Goal: Task Accomplishment & Management: Use online tool/utility

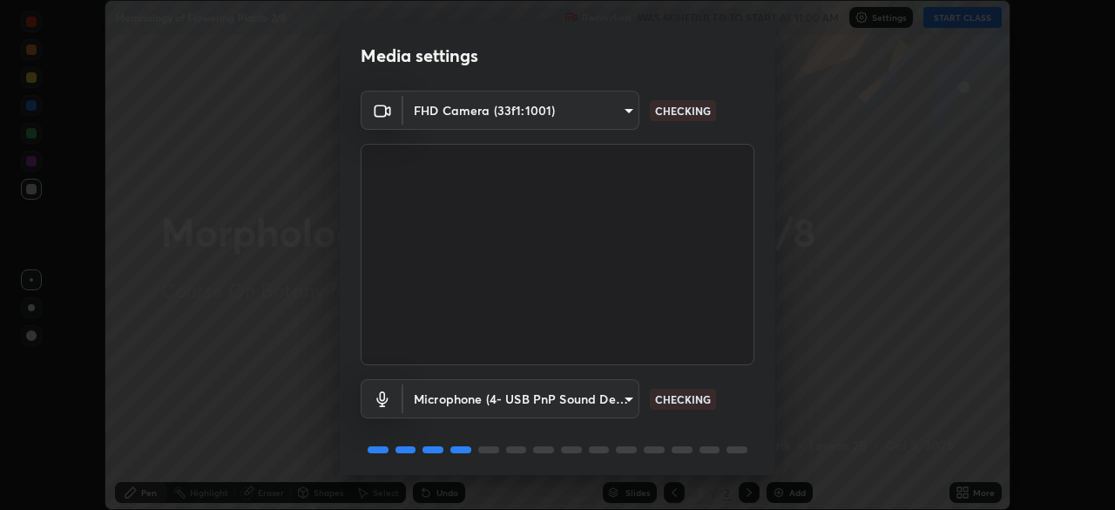
scroll to position [62, 0]
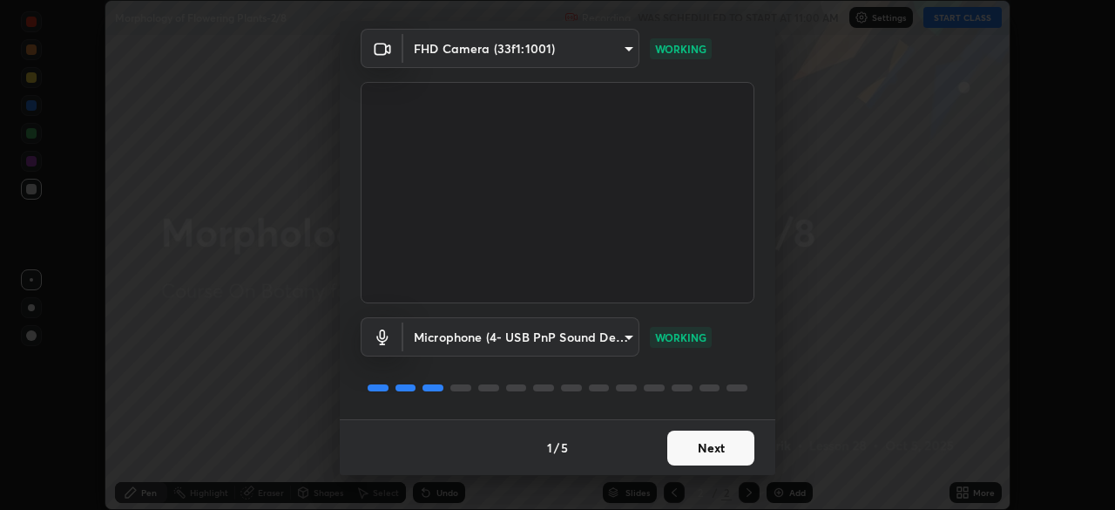
click at [708, 430] on button "Next" at bounding box center [710, 447] width 87 height 35
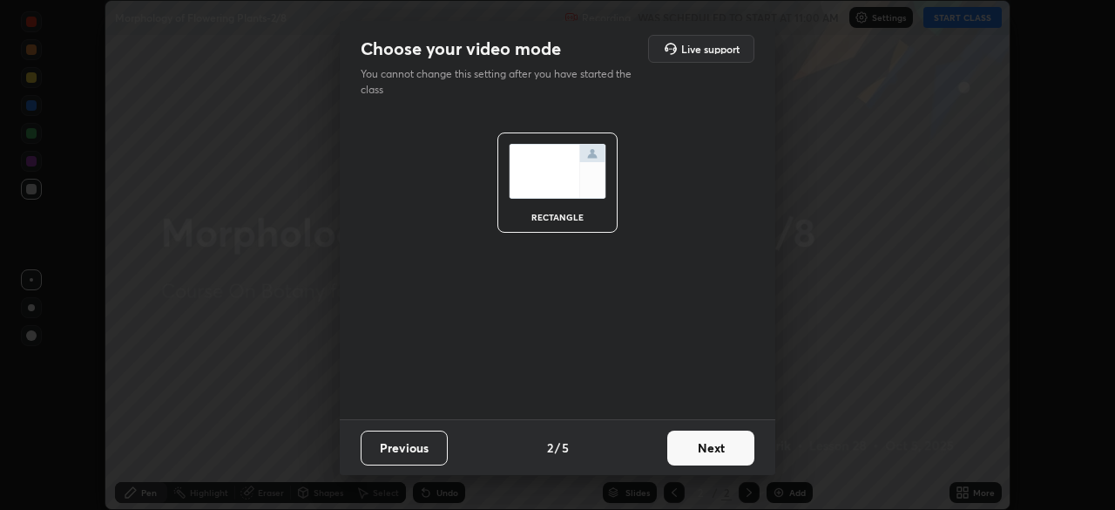
click at [708, 446] on button "Next" at bounding box center [710, 447] width 87 height 35
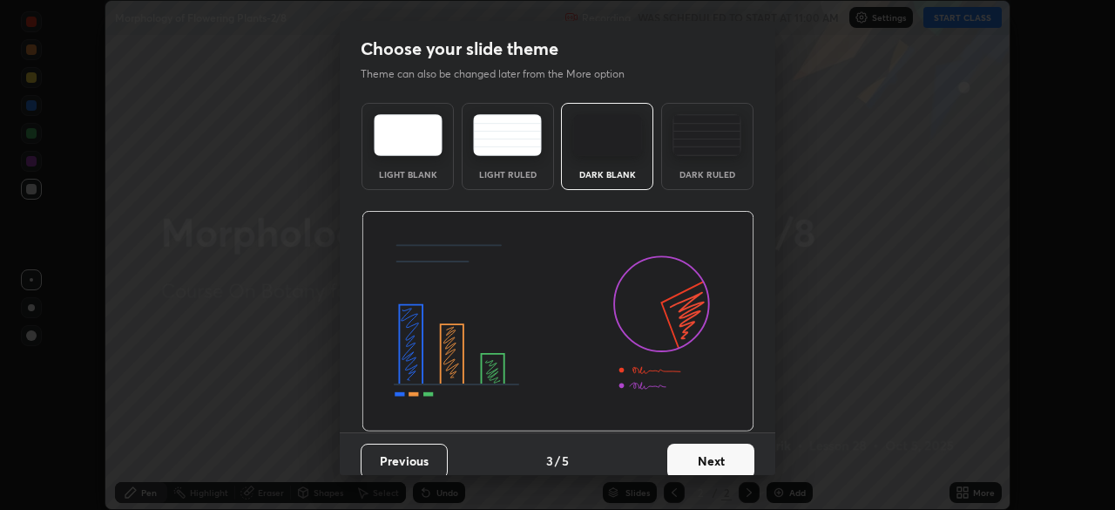
click at [713, 458] on button "Next" at bounding box center [710, 460] width 87 height 35
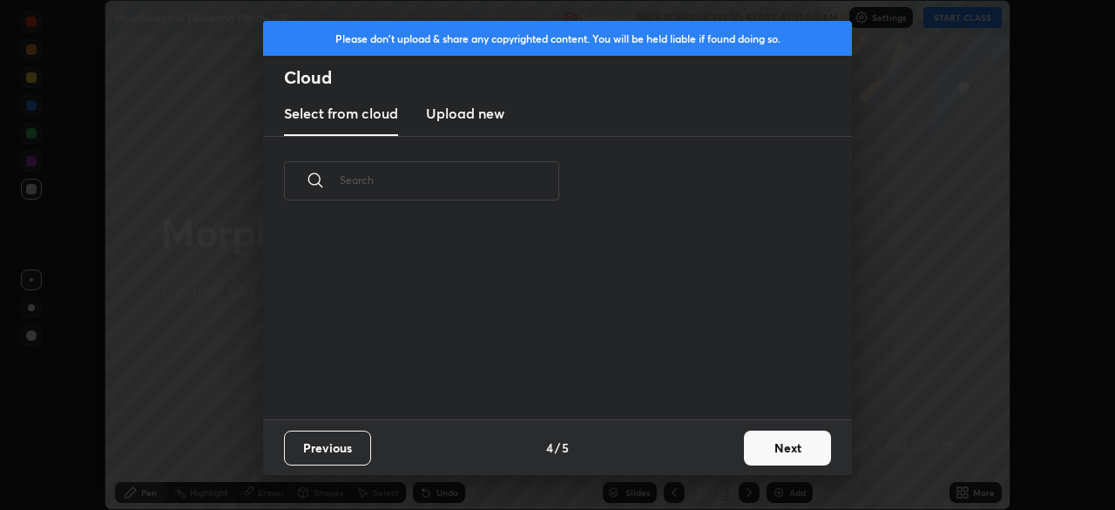
click at [512, 180] on input "text" at bounding box center [450, 180] width 220 height 74
click at [512, 178] on input "text" at bounding box center [450, 180] width 220 height 74
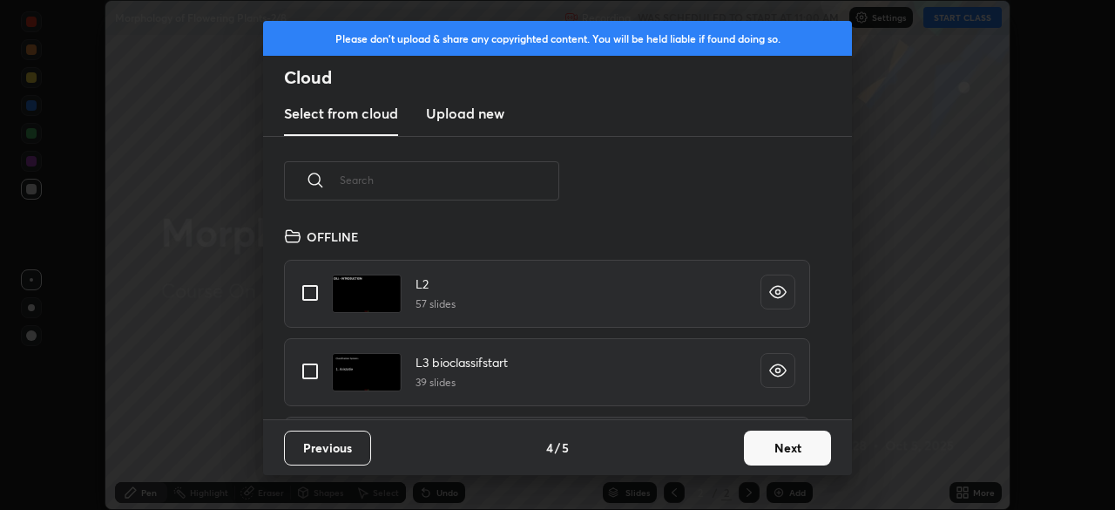
click at [512, 179] on input "text" at bounding box center [450, 180] width 220 height 74
type input "St"
type textarea "x"
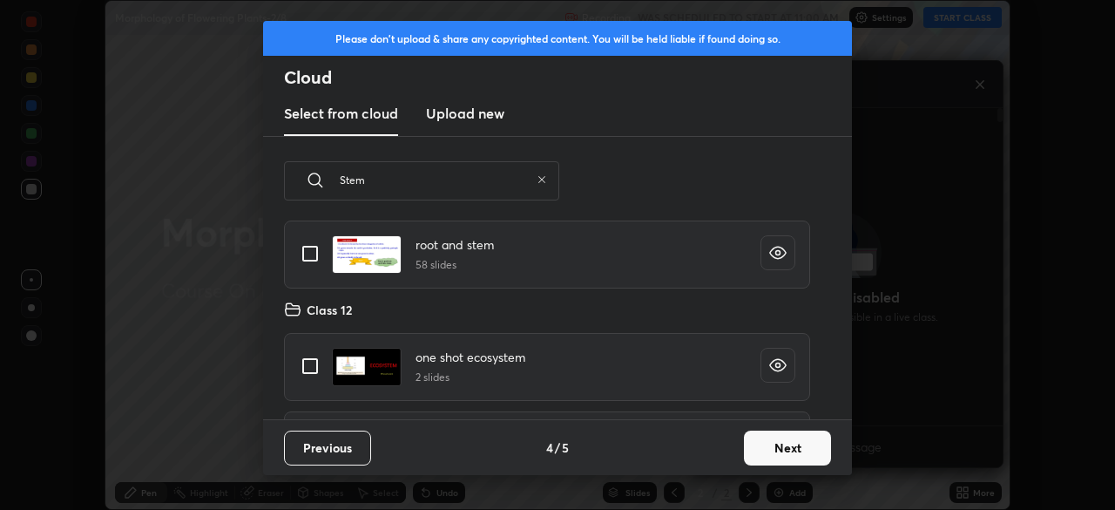
scroll to position [0, 0]
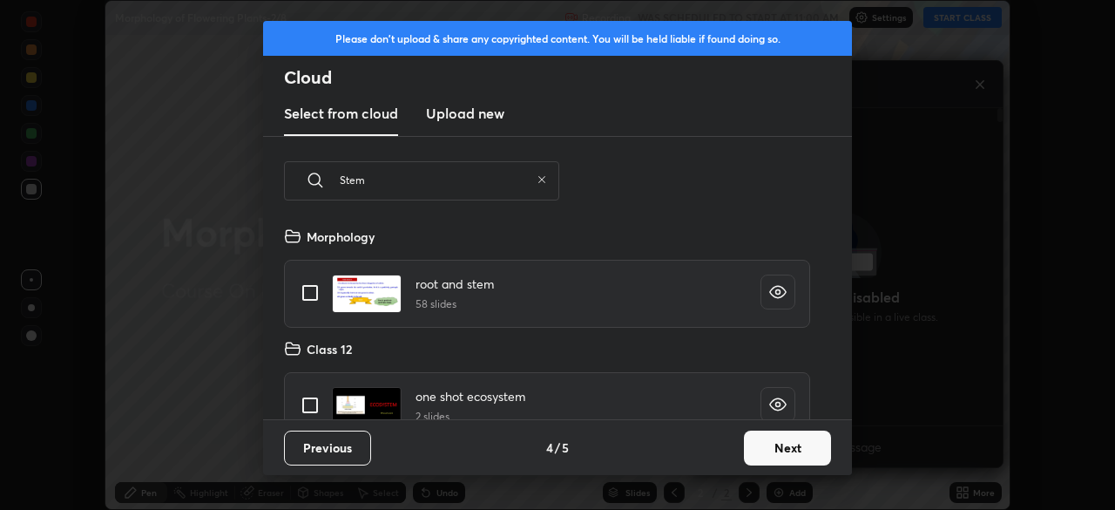
type input "Stem"
click at [314, 295] on input "grid" at bounding box center [310, 292] width 37 height 37
checkbox input "true"
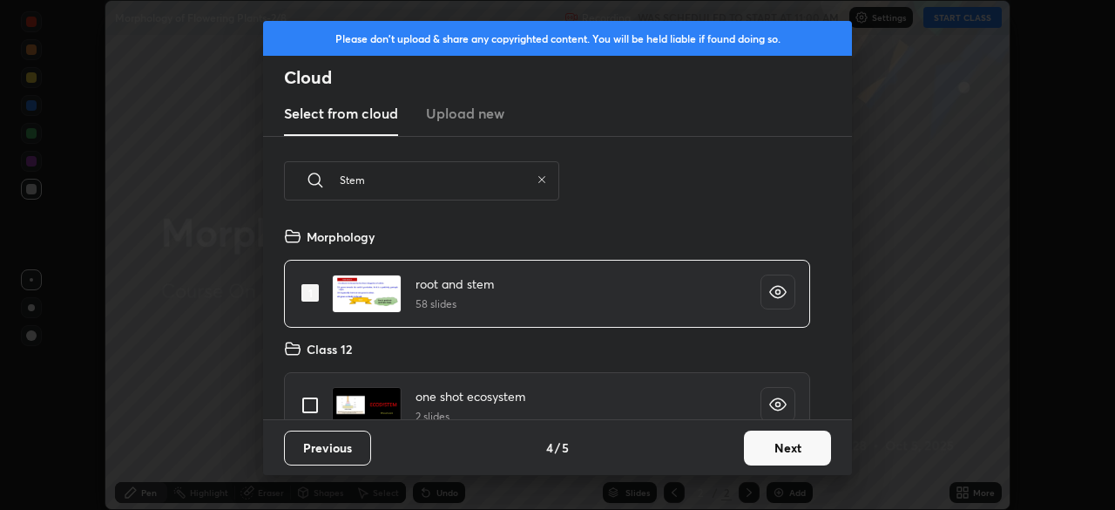
click at [765, 441] on button "Next" at bounding box center [787, 447] width 87 height 35
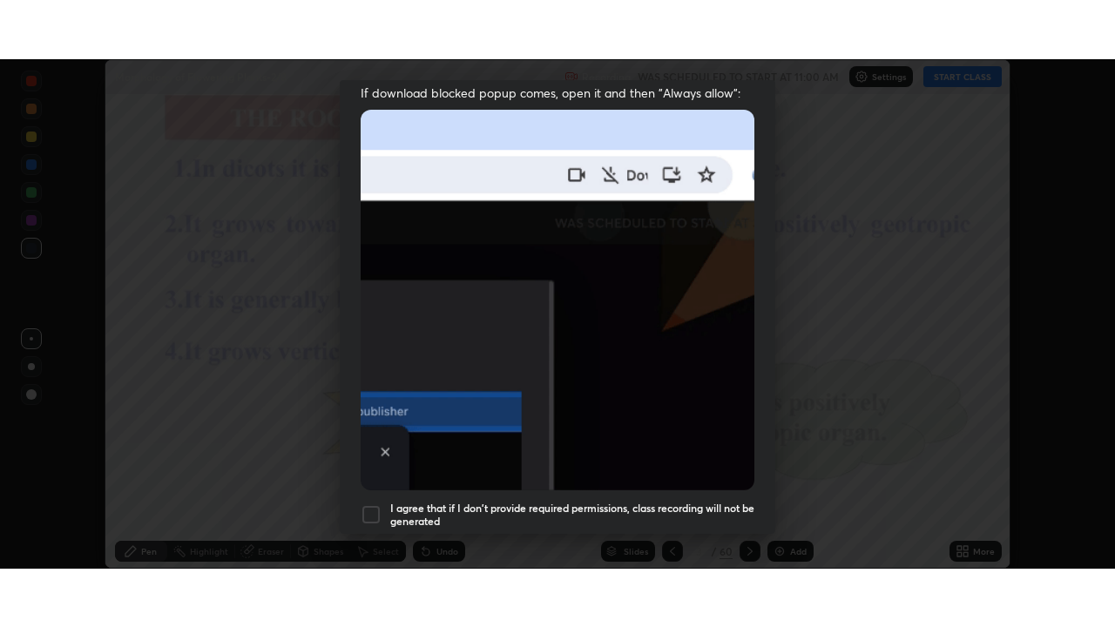
scroll to position [417, 0]
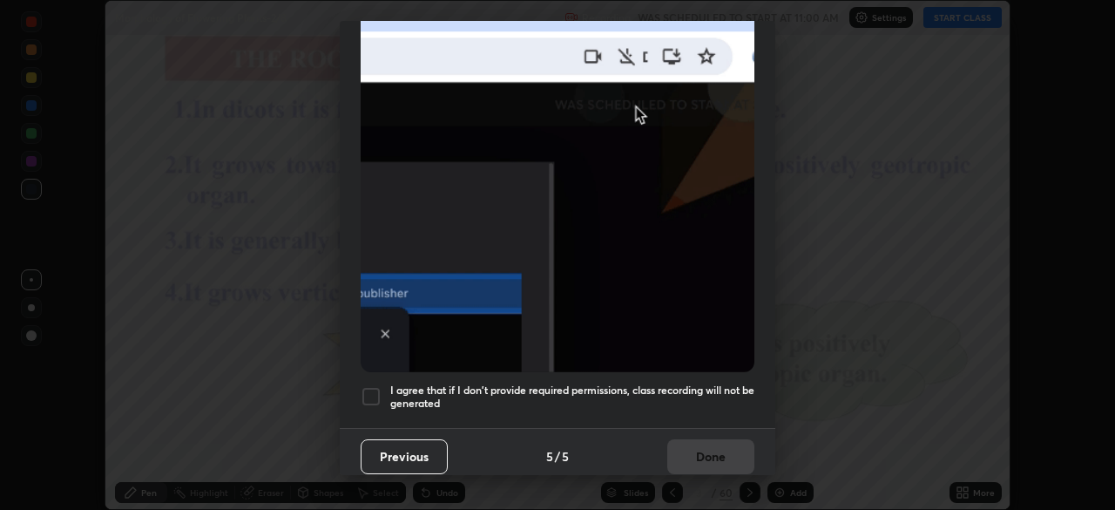
click at [484, 395] on h5 "I agree that if I don't provide required permissions, class recording will not …" at bounding box center [572, 396] width 364 height 27
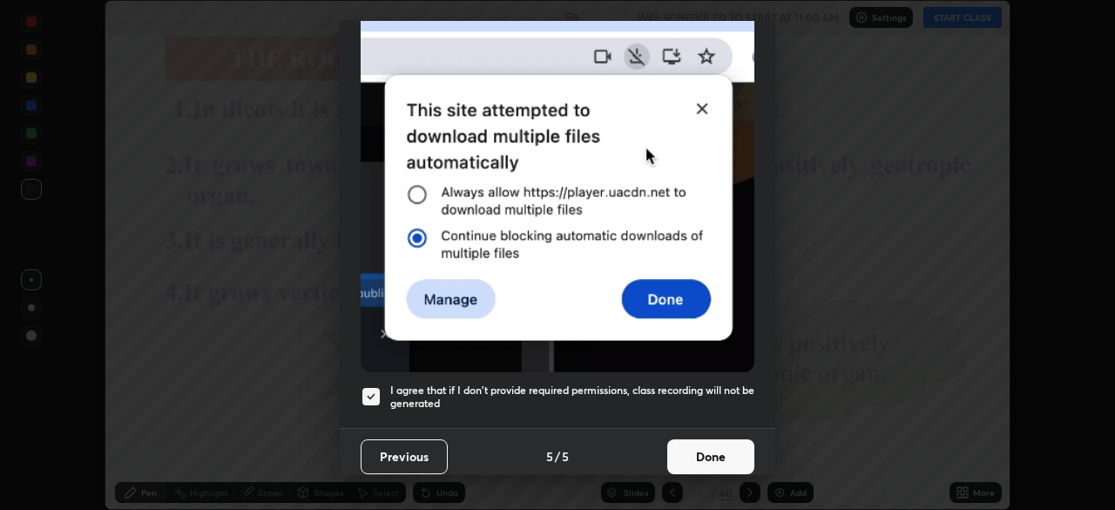
click at [690, 453] on button "Done" at bounding box center [710, 456] width 87 height 35
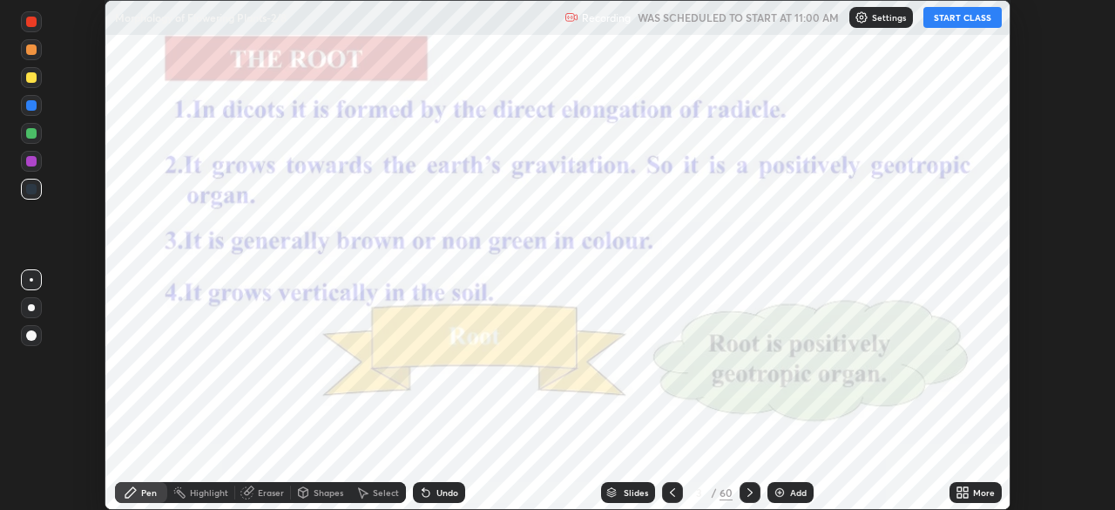
click at [669, 488] on icon at bounding box center [673, 492] width 14 height 14
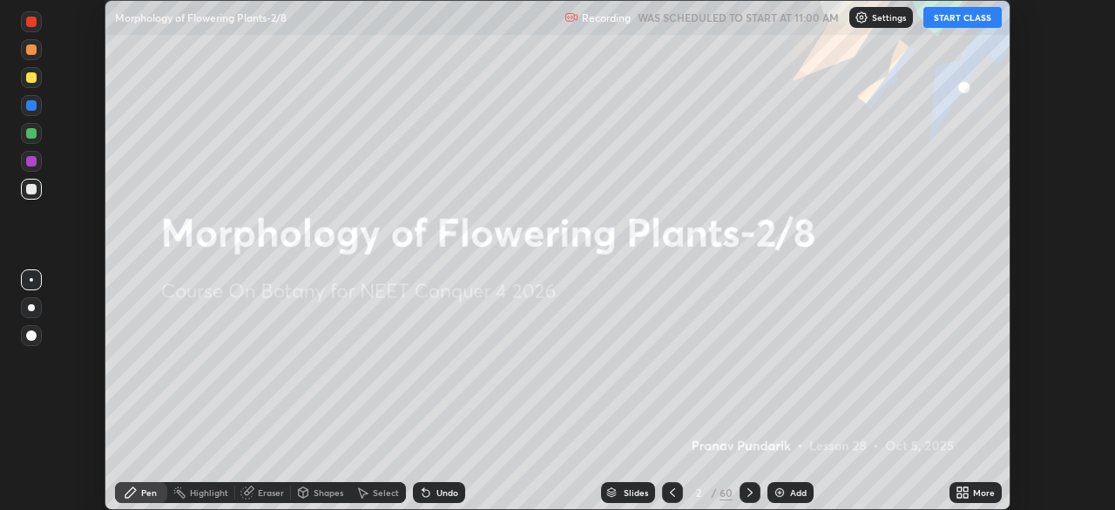
click at [776, 492] on img at bounding box center [780, 492] width 14 height 14
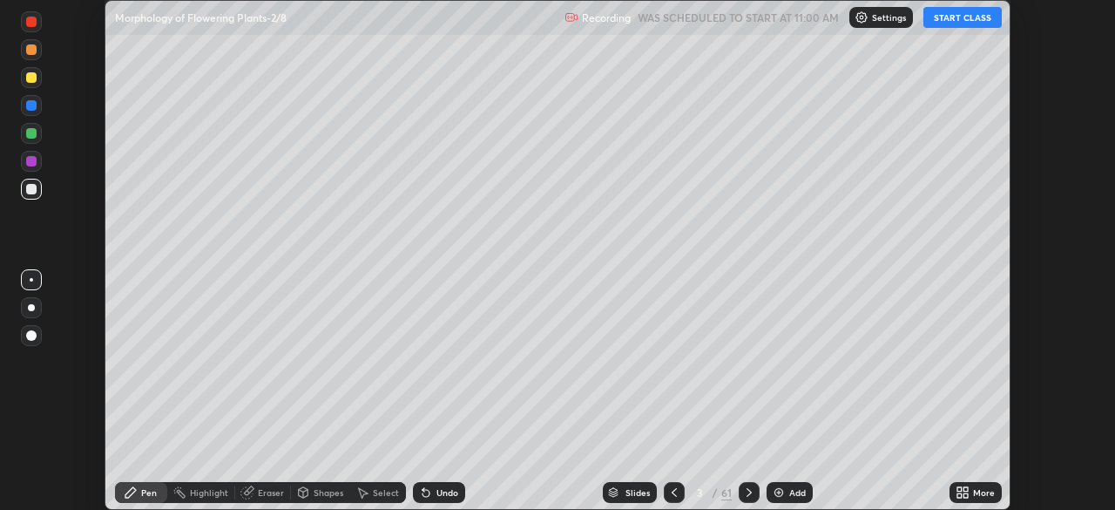
click at [958, 497] on icon at bounding box center [959, 495] width 4 height 4
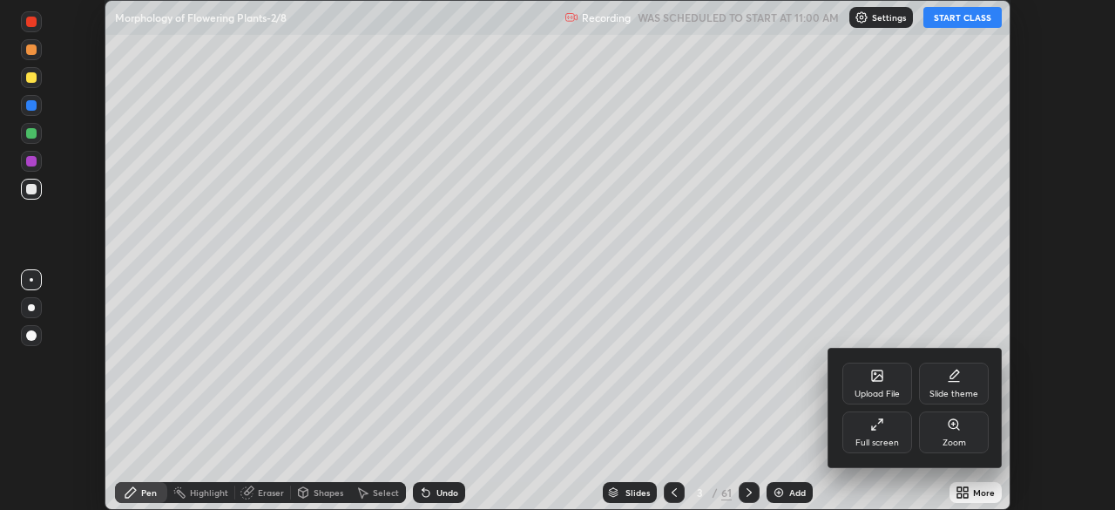
click at [903, 443] on div "Full screen" at bounding box center [877, 432] width 70 height 42
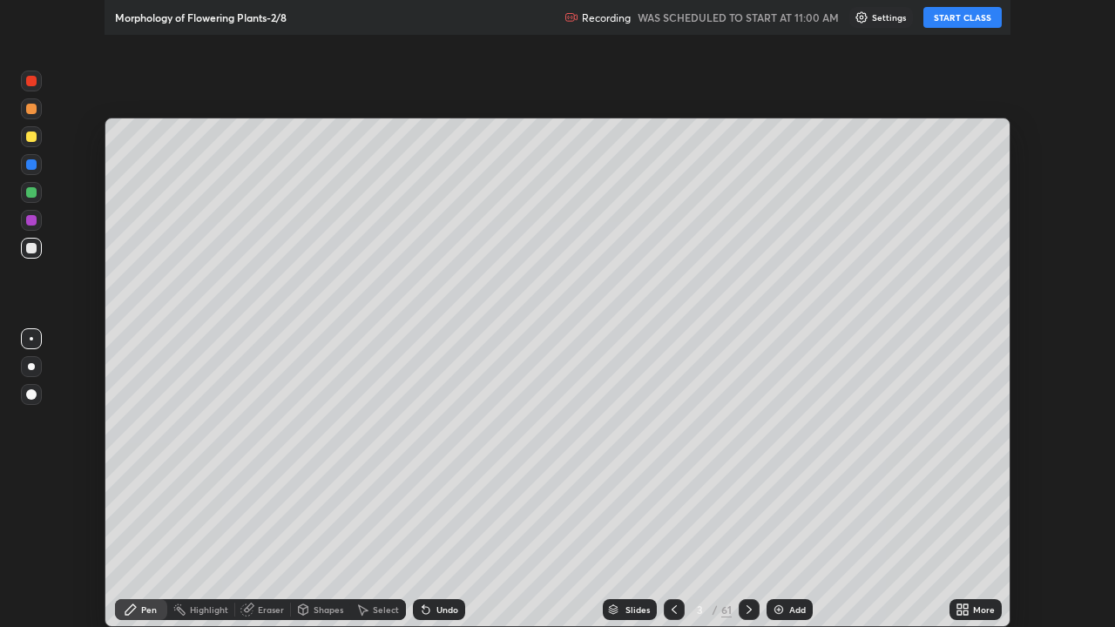
scroll to position [627, 1115]
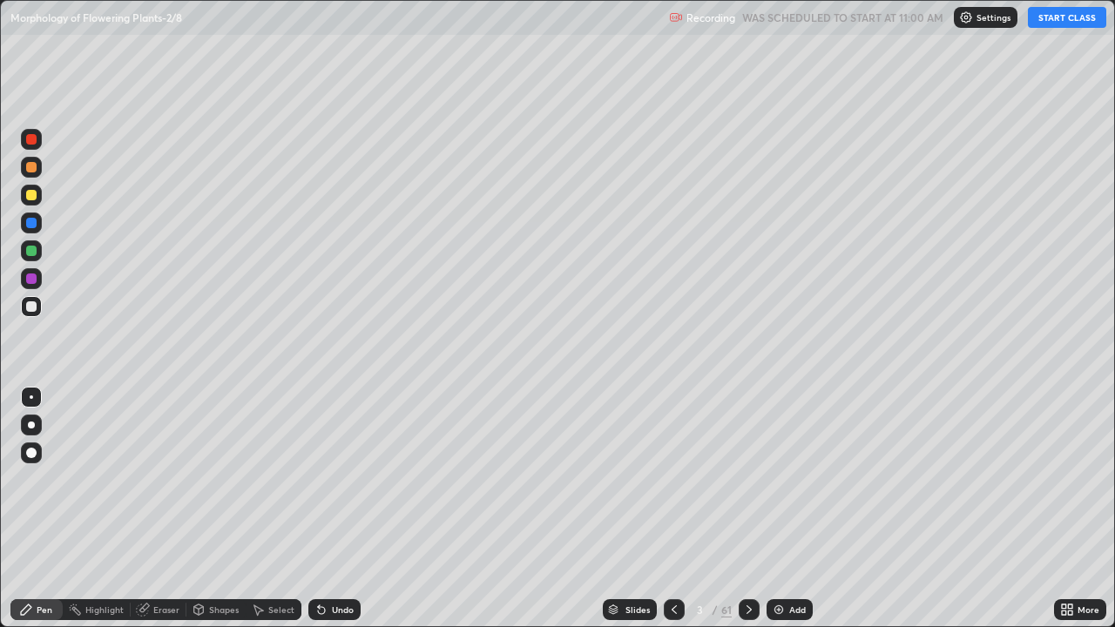
click at [1051, 22] on button "START CLASS" at bounding box center [1067, 17] width 78 height 21
click at [31, 425] on div at bounding box center [31, 425] width 7 height 7
click at [39, 199] on div at bounding box center [31, 195] width 21 height 21
click at [30, 252] on div at bounding box center [31, 251] width 10 height 10
click at [625, 509] on div "Slides" at bounding box center [637, 609] width 24 height 9
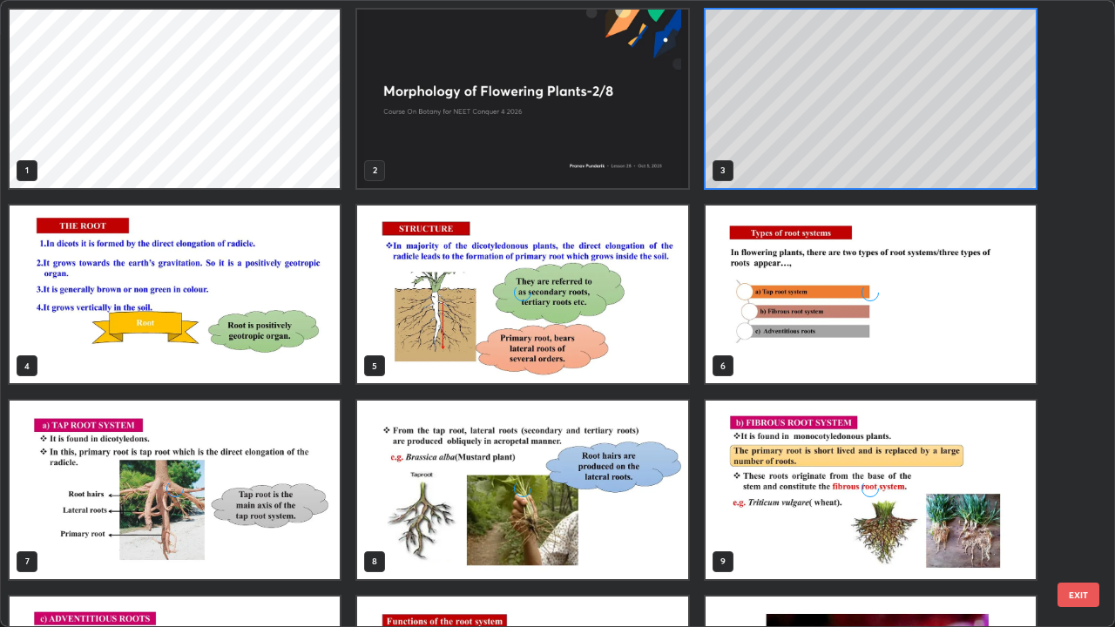
scroll to position [620, 1105]
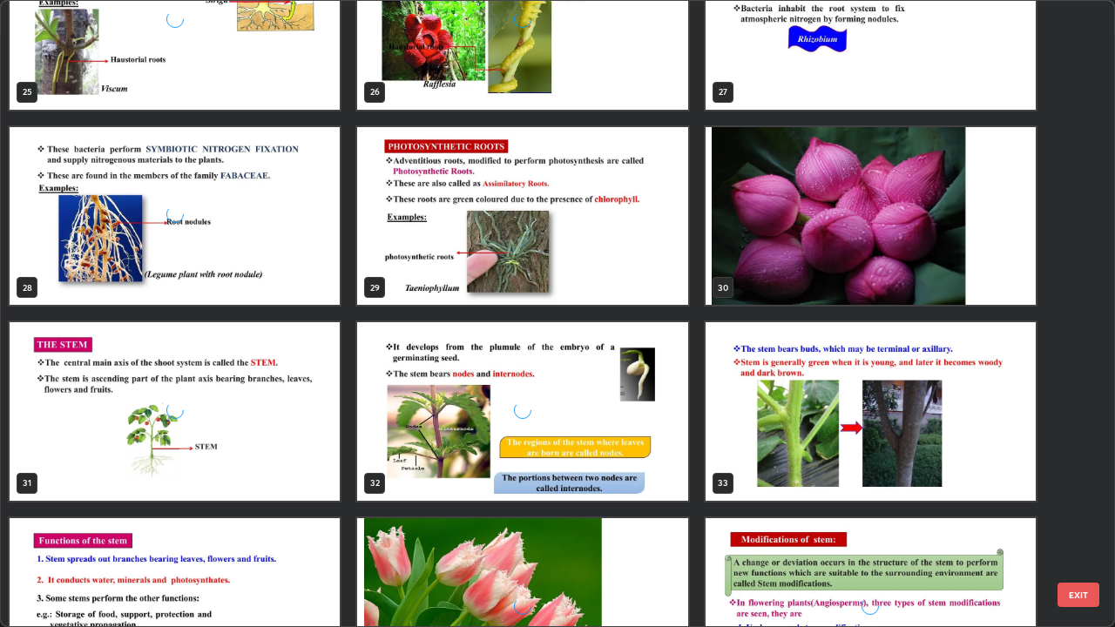
click at [464, 457] on img "grid" at bounding box center [522, 411] width 330 height 179
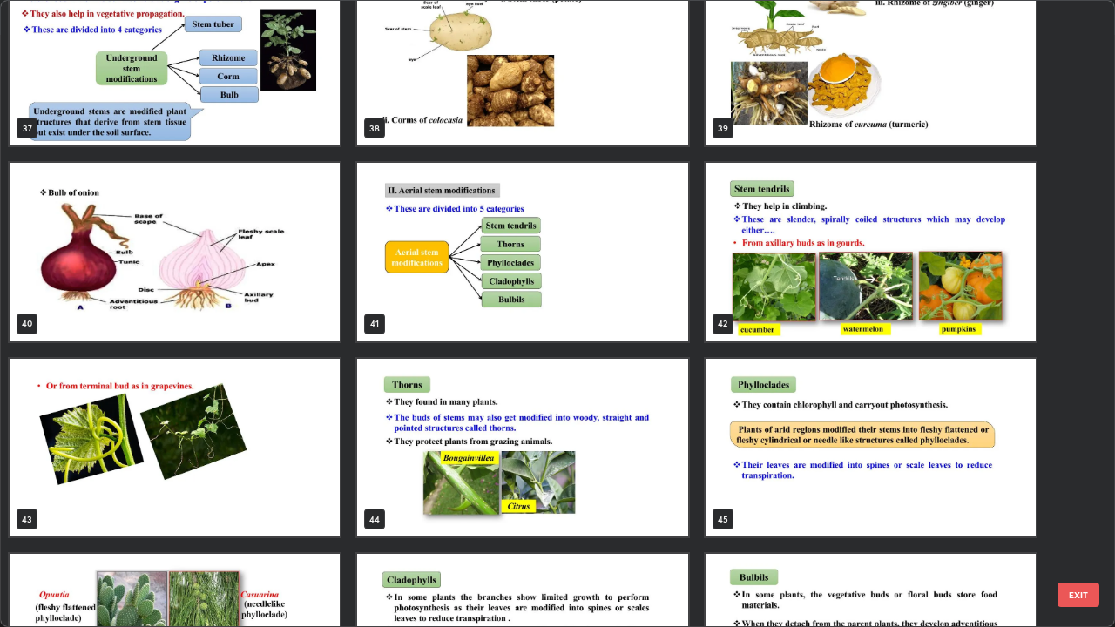
scroll to position [2392, 0]
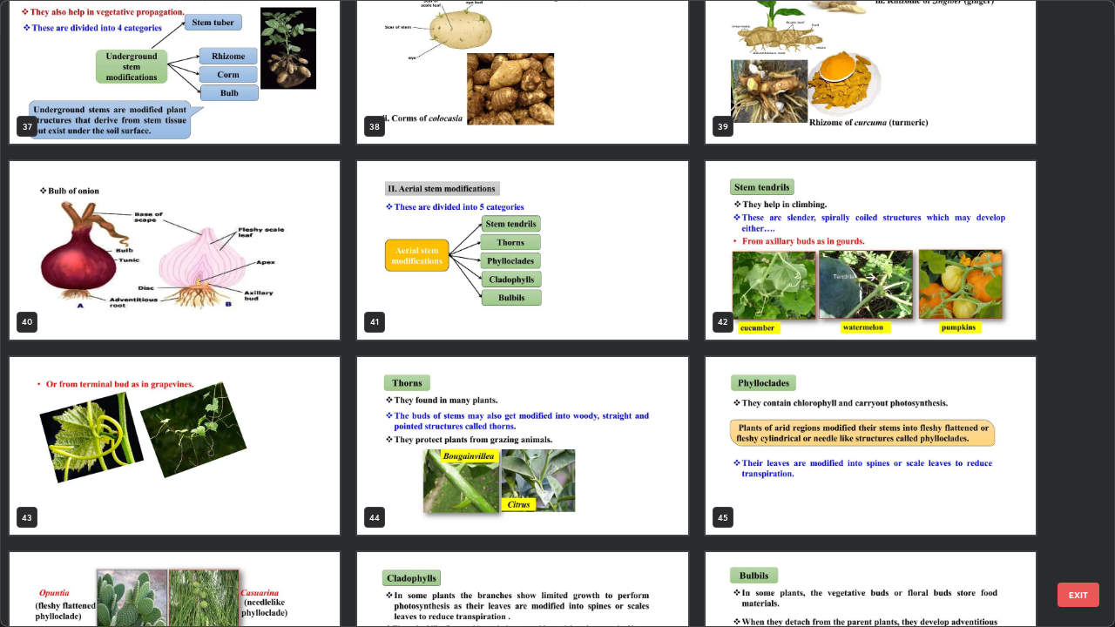
click at [788, 301] on img "grid" at bounding box center [871, 250] width 330 height 179
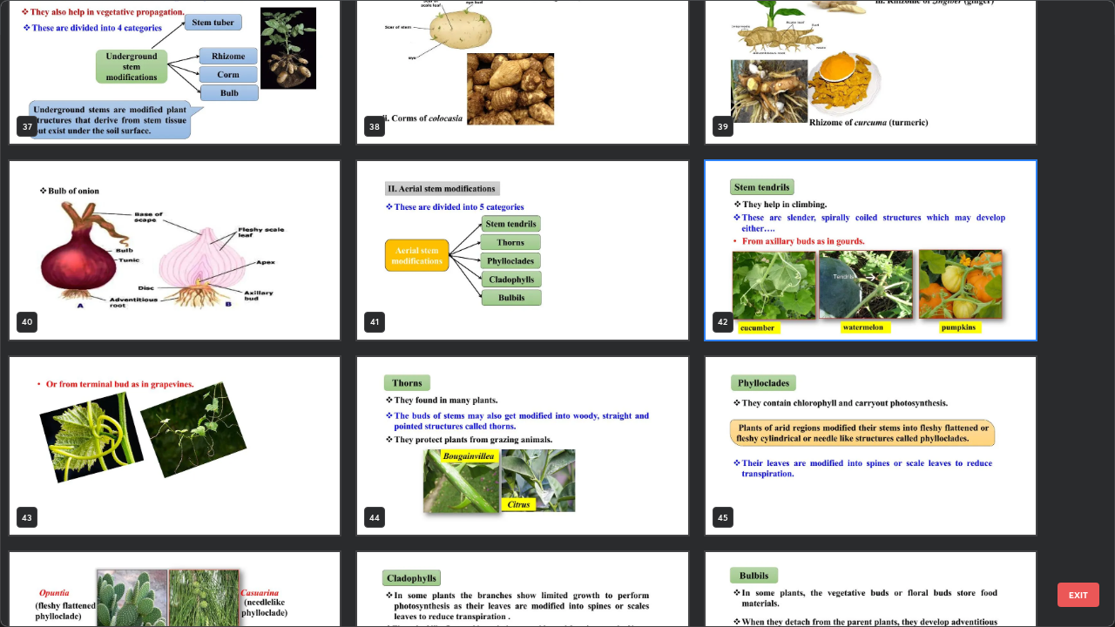
click at [787, 301] on img "grid" at bounding box center [871, 250] width 330 height 179
click at [787, 297] on img "grid" at bounding box center [871, 250] width 330 height 179
click at [788, 298] on img "grid" at bounding box center [871, 250] width 330 height 179
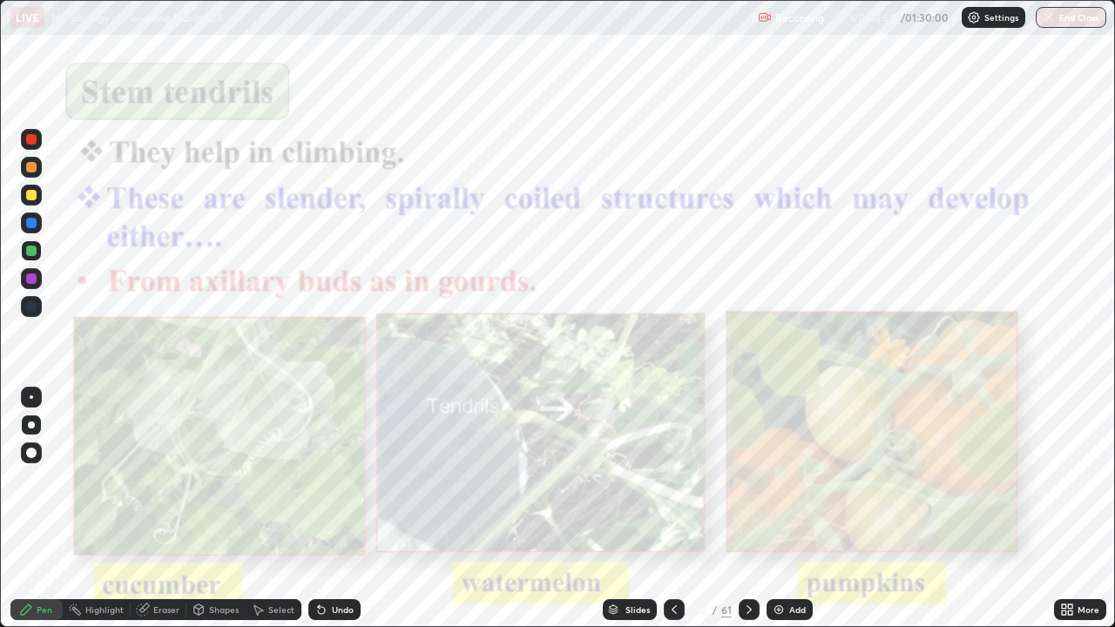
click at [1070, 509] on icon at bounding box center [1070, 607] width 4 height 4
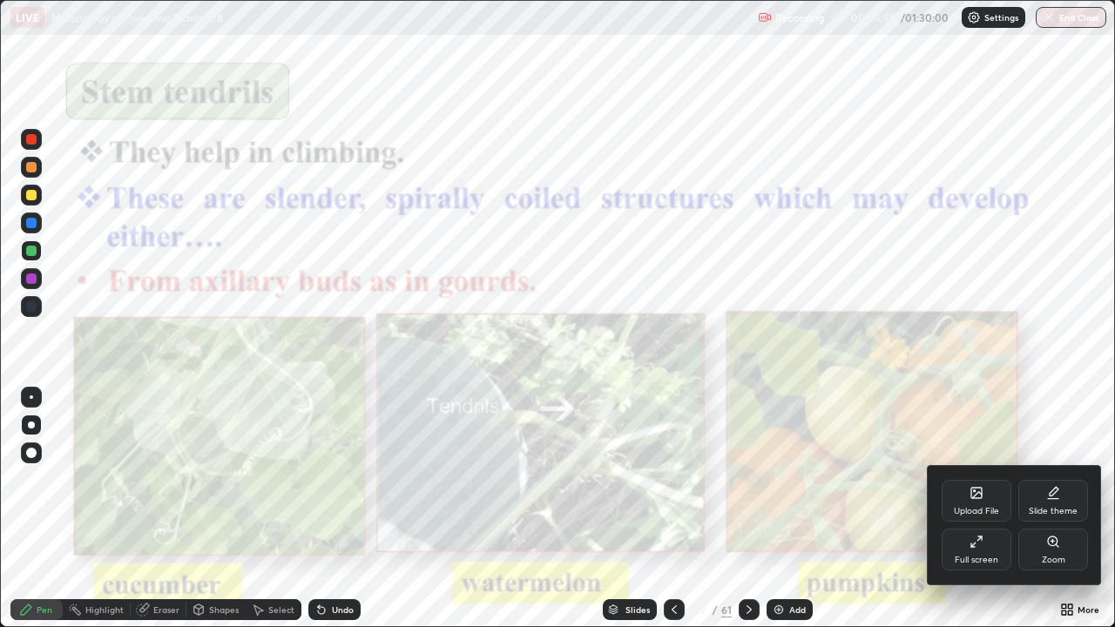
click at [1057, 509] on div "Zoom" at bounding box center [1054, 560] width 24 height 9
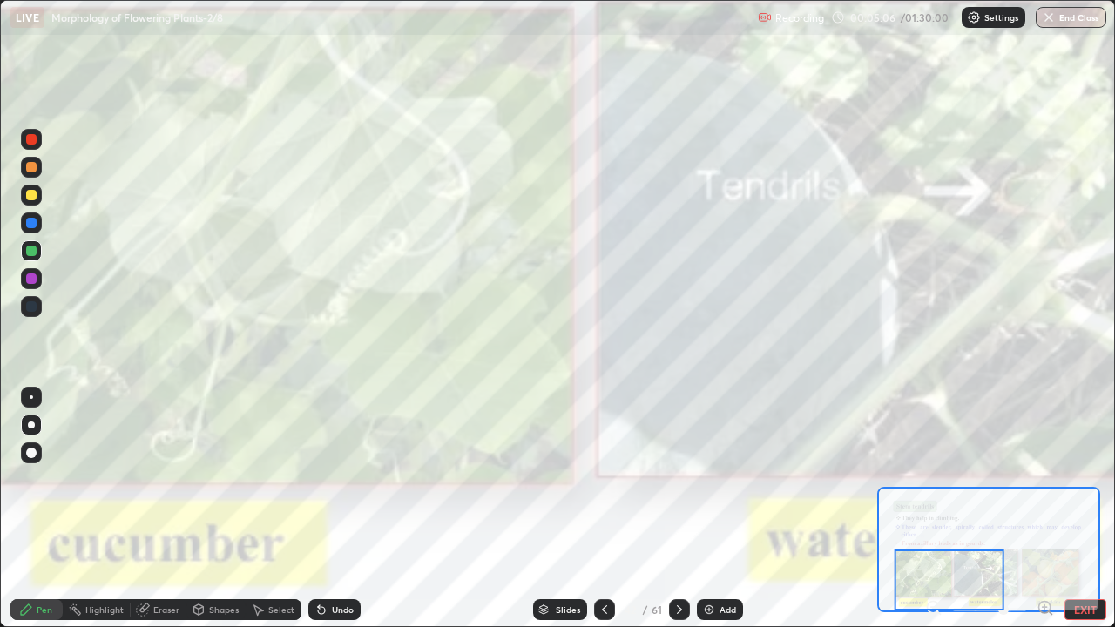
click at [41, 298] on div at bounding box center [31, 307] width 21 height 28
click at [554, 509] on div "Slides" at bounding box center [560, 609] width 54 height 21
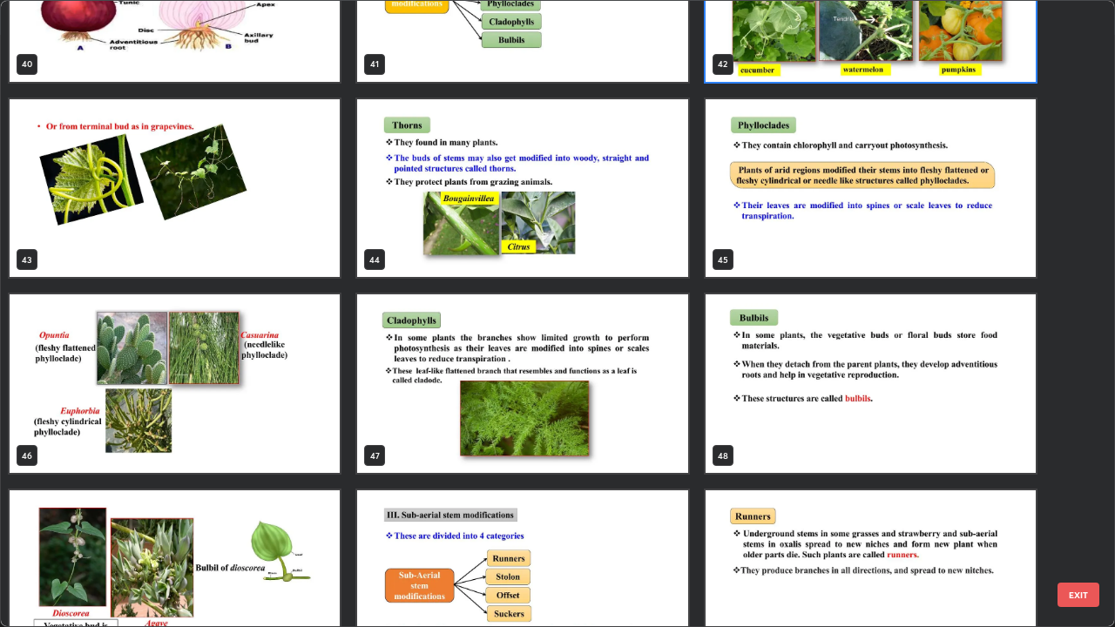
scroll to position [2653, 0]
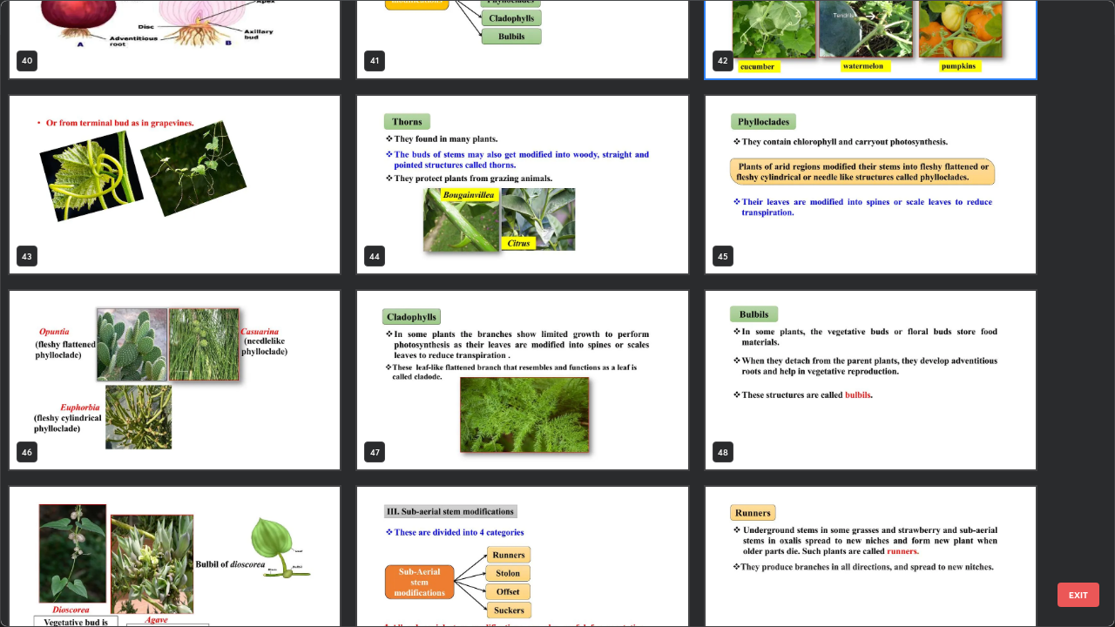
click at [316, 423] on img "grid" at bounding box center [175, 380] width 330 height 179
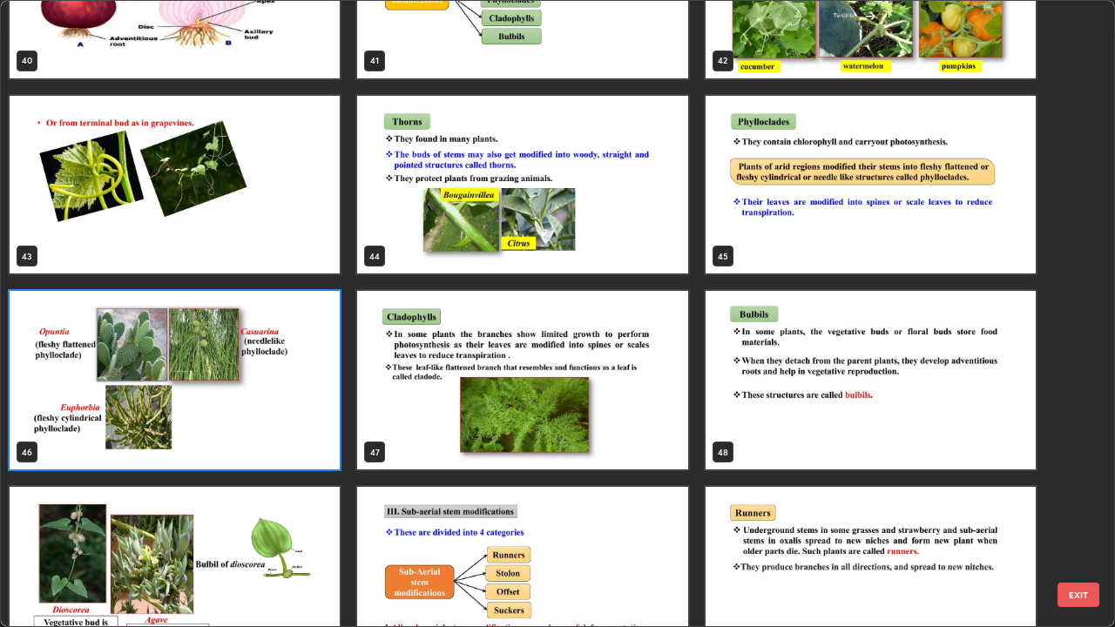
click at [315, 422] on img "grid" at bounding box center [175, 380] width 330 height 179
click at [313, 419] on img "grid" at bounding box center [175, 380] width 330 height 179
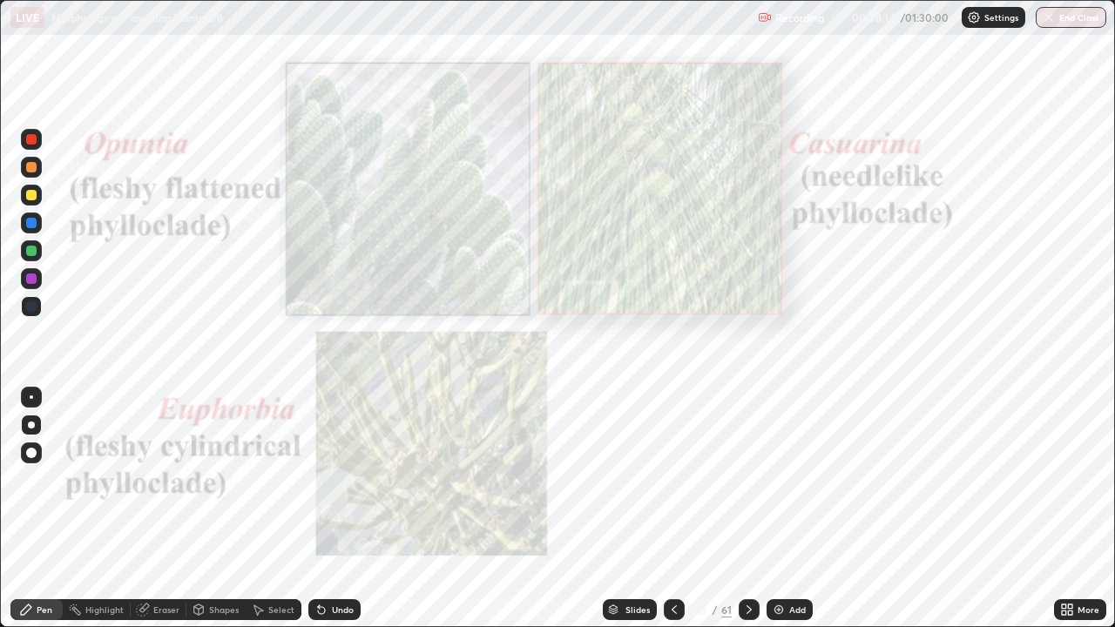
click at [311, 419] on img "grid" at bounding box center [175, 380] width 330 height 179
click at [1064, 509] on icon at bounding box center [1064, 613] width 4 height 4
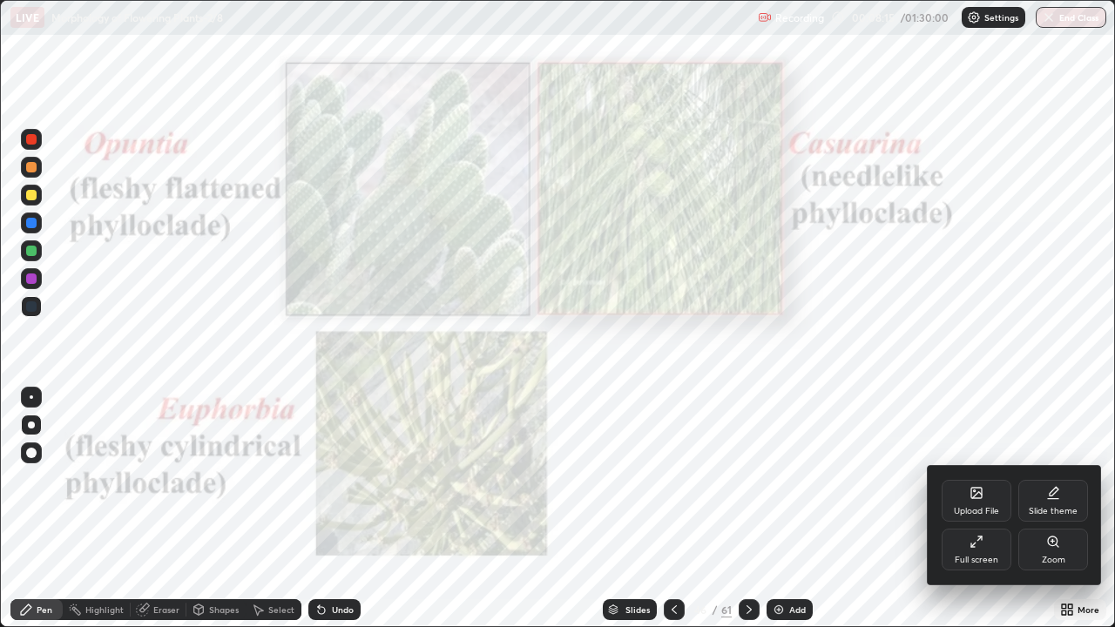
click at [1052, 509] on div "Zoom" at bounding box center [1053, 550] width 70 height 42
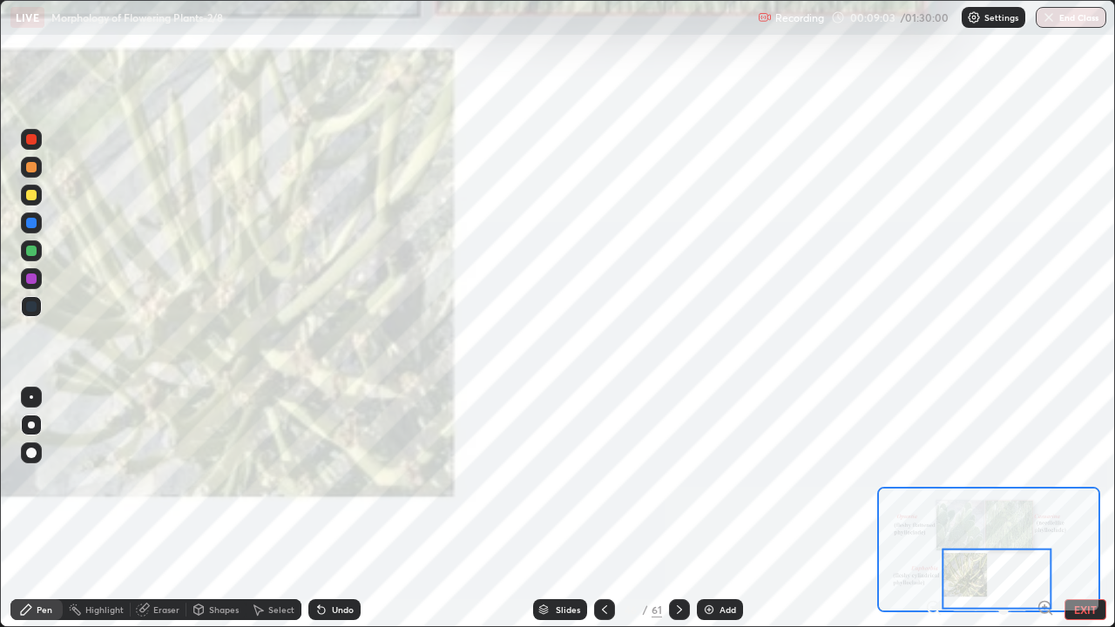
click at [36, 136] on div at bounding box center [31, 139] width 10 height 10
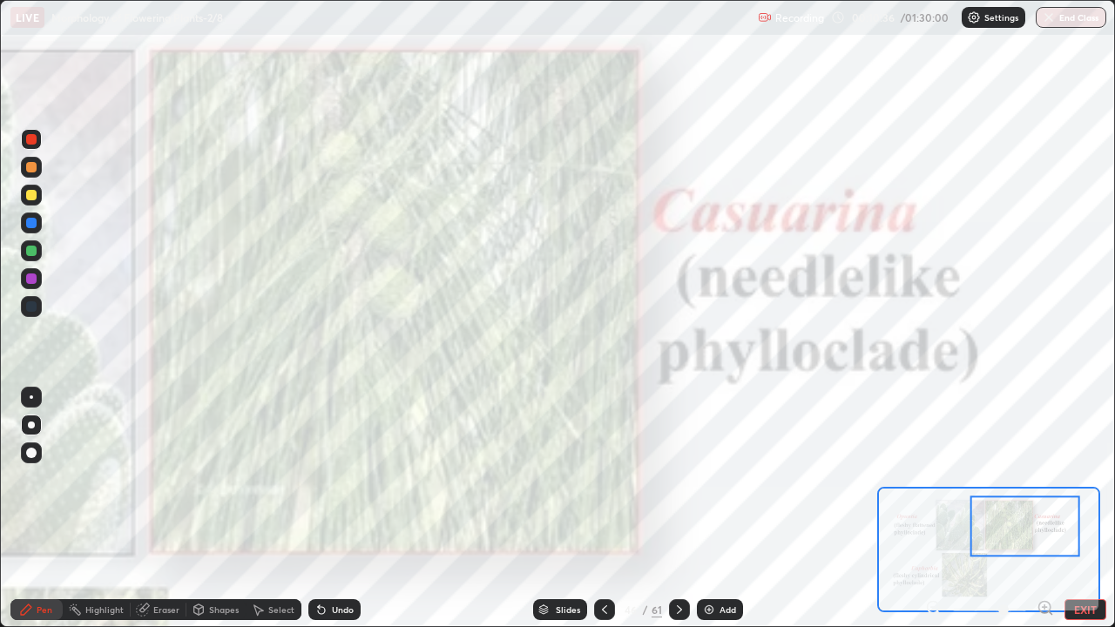
click at [729, 509] on div "Add" at bounding box center [728, 609] width 17 height 9
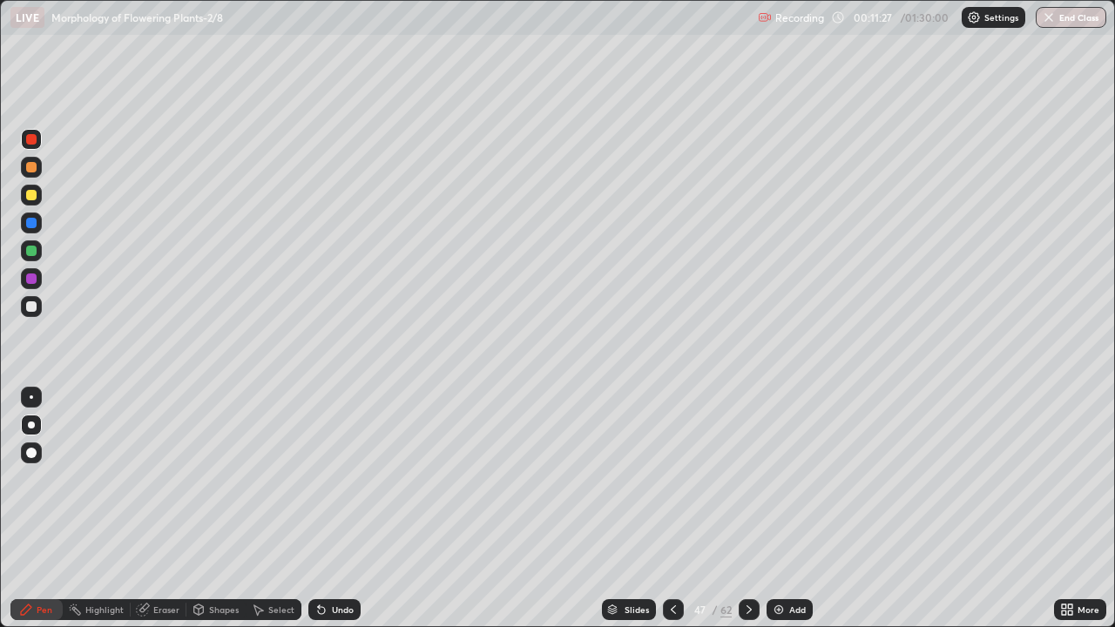
click at [625, 509] on div "Slides" at bounding box center [637, 609] width 24 height 9
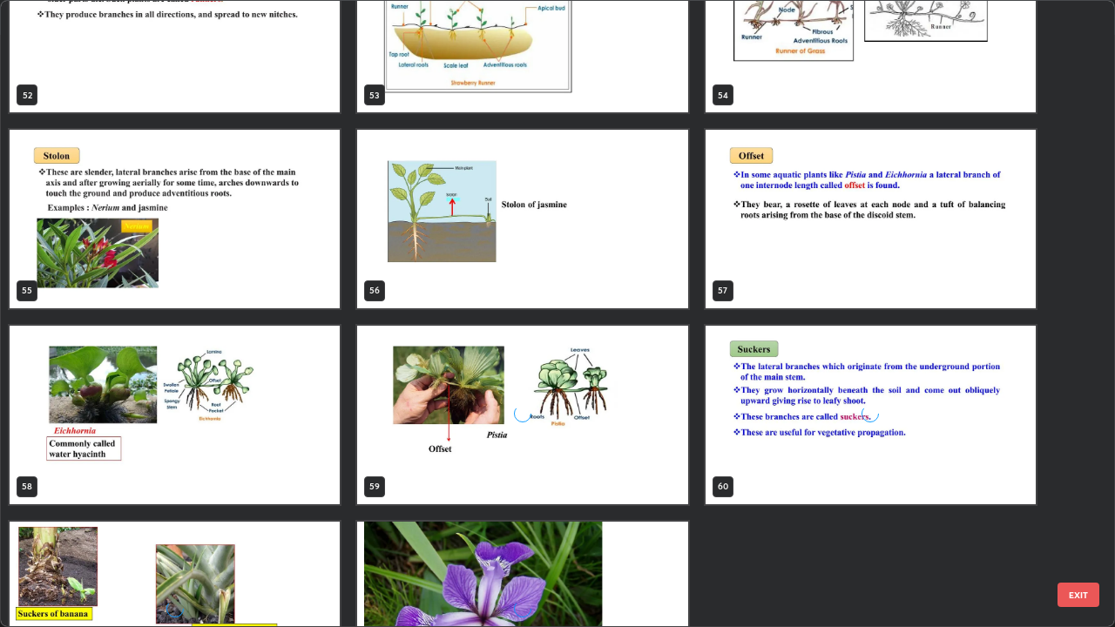
scroll to position [3484, 0]
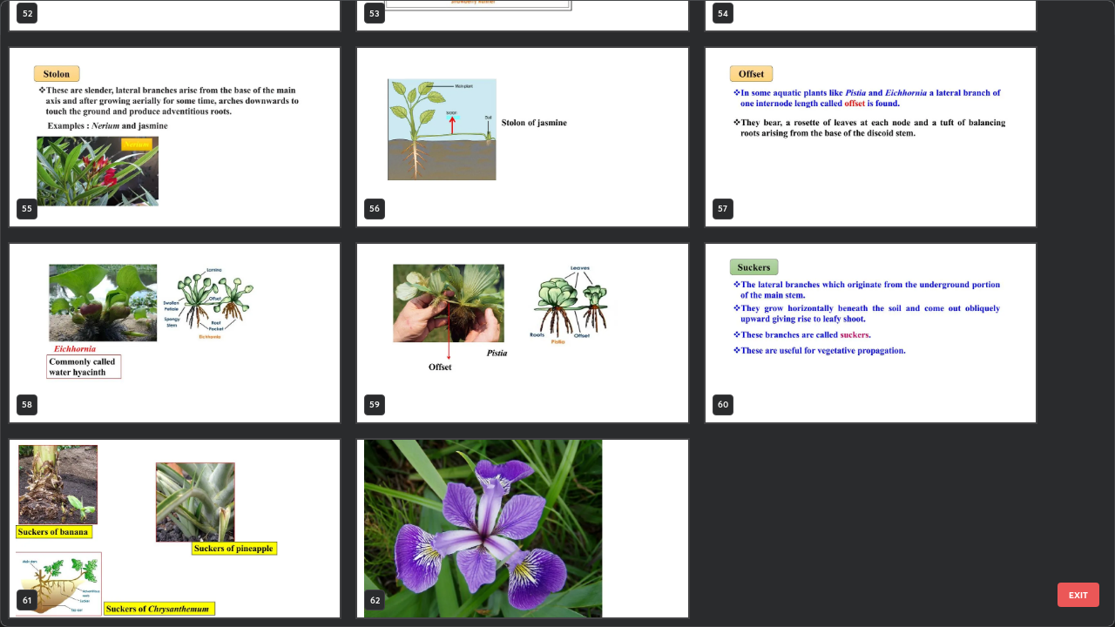
click at [313, 470] on img "grid" at bounding box center [175, 529] width 330 height 179
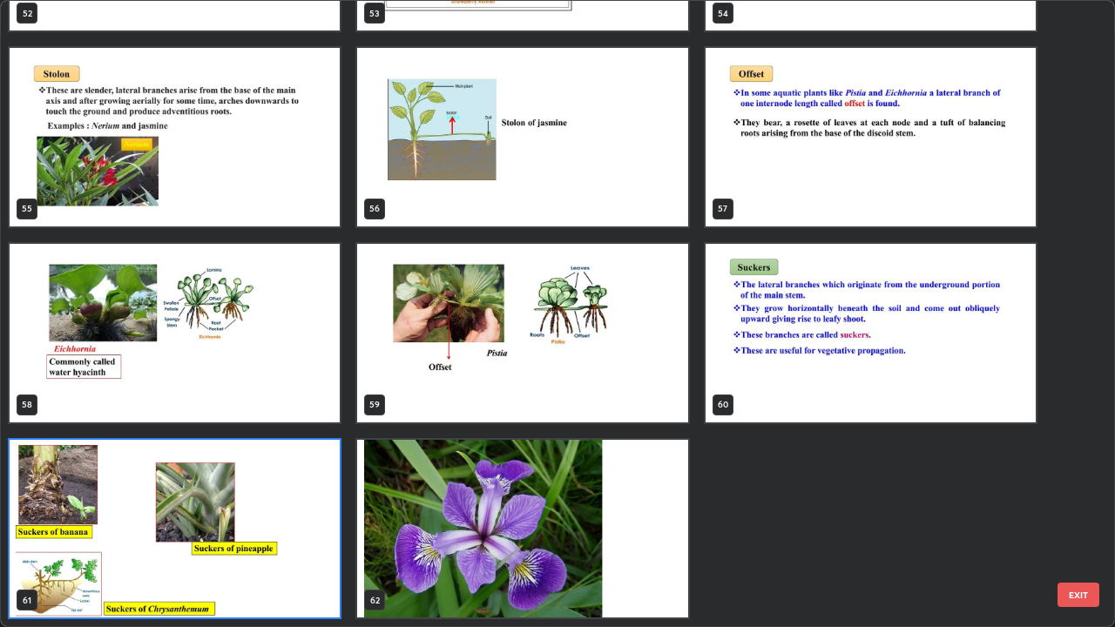
click at [310, 465] on img "grid" at bounding box center [175, 529] width 330 height 179
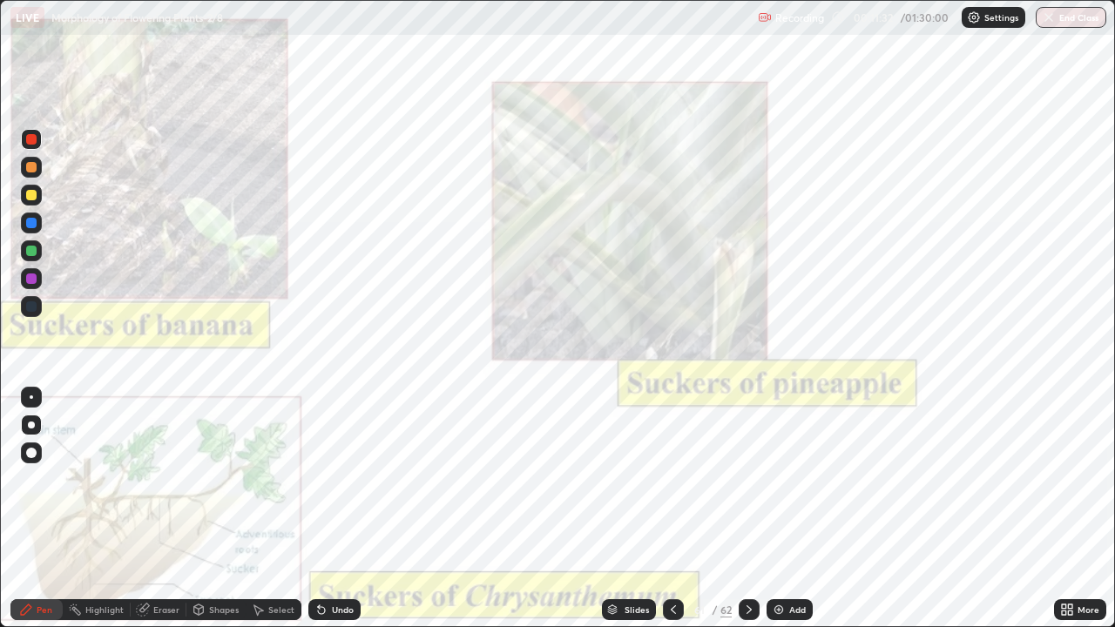
click at [311, 463] on img "grid" at bounding box center [175, 529] width 330 height 179
click at [1079, 509] on div "More" at bounding box center [1080, 609] width 52 height 21
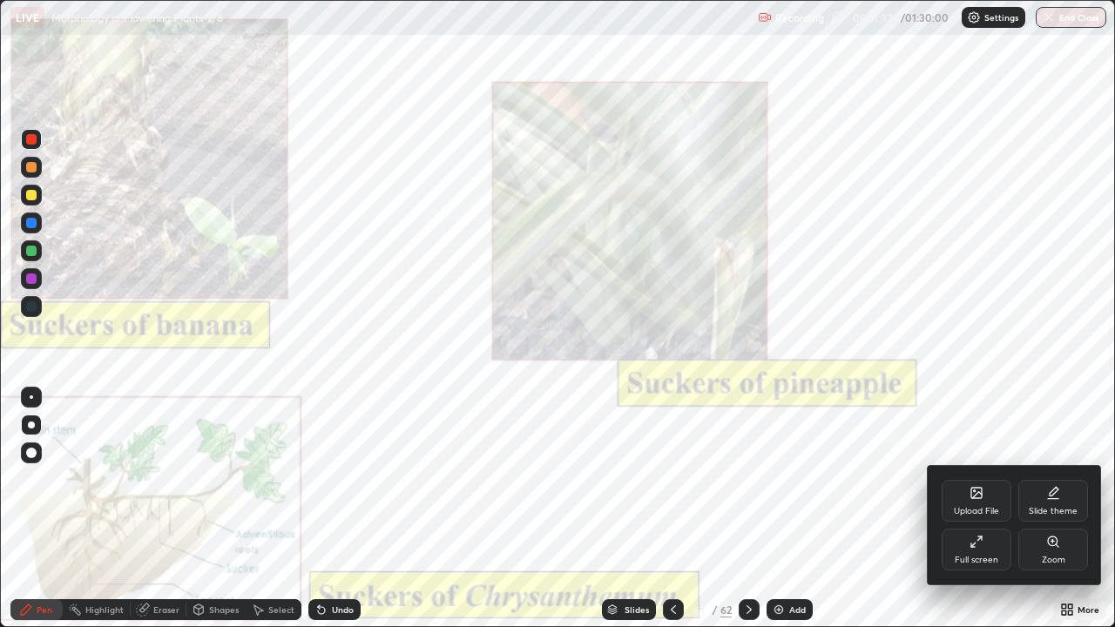
click at [1066, 509] on div "Zoom" at bounding box center [1053, 550] width 70 height 42
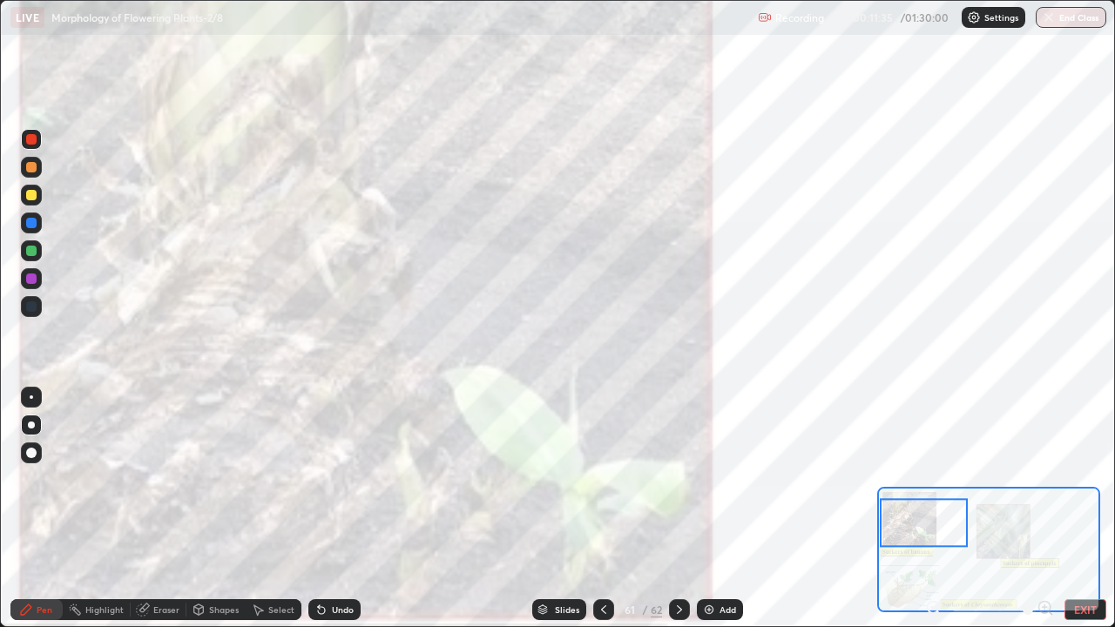
click at [938, 509] on icon at bounding box center [938, 613] width 3 height 3
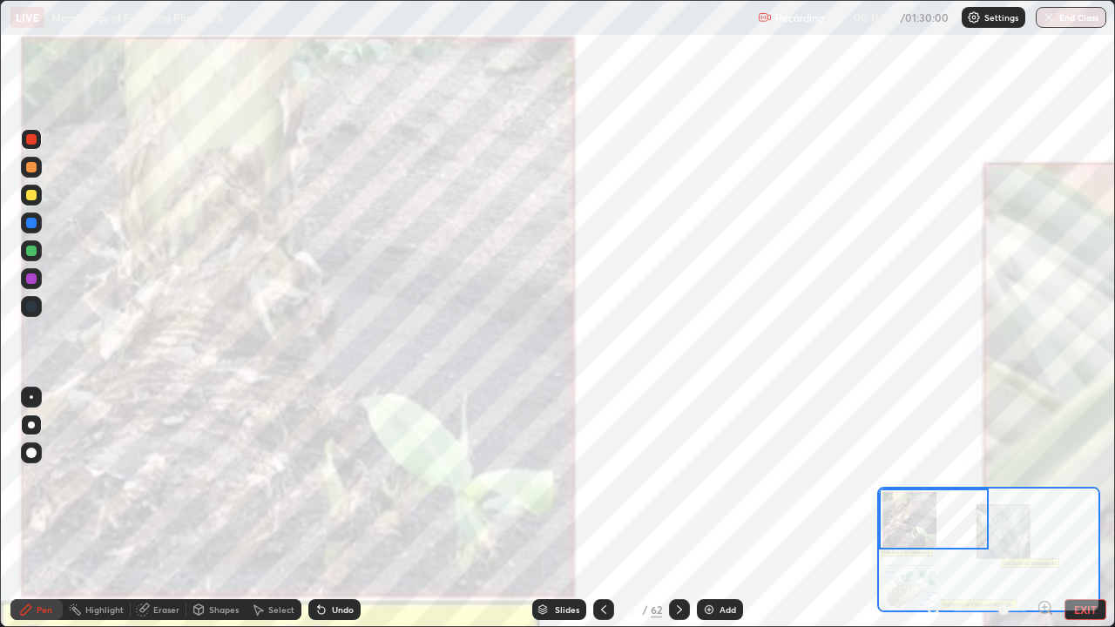
click at [36, 202] on div at bounding box center [31, 195] width 21 height 21
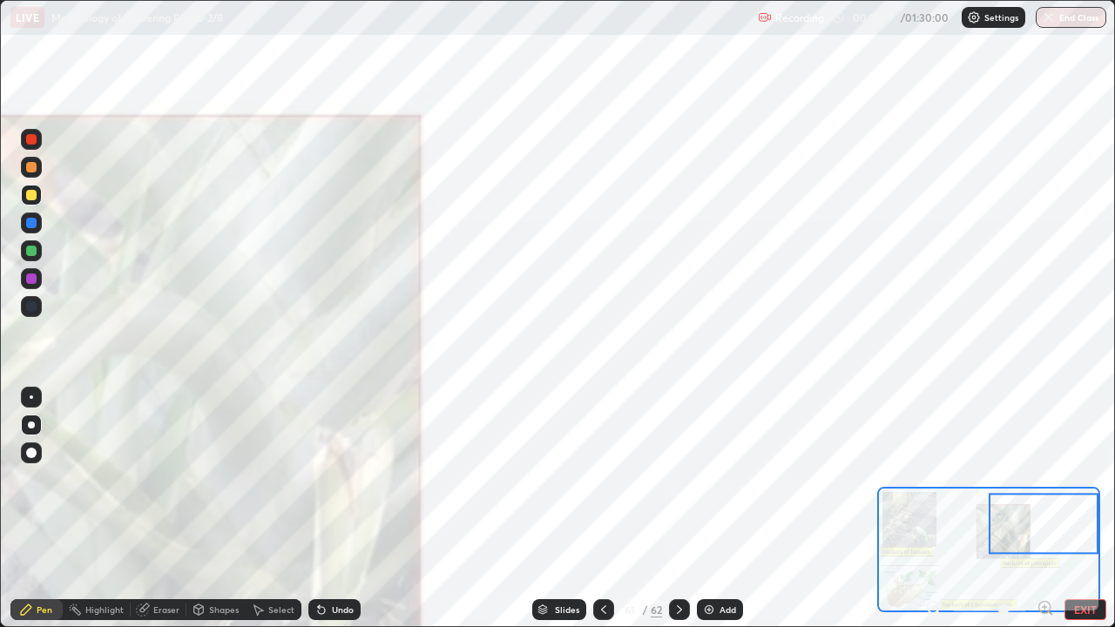
click at [32, 306] on div at bounding box center [31, 306] width 10 height 10
click at [33, 283] on div at bounding box center [31, 279] width 10 height 10
click at [557, 509] on div "Slides" at bounding box center [567, 609] width 24 height 9
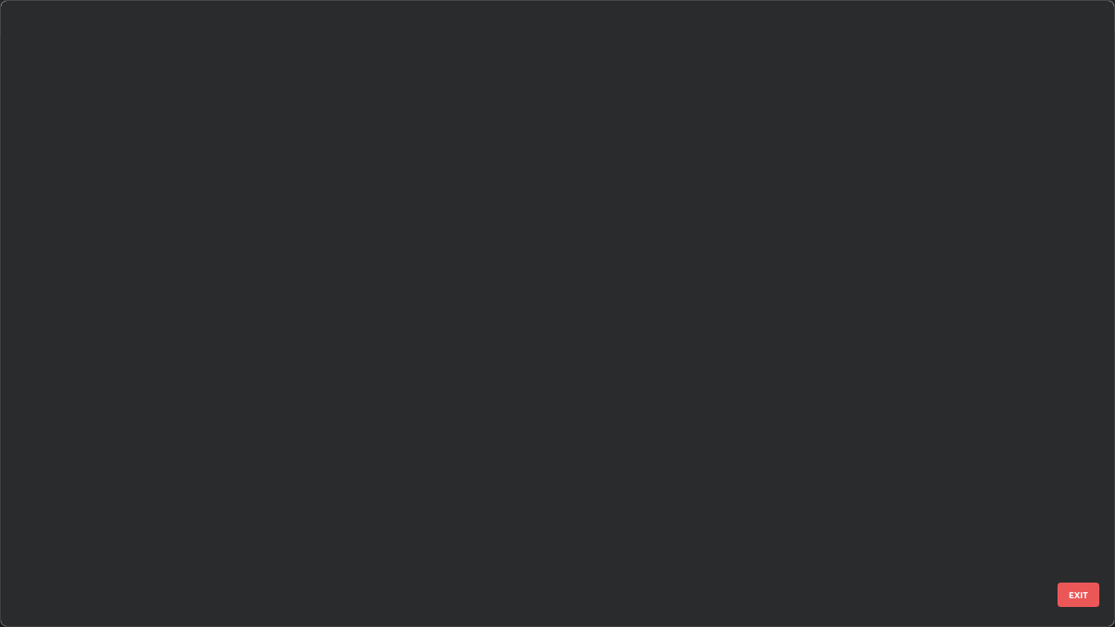
scroll to position [620, 1105]
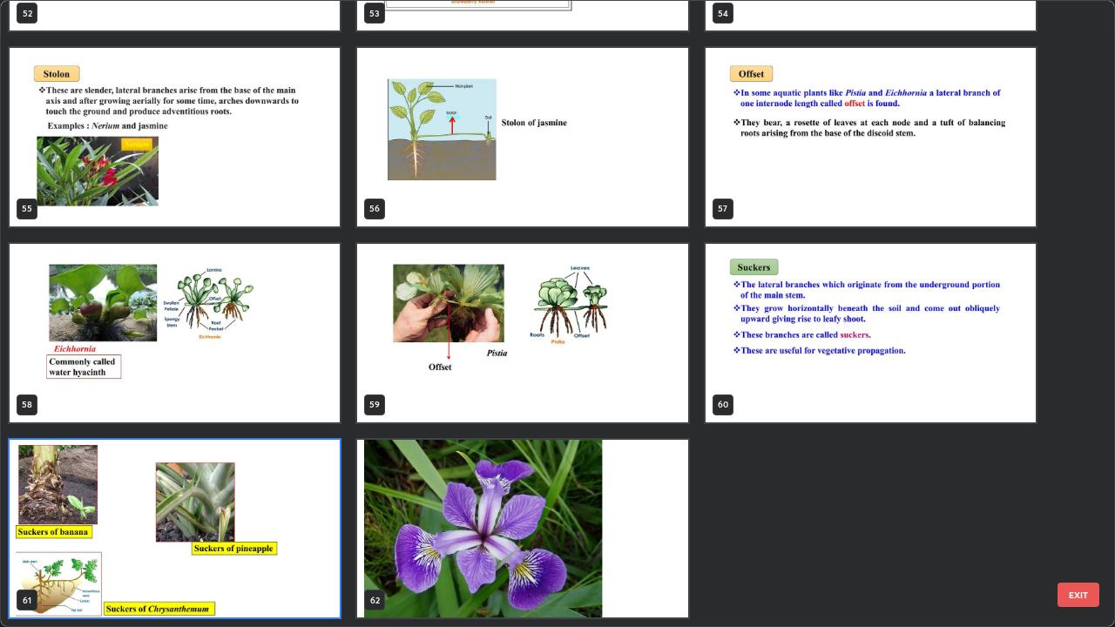
click at [293, 478] on img "grid" at bounding box center [175, 529] width 330 height 179
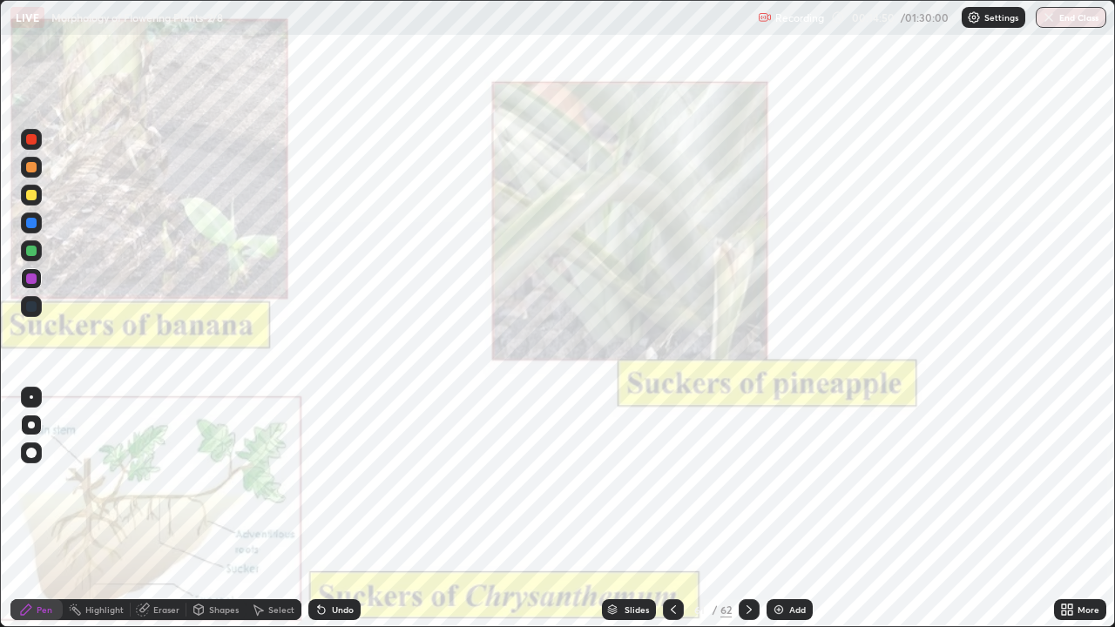
click at [290, 477] on img "grid" at bounding box center [175, 529] width 330 height 179
click at [789, 509] on div "Add" at bounding box center [797, 609] width 17 height 9
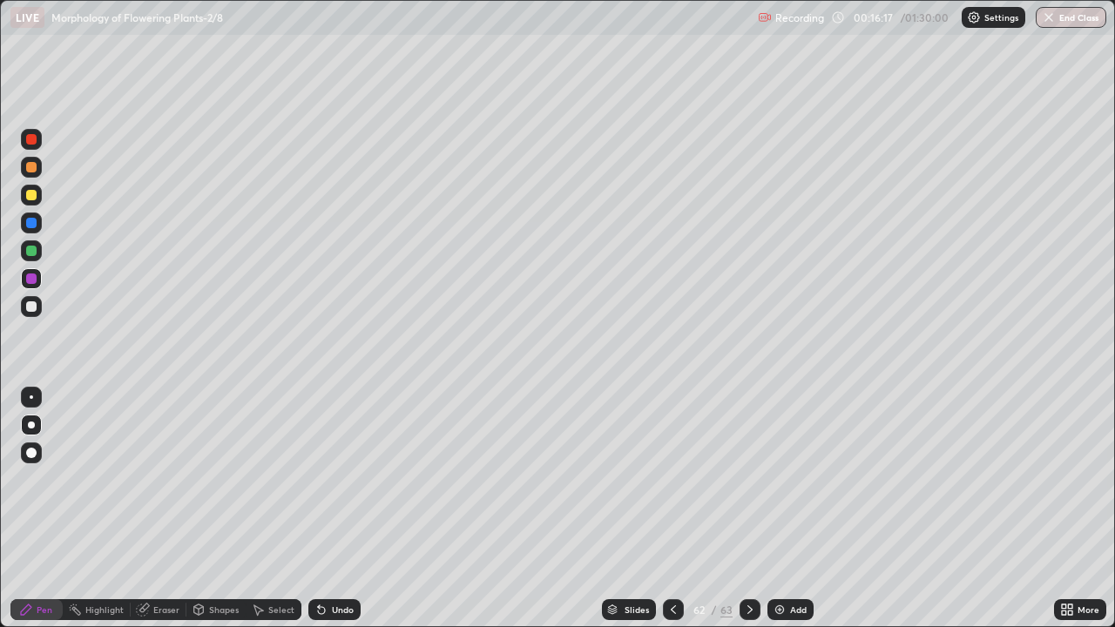
click at [337, 509] on div "Undo" at bounding box center [343, 609] width 22 height 9
click at [344, 509] on div "Undo" at bounding box center [343, 609] width 22 height 9
click at [35, 260] on div at bounding box center [31, 250] width 21 height 21
click at [626, 509] on div "Slides" at bounding box center [637, 609] width 24 height 9
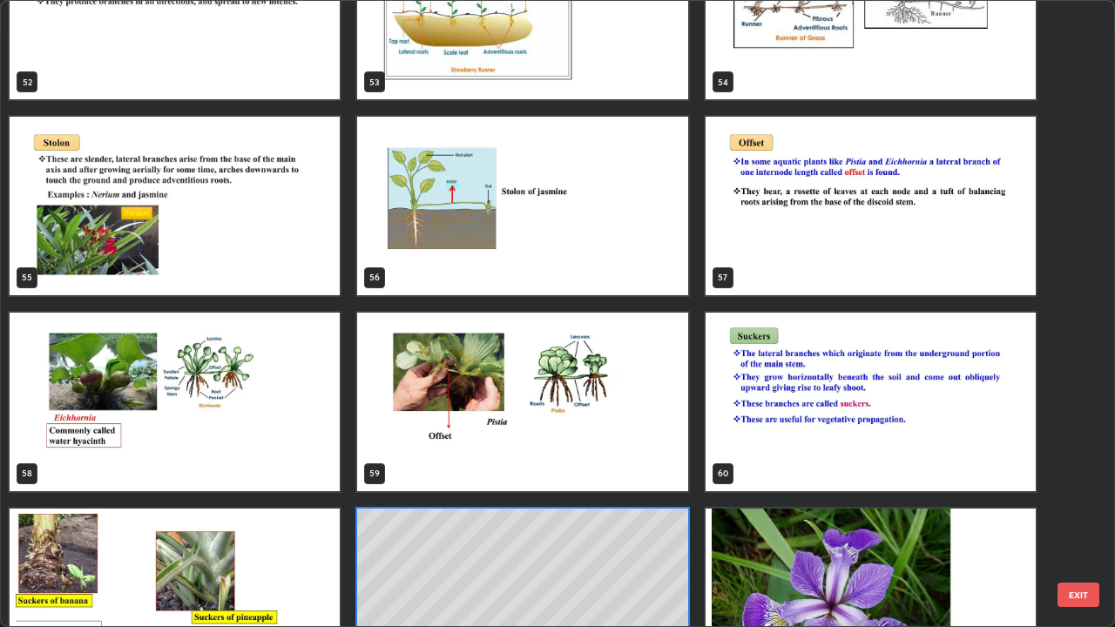
scroll to position [3411, 0]
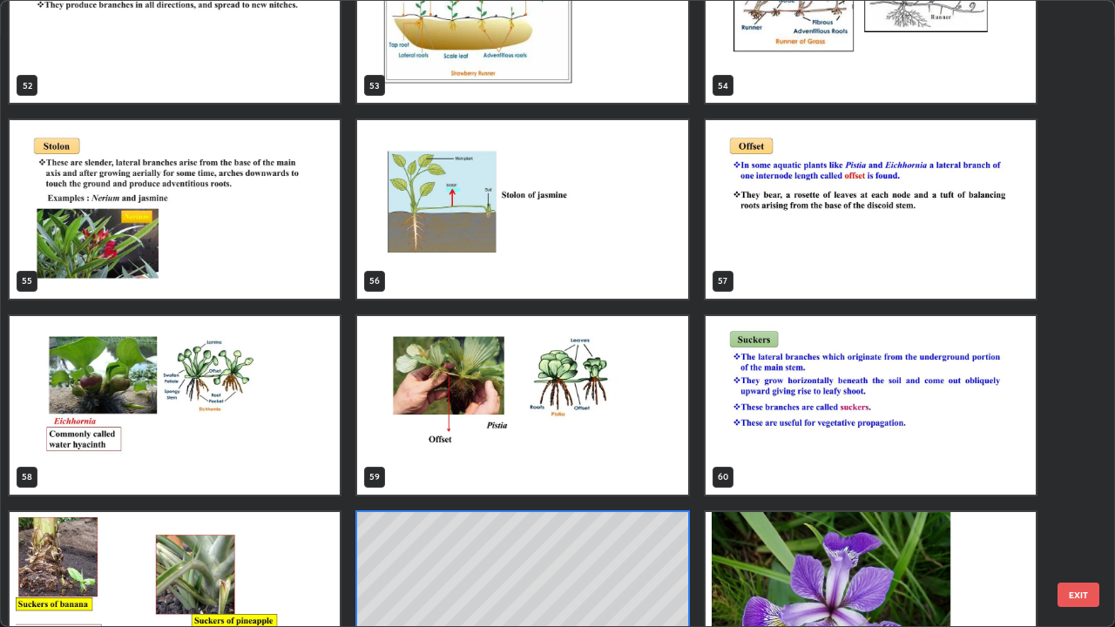
click at [587, 267] on img "grid" at bounding box center [522, 209] width 330 height 179
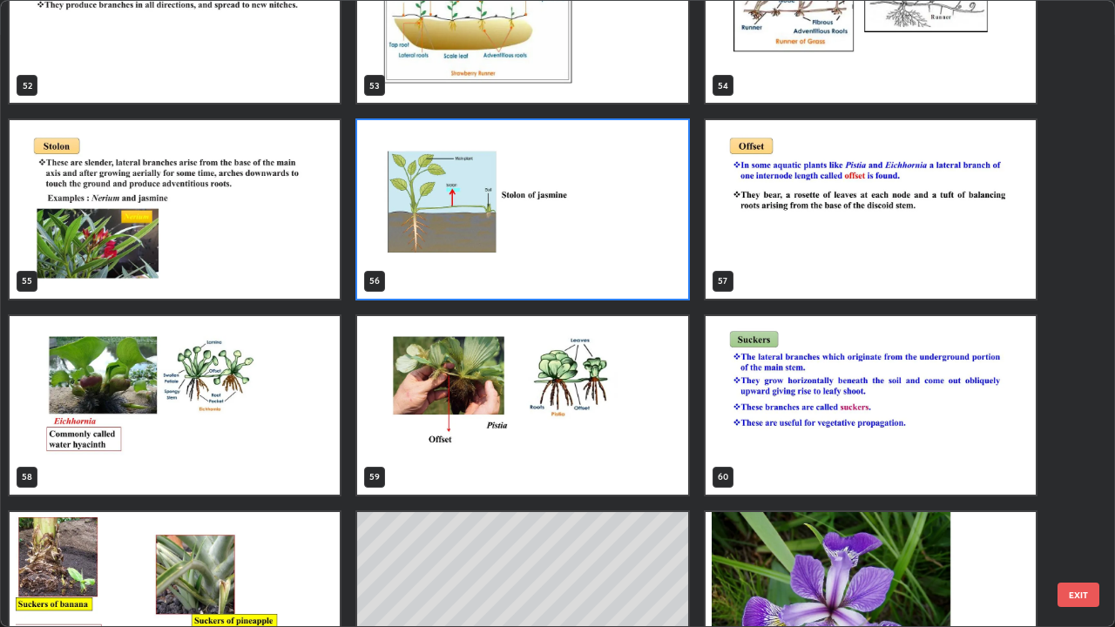
click at [589, 269] on img "grid" at bounding box center [522, 209] width 330 height 179
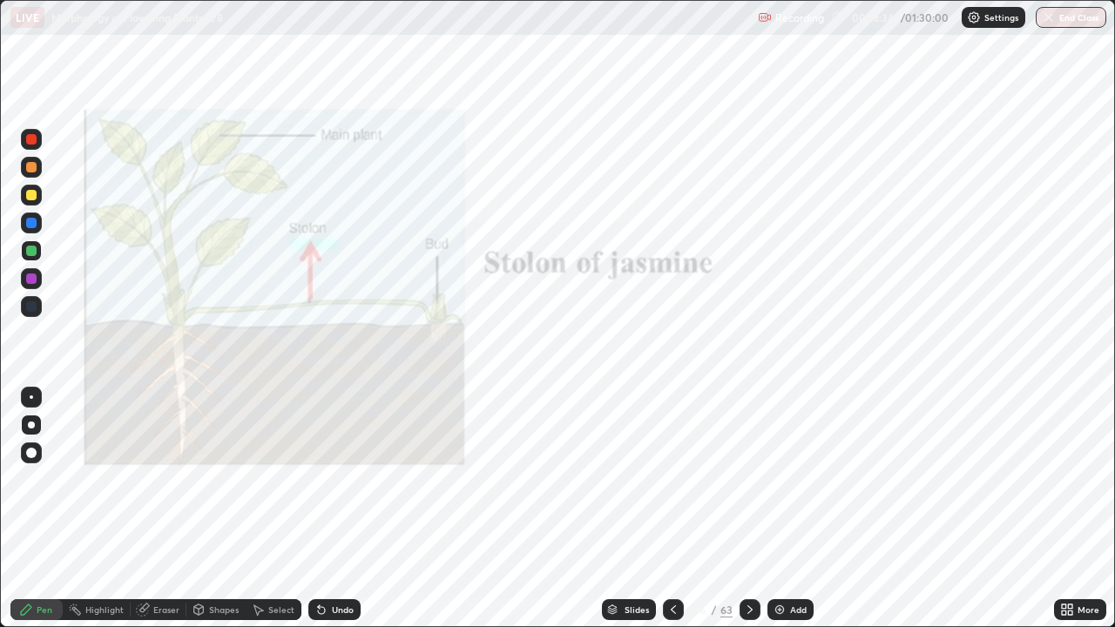
click at [585, 268] on img "grid" at bounding box center [522, 209] width 330 height 179
click at [635, 509] on div "Slides" at bounding box center [637, 609] width 24 height 9
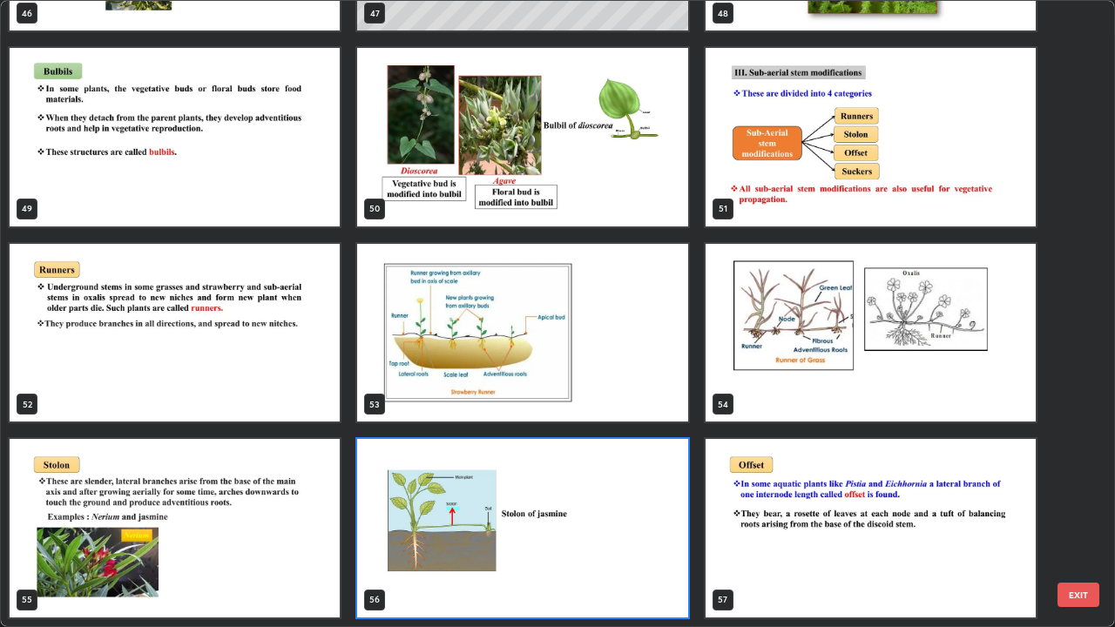
scroll to position [620, 1105]
click at [300, 336] on img "grid" at bounding box center [175, 333] width 330 height 179
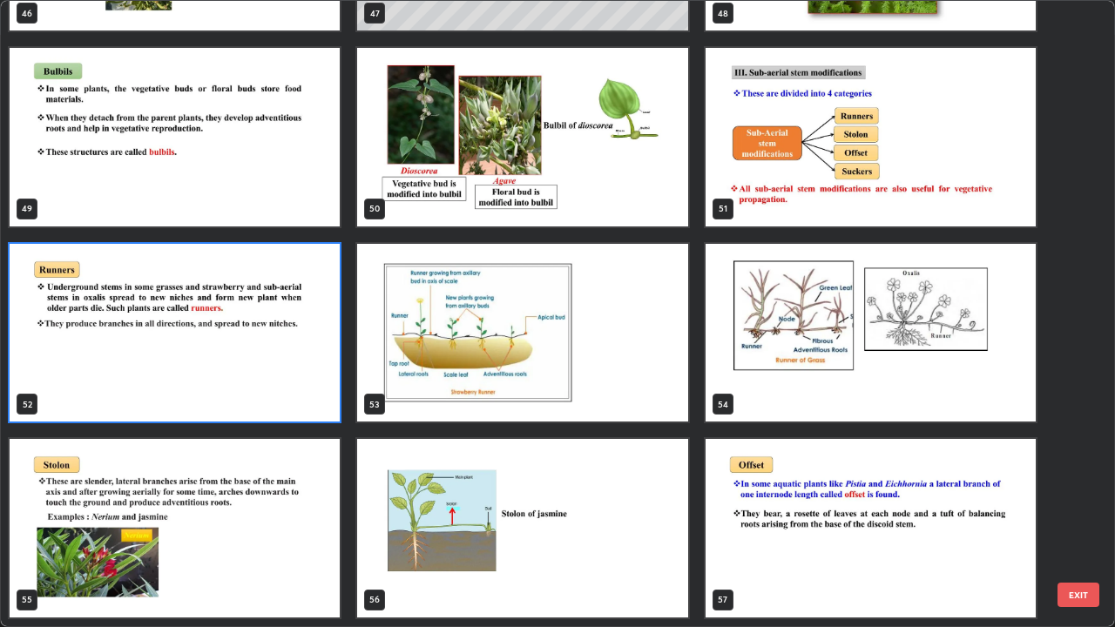
click at [308, 346] on img "grid" at bounding box center [175, 333] width 330 height 179
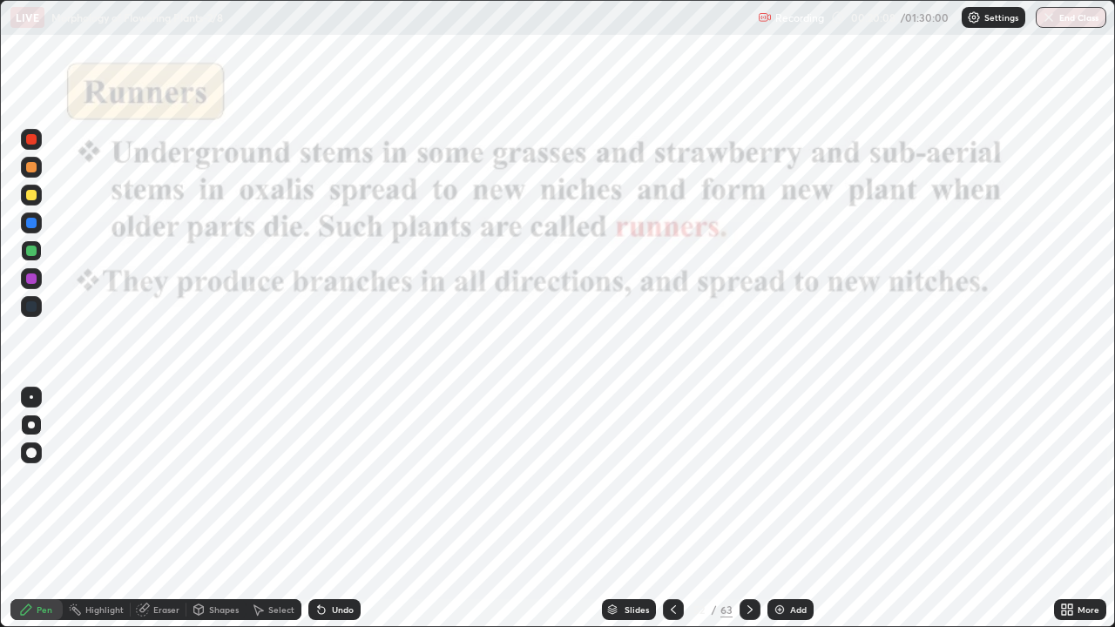
click at [312, 348] on img "grid" at bounding box center [175, 333] width 330 height 179
click at [308, 352] on img "grid" at bounding box center [175, 333] width 330 height 179
click at [217, 509] on div "Shapes" at bounding box center [224, 609] width 30 height 9
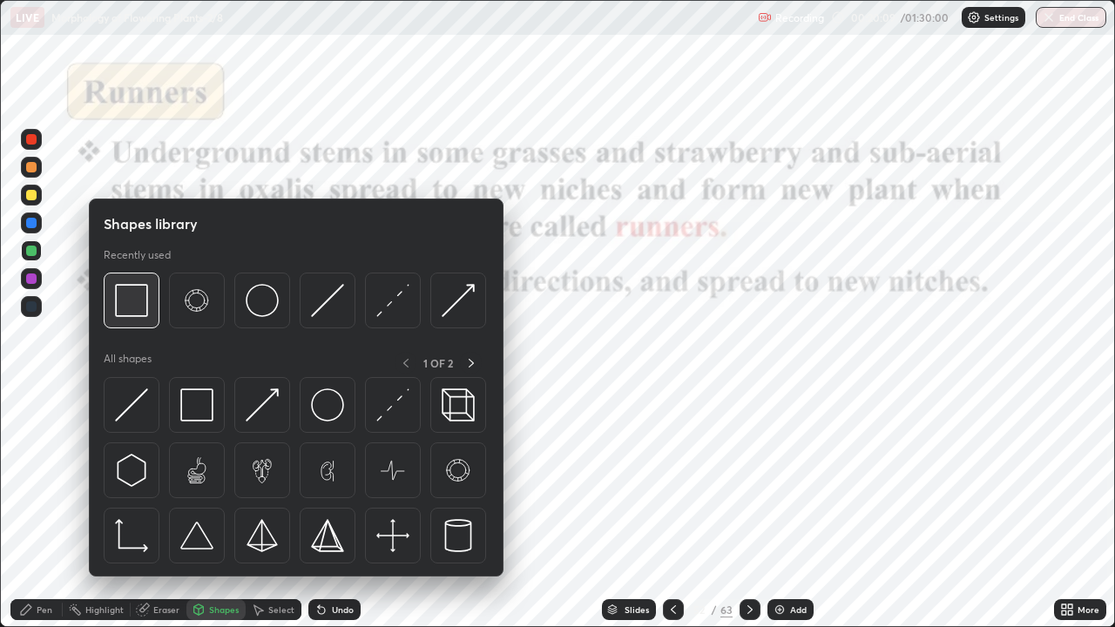
click at [129, 313] on img at bounding box center [131, 300] width 33 height 33
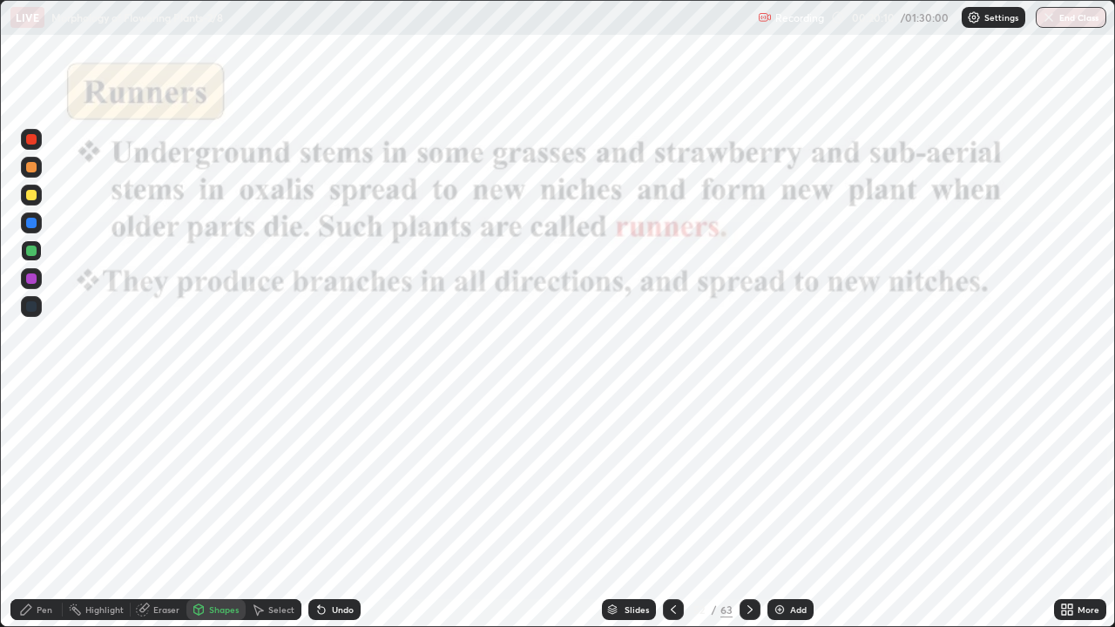
click at [37, 142] on div at bounding box center [31, 139] width 21 height 21
click at [634, 509] on div "Slides" at bounding box center [637, 609] width 24 height 9
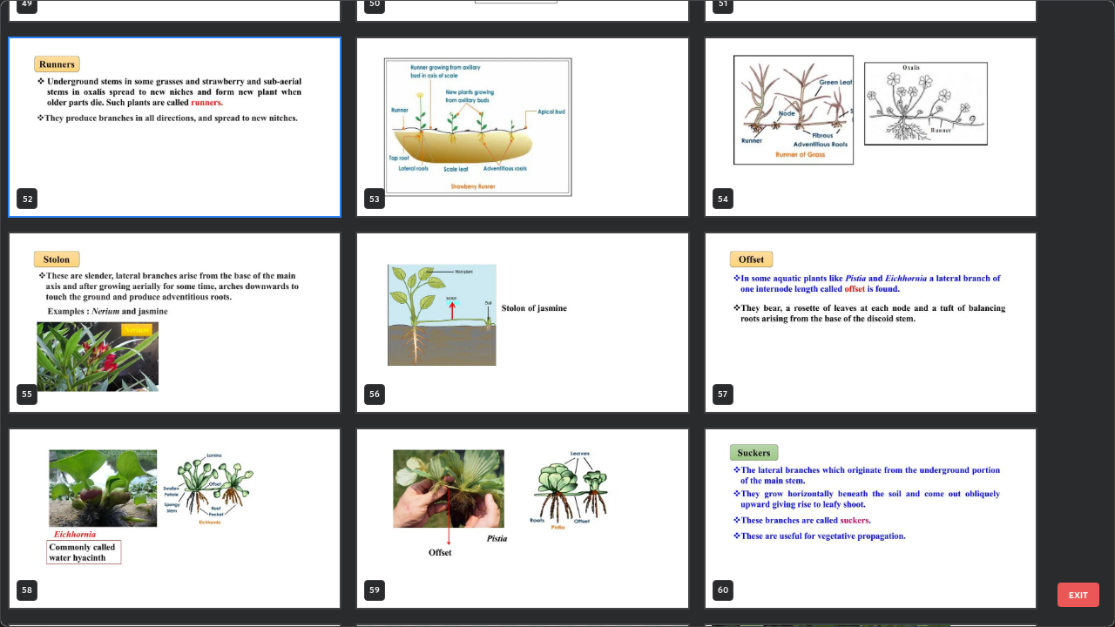
scroll to position [3320, 0]
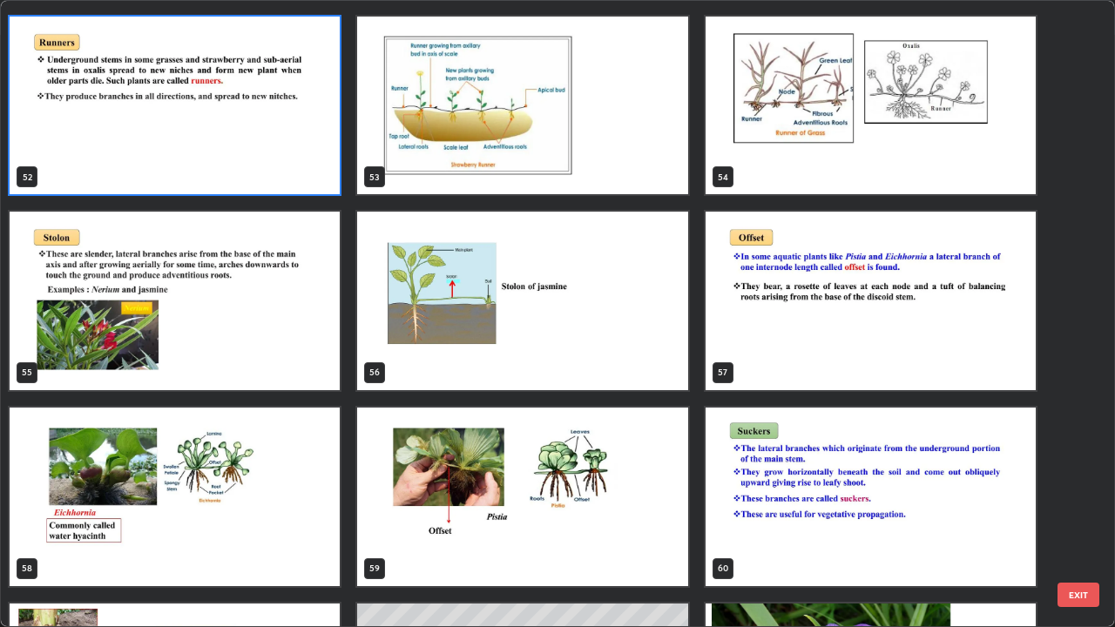
click at [325, 479] on img "grid" at bounding box center [175, 497] width 330 height 179
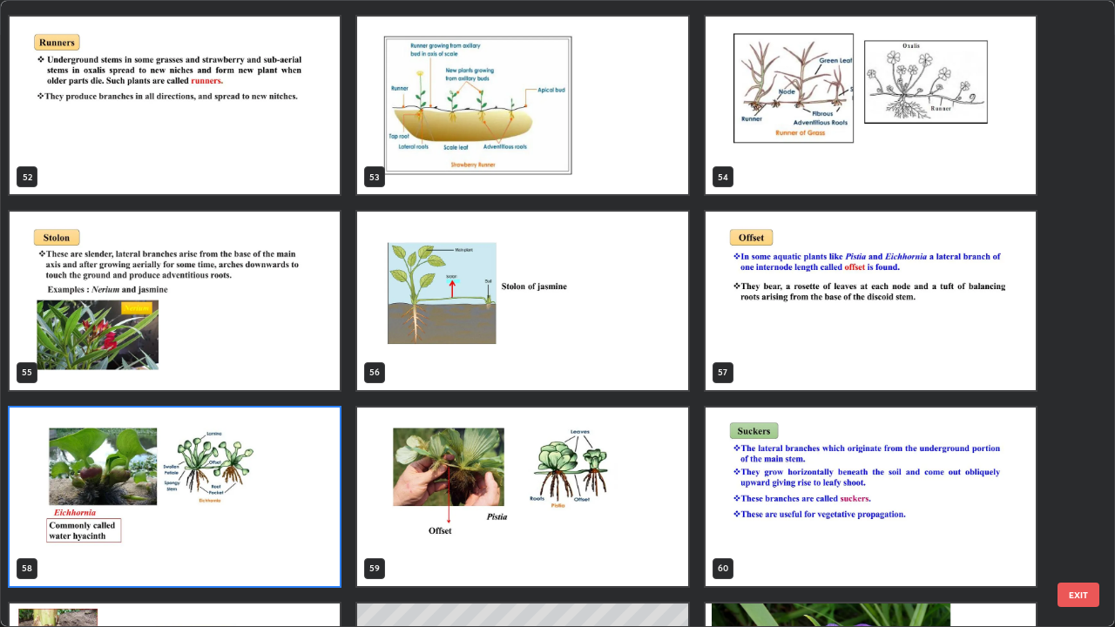
click at [322, 475] on img "grid" at bounding box center [175, 497] width 330 height 179
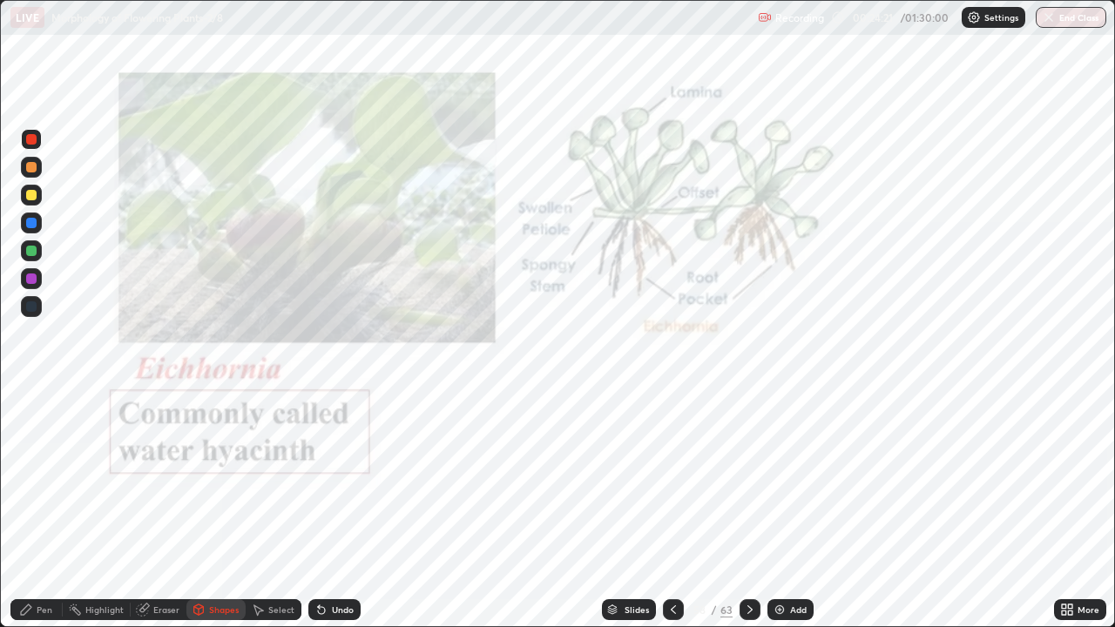
click at [322, 468] on img "grid" at bounding box center [175, 497] width 330 height 179
click at [321, 464] on img "grid" at bounding box center [175, 497] width 330 height 179
click at [1075, 509] on div "More" at bounding box center [1080, 609] width 52 height 21
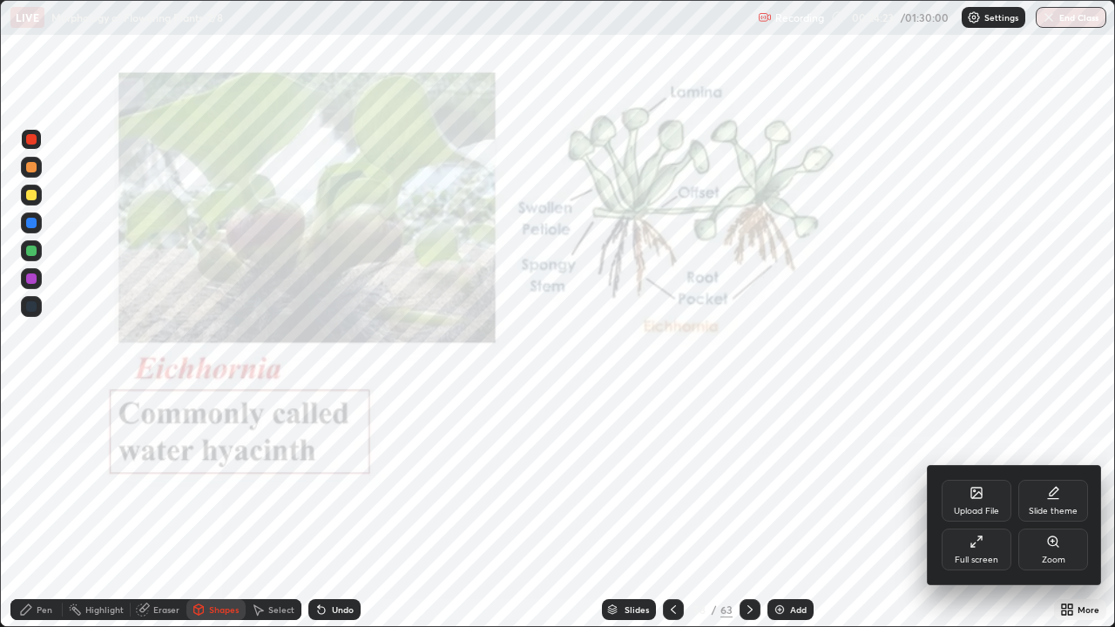
click at [1051, 509] on div "Zoom" at bounding box center [1053, 550] width 70 height 42
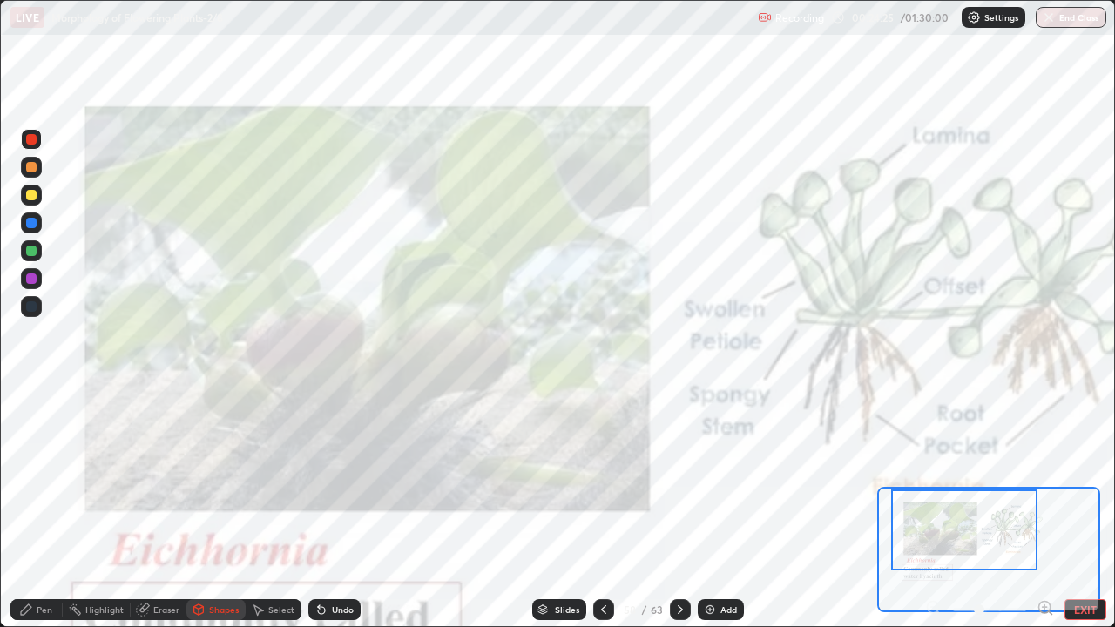
click at [1050, 509] on icon at bounding box center [1050, 613] width 3 height 3
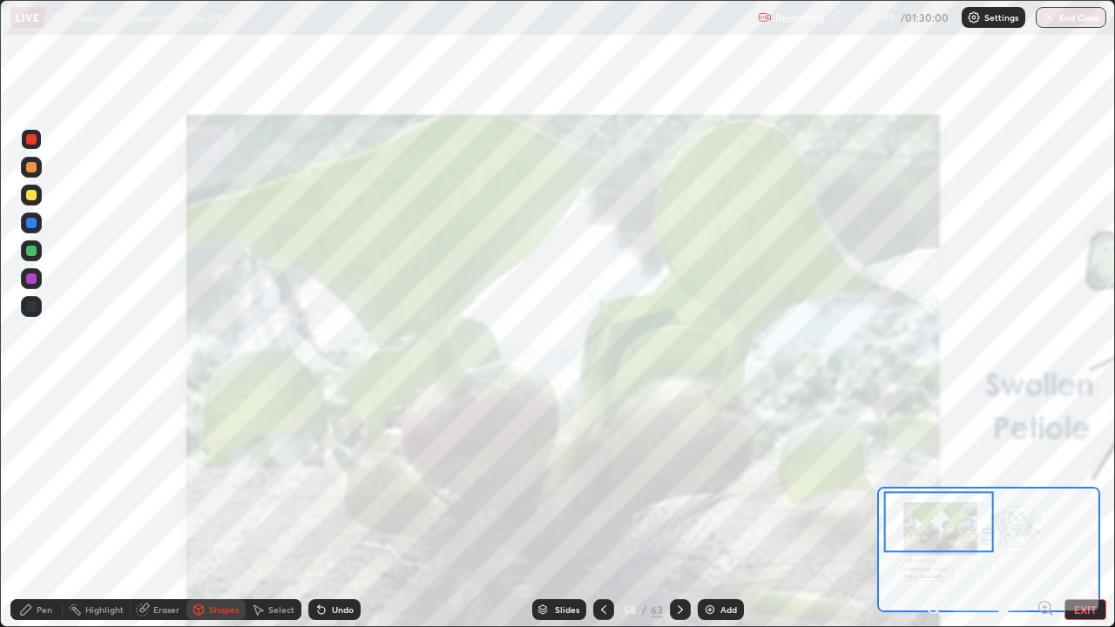
click at [678, 509] on icon at bounding box center [680, 609] width 5 height 9
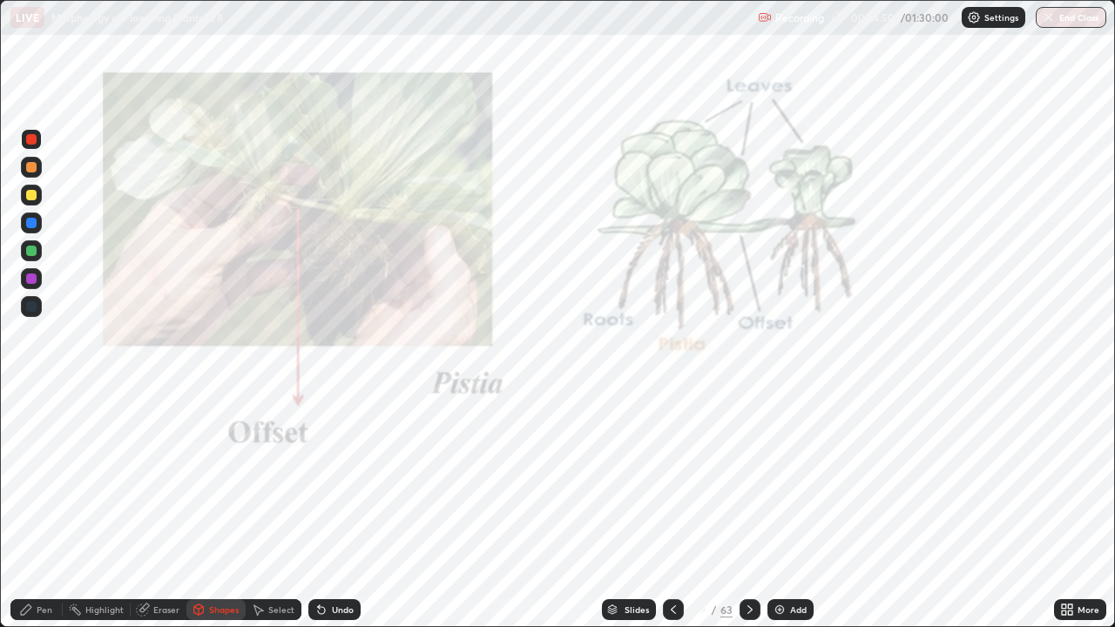
click at [1070, 509] on icon at bounding box center [1070, 607] width 4 height 4
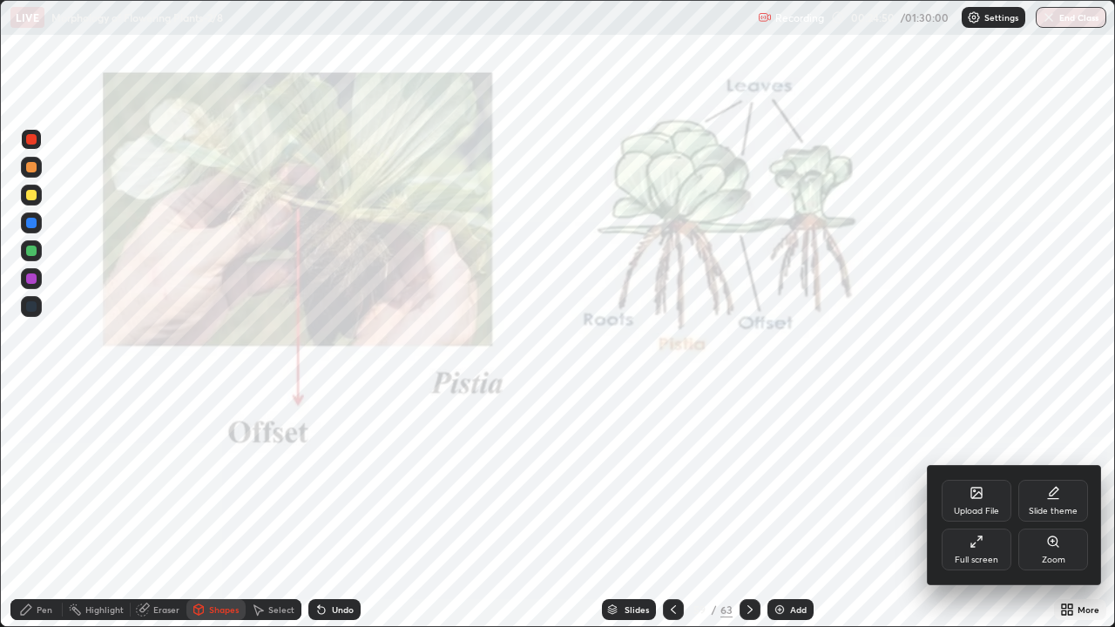
click at [1060, 509] on div "Zoom" at bounding box center [1053, 550] width 70 height 42
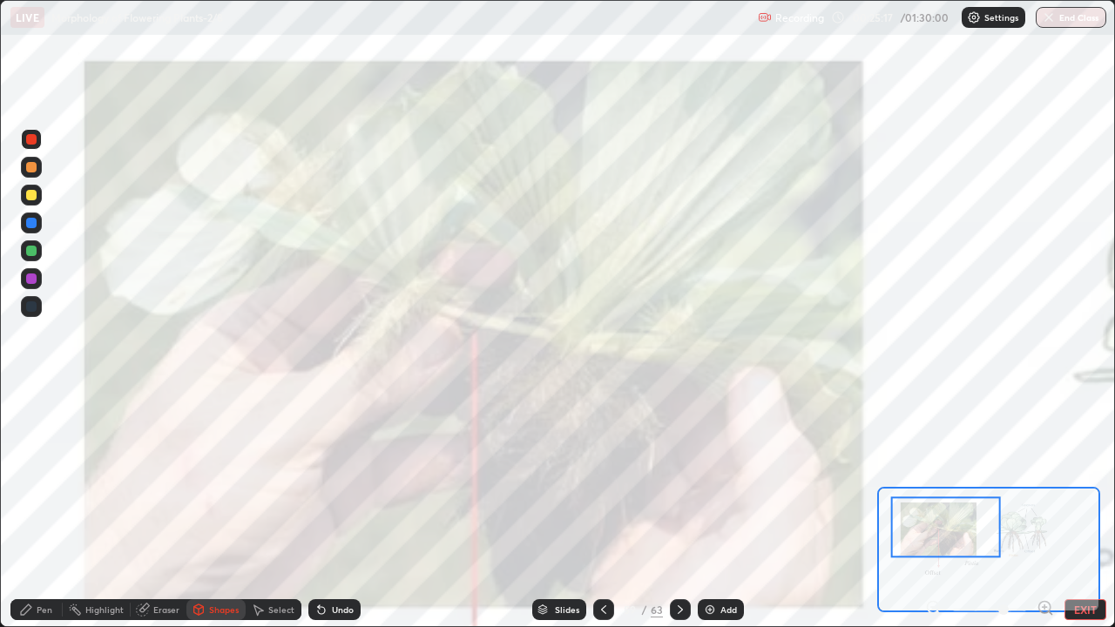
click at [42, 509] on div "Pen" at bounding box center [45, 609] width 16 height 9
click at [605, 509] on icon at bounding box center [604, 610] width 14 height 14
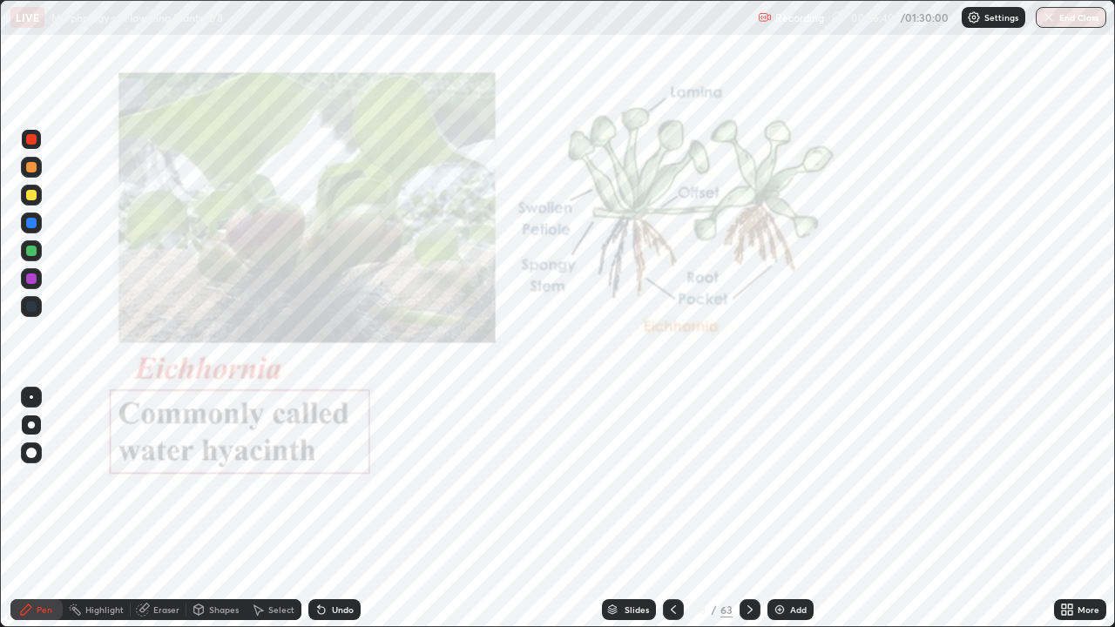
click at [1073, 509] on icon at bounding box center [1067, 610] width 14 height 14
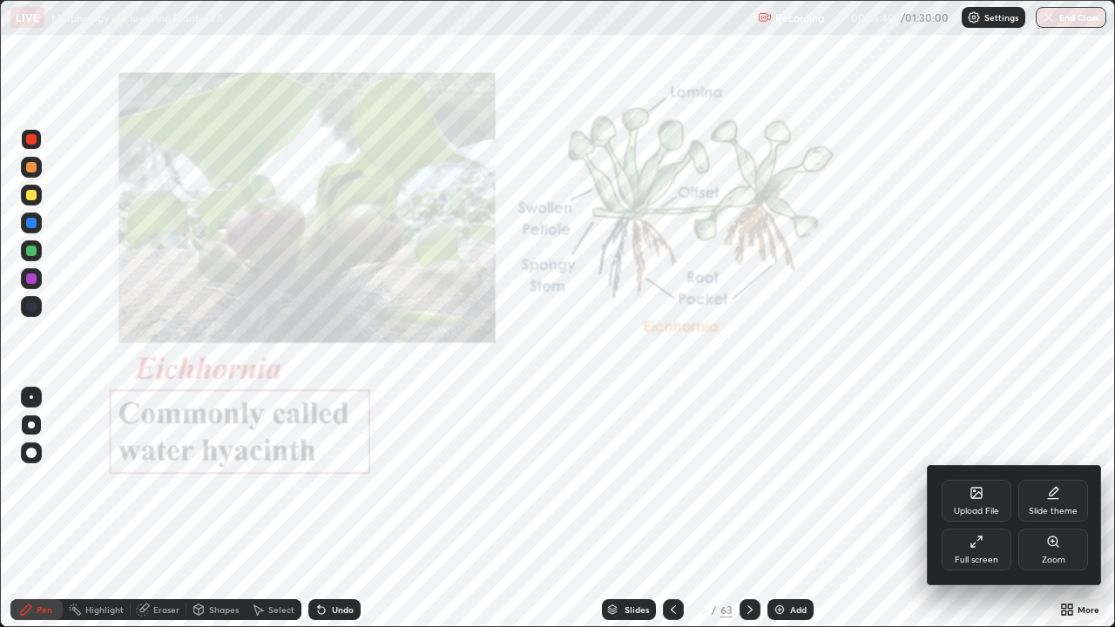
click at [1053, 509] on div "Zoom" at bounding box center [1054, 560] width 24 height 9
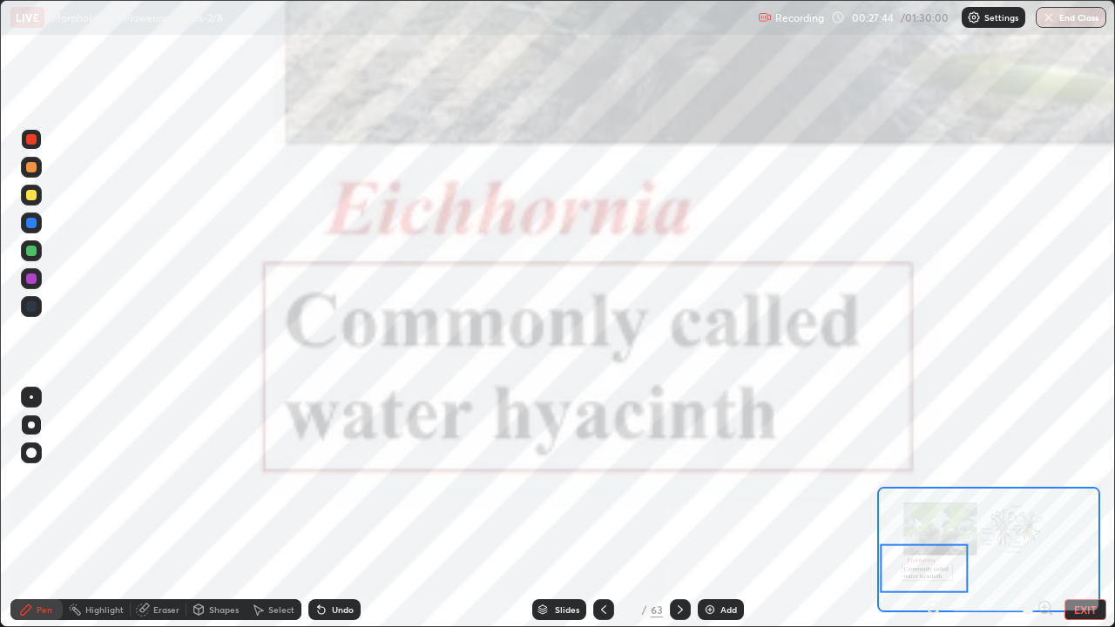
click at [678, 509] on icon at bounding box center [680, 610] width 14 height 14
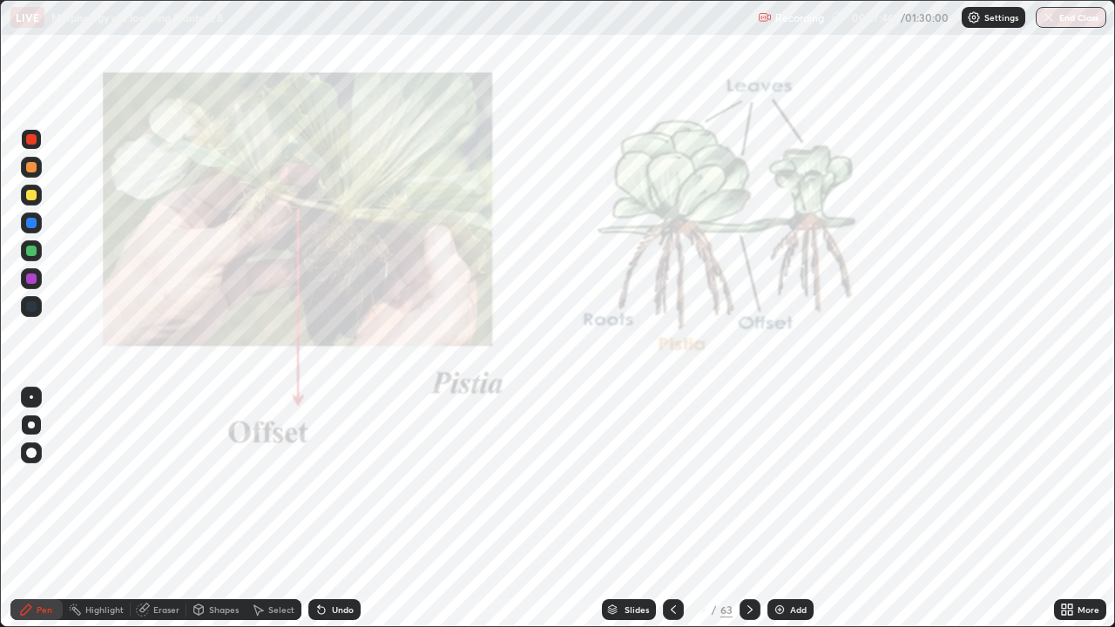
click at [1064, 509] on icon at bounding box center [1064, 607] width 4 height 4
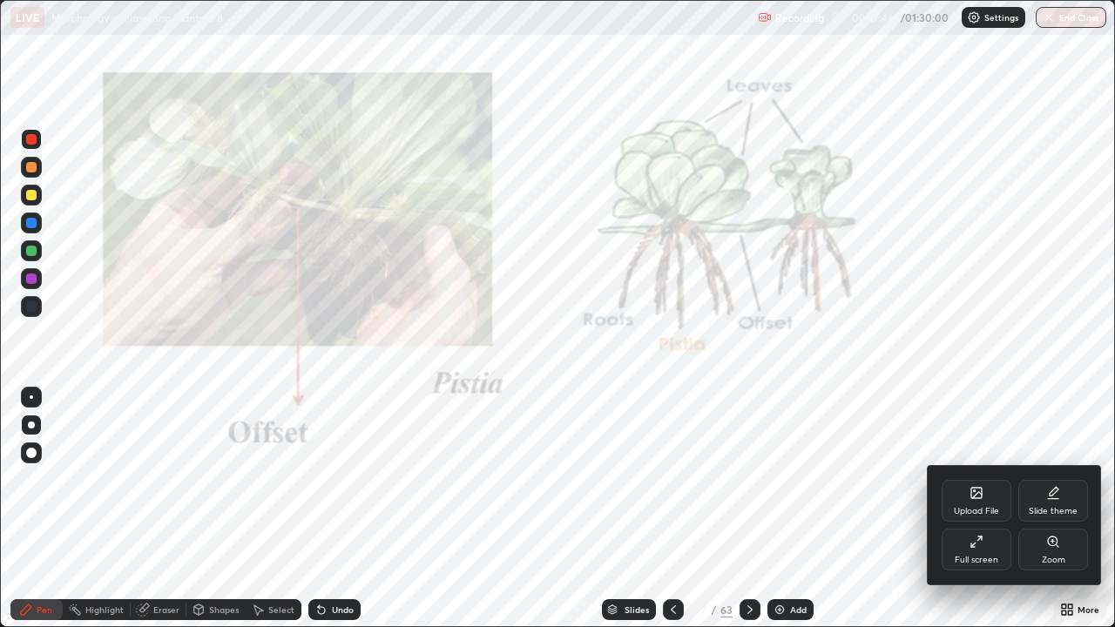
click at [1041, 509] on div "Zoom" at bounding box center [1053, 550] width 70 height 42
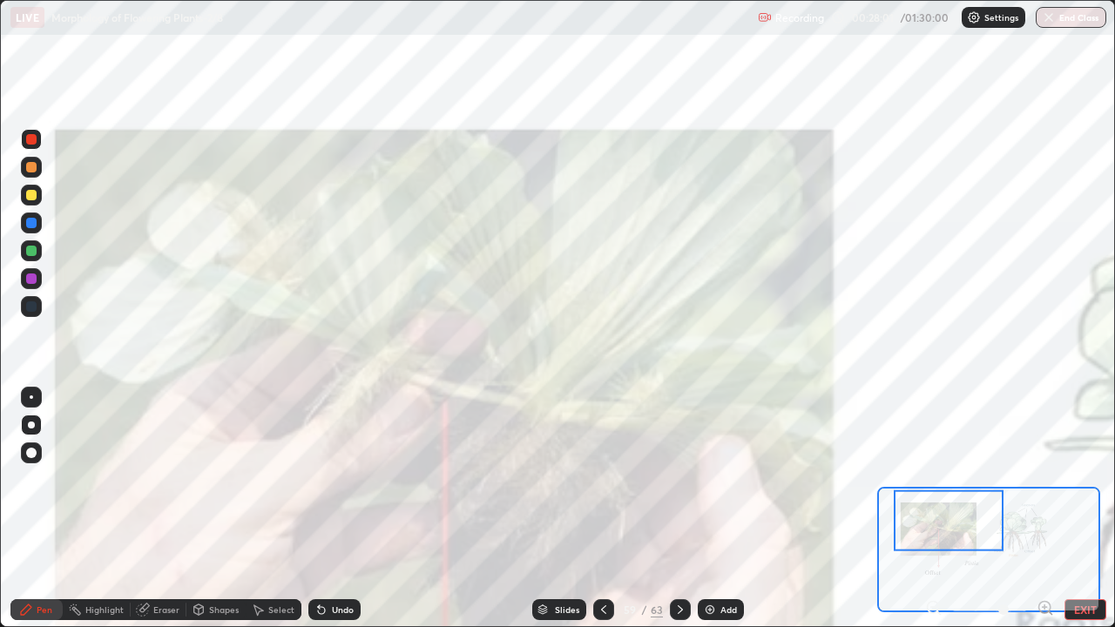
click at [161, 509] on div "Eraser" at bounding box center [166, 609] width 26 height 9
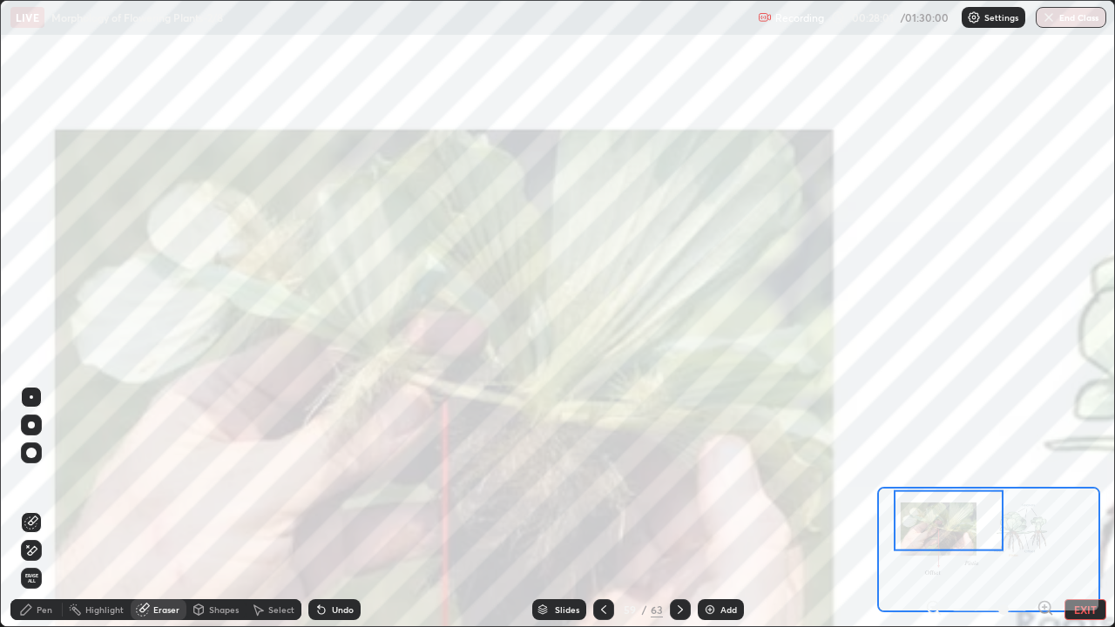
click at [32, 509] on span "Erase all" at bounding box center [31, 578] width 19 height 10
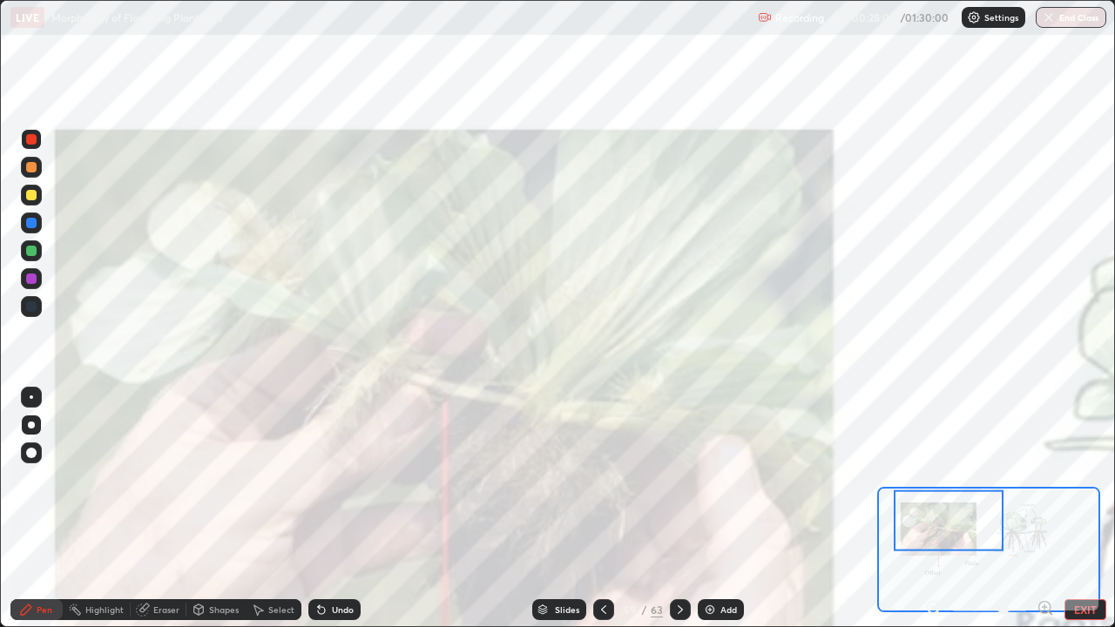
click at [35, 509] on div "Pen" at bounding box center [36, 609] width 52 height 21
click at [604, 509] on icon at bounding box center [604, 610] width 14 height 14
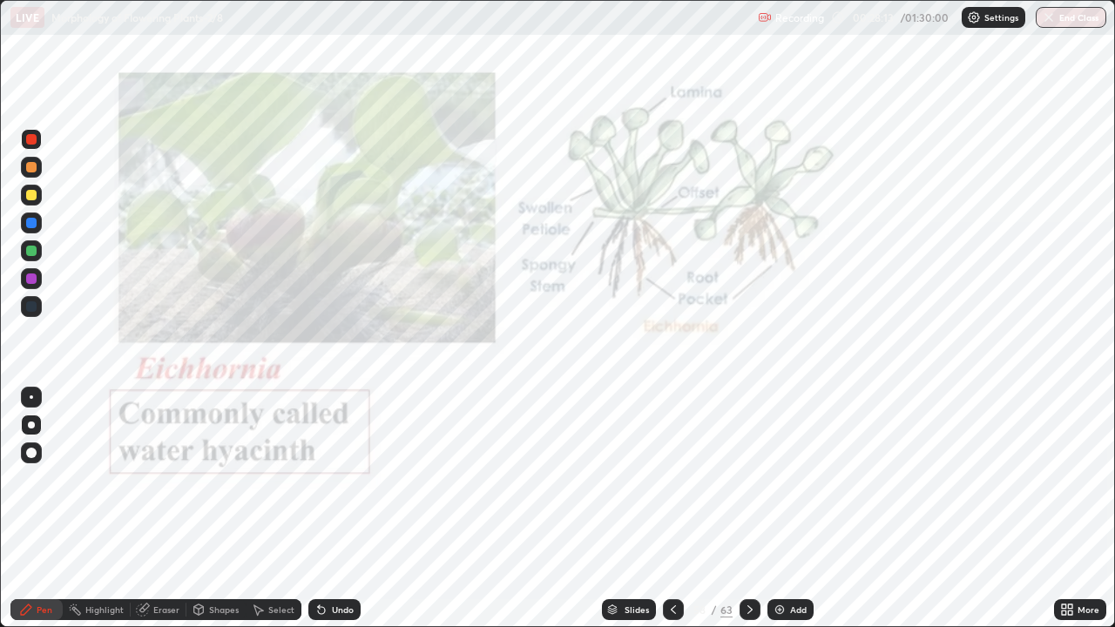
click at [672, 509] on icon at bounding box center [673, 610] width 14 height 14
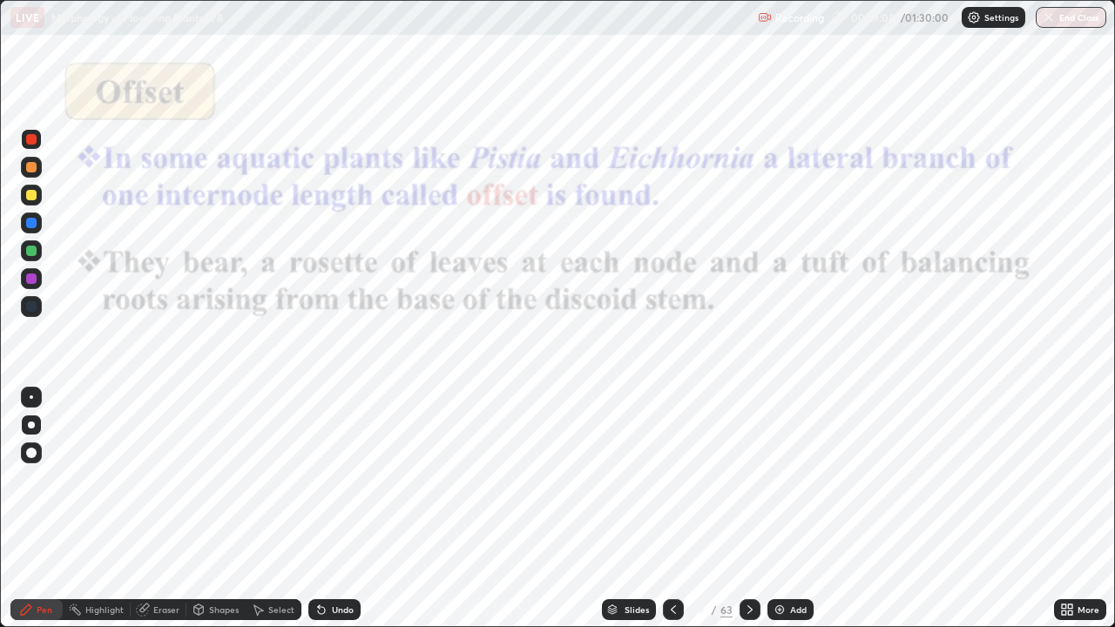
click at [159, 509] on div "Eraser" at bounding box center [166, 609] width 26 height 9
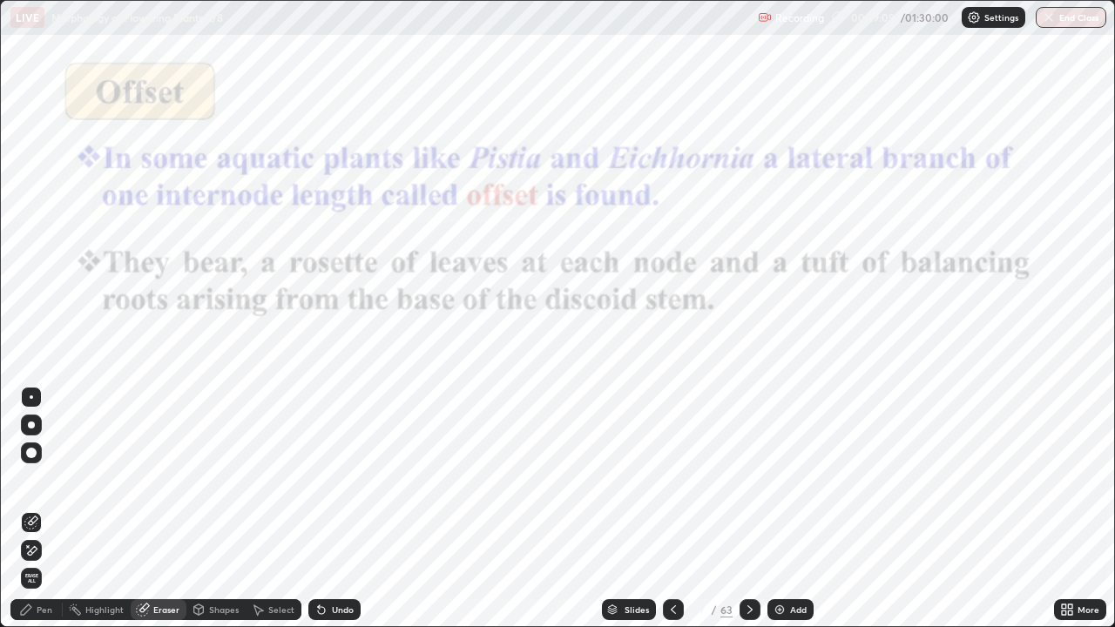
click at [34, 509] on div "Erase all" at bounding box center [31, 578] width 21 height 21
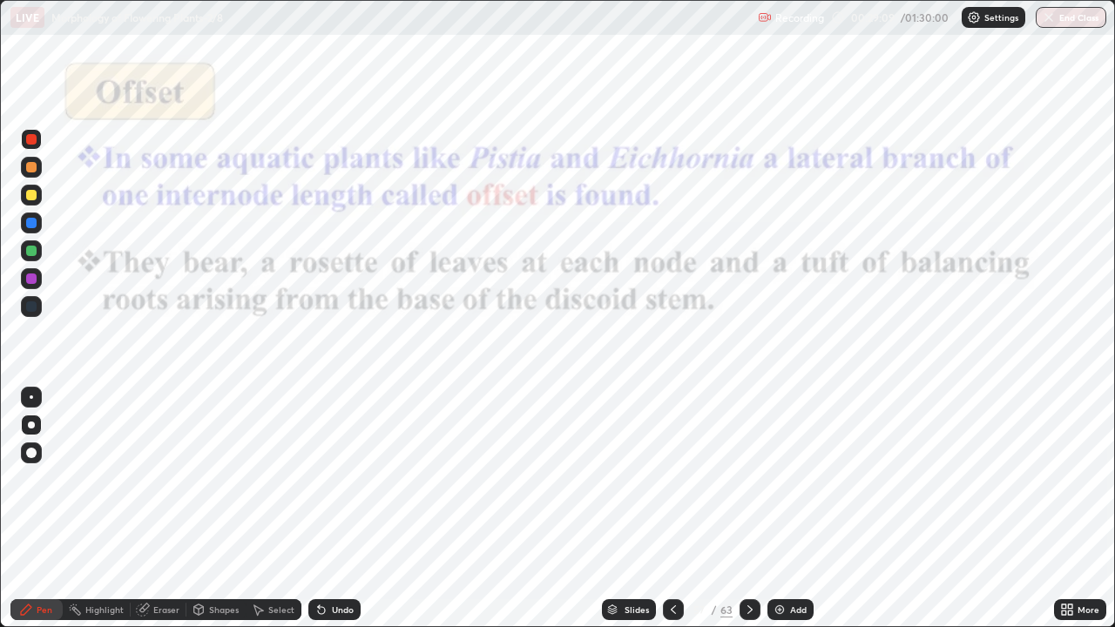
click at [35, 509] on div "Pen" at bounding box center [36, 609] width 52 height 21
click at [40, 140] on div at bounding box center [31, 139] width 21 height 21
click at [796, 509] on div "Add" at bounding box center [790, 609] width 46 height 21
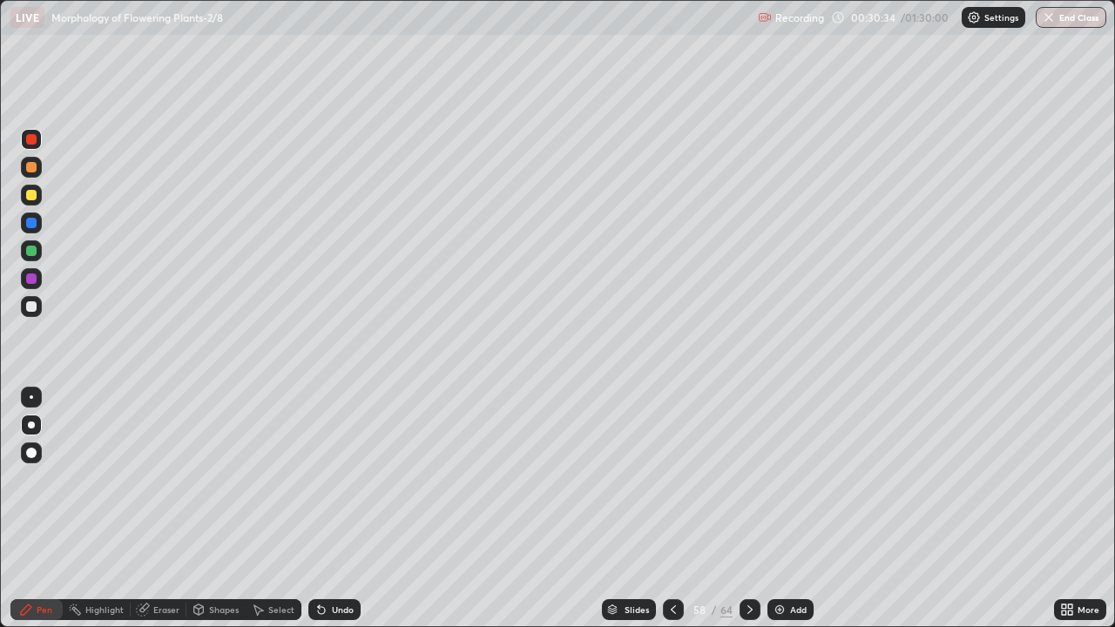
click at [23, 201] on div at bounding box center [31, 195] width 21 height 21
click at [31, 306] on div at bounding box center [31, 306] width 10 height 10
click at [791, 509] on div "Add" at bounding box center [798, 609] width 17 height 9
click at [38, 309] on div at bounding box center [31, 306] width 21 height 21
click at [348, 509] on div "Undo" at bounding box center [343, 609] width 22 height 9
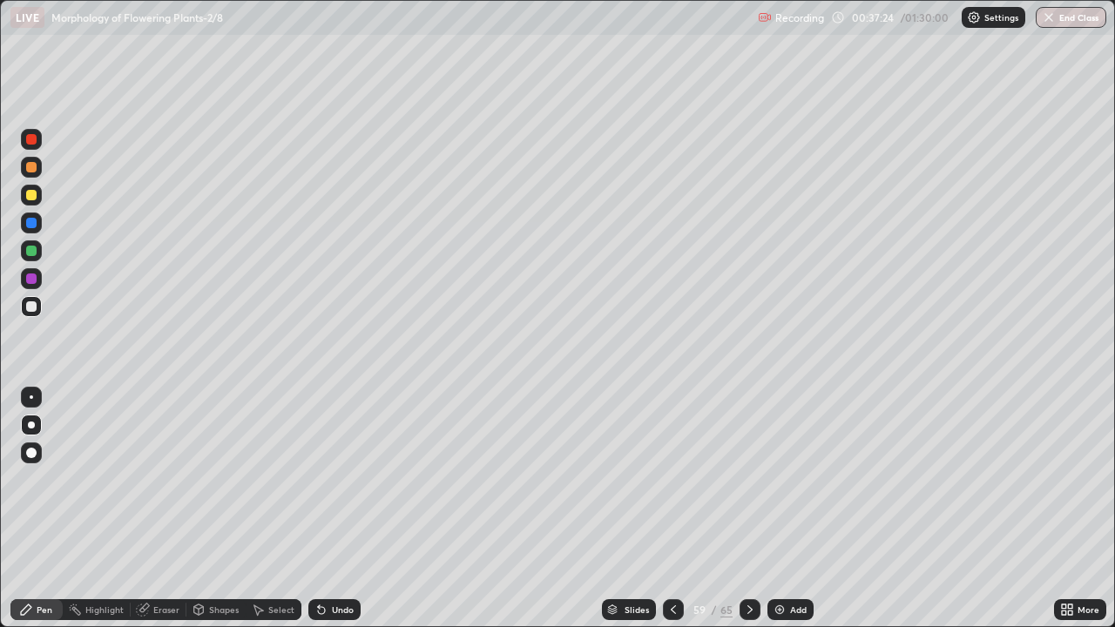
click at [38, 204] on div at bounding box center [31, 195] width 21 height 21
click at [23, 287] on div at bounding box center [31, 279] width 21 height 28
click at [35, 253] on div at bounding box center [31, 251] width 10 height 10
click at [625, 509] on div "Slides" at bounding box center [629, 609] width 54 height 21
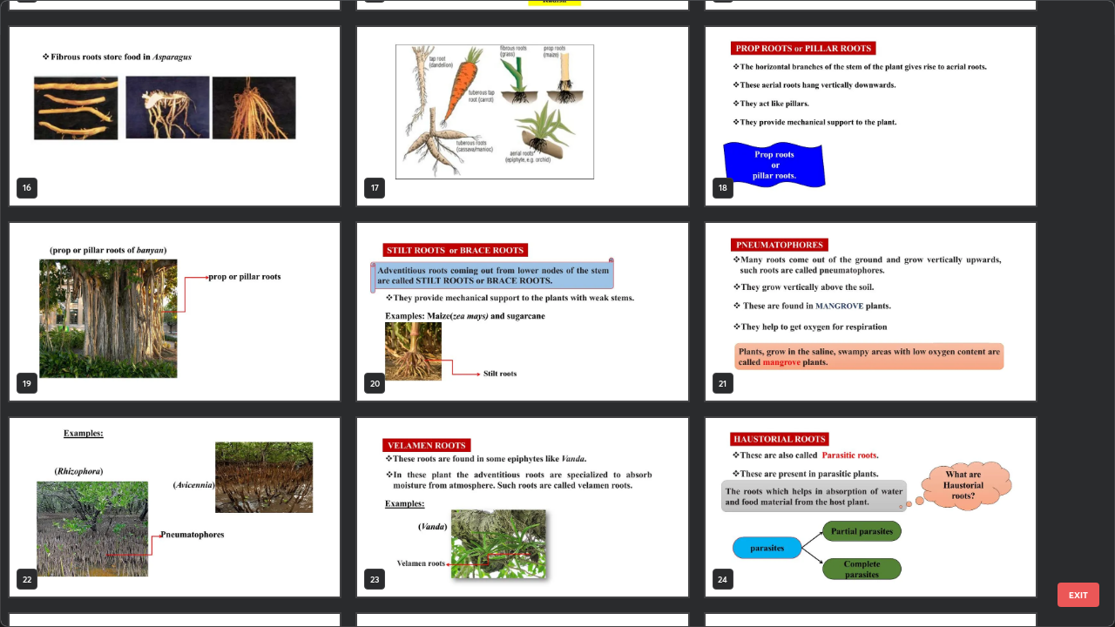
scroll to position [967, 0]
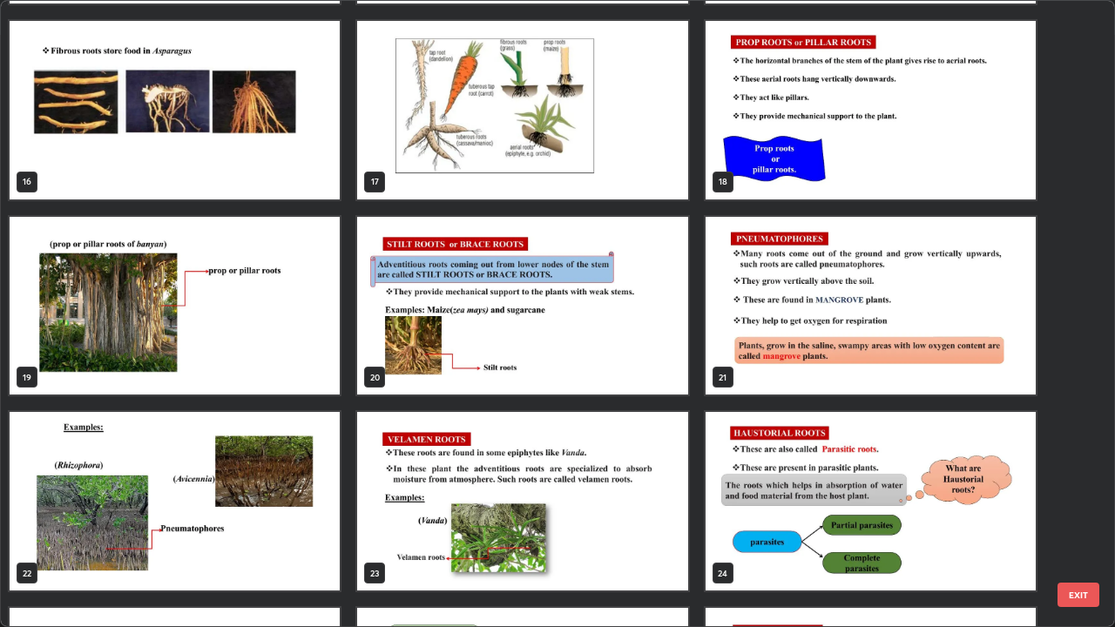
click at [315, 331] on img "grid" at bounding box center [175, 306] width 330 height 179
click at [311, 335] on img "grid" at bounding box center [175, 306] width 330 height 179
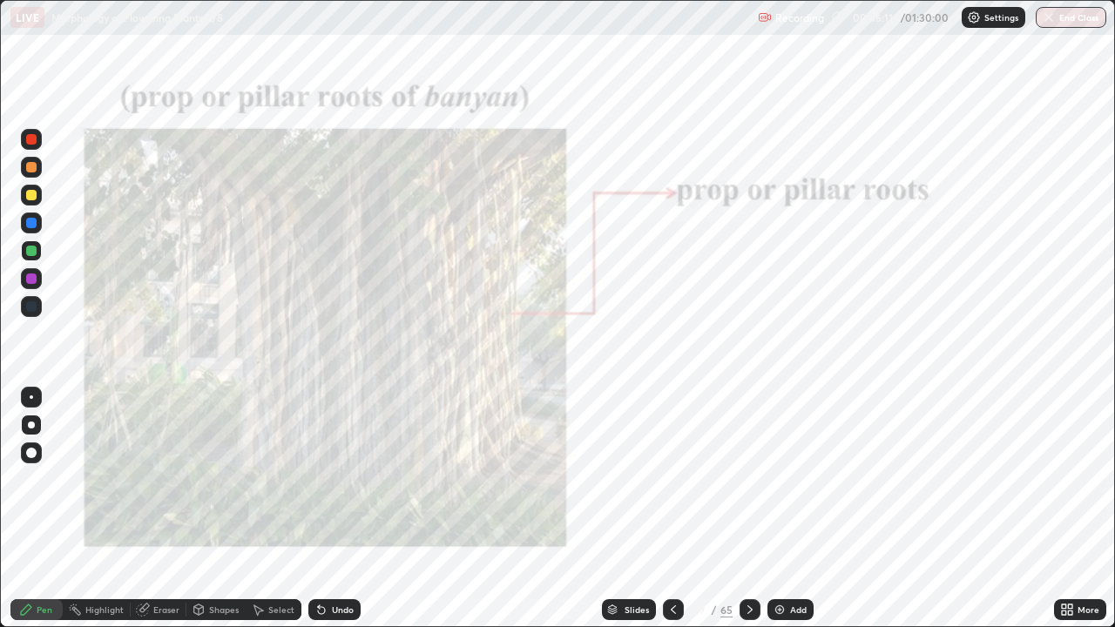
click at [310, 337] on img "grid" at bounding box center [175, 306] width 330 height 179
click at [311, 335] on img "grid" at bounding box center [175, 306] width 330 height 179
click at [1070, 509] on icon at bounding box center [1070, 607] width 4 height 4
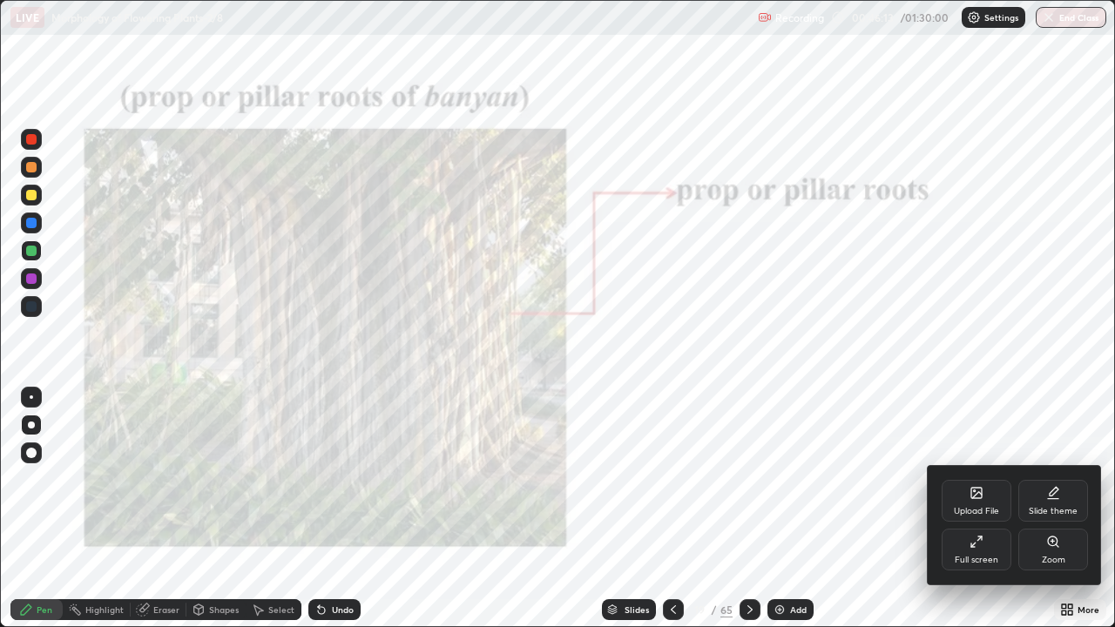
click at [1058, 509] on div "Zoom" at bounding box center [1054, 560] width 24 height 9
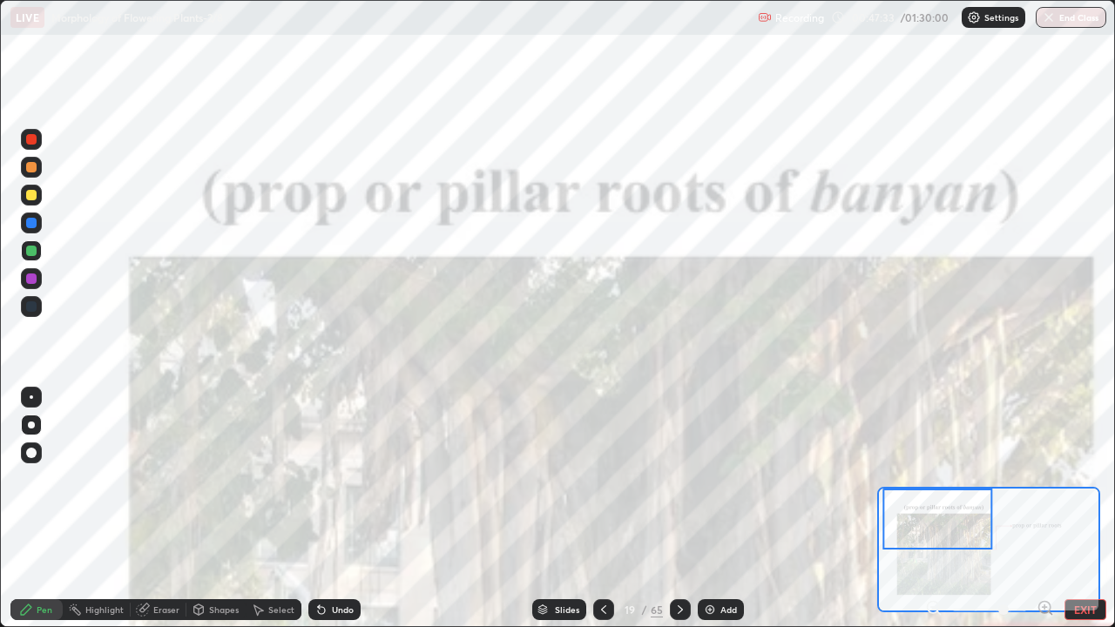
click at [678, 509] on icon at bounding box center [680, 610] width 14 height 14
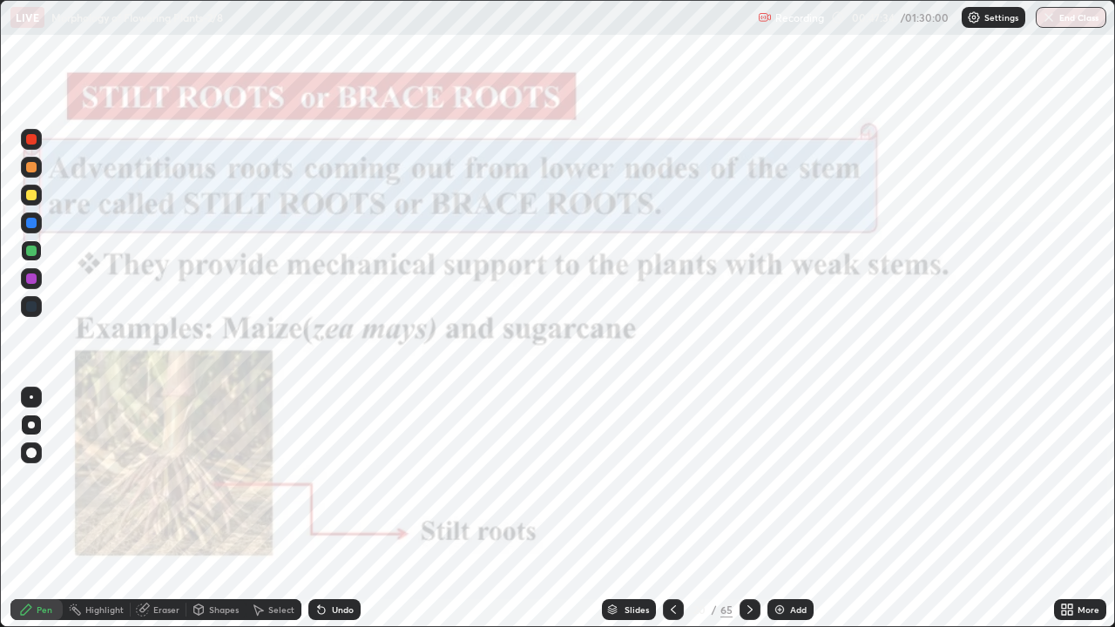
click at [1057, 509] on div "More" at bounding box center [1080, 609] width 52 height 21
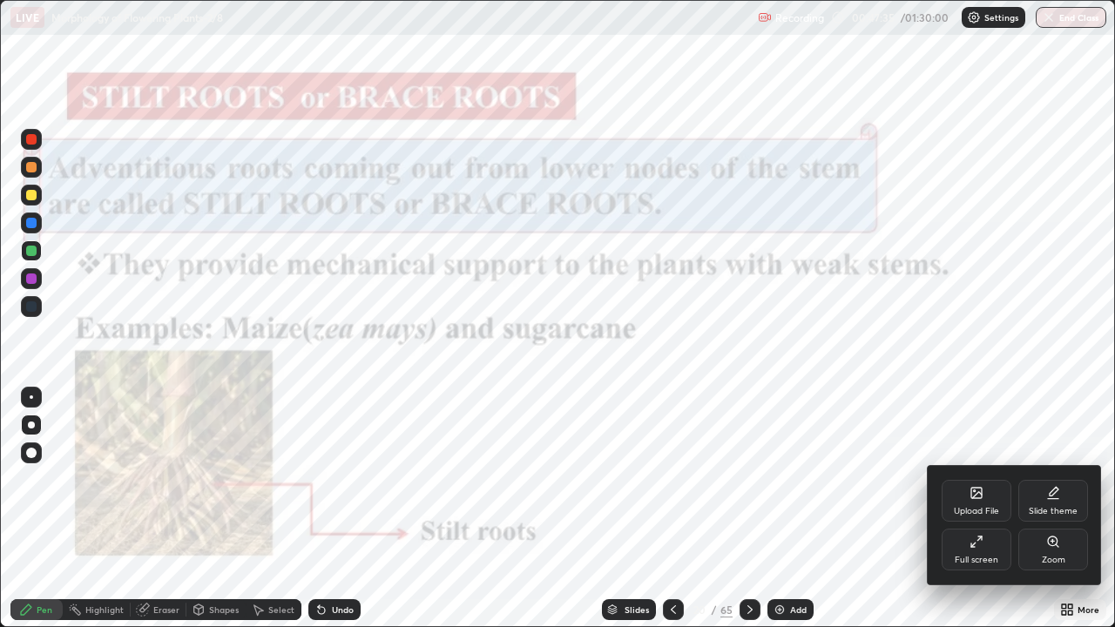
click at [1049, 509] on div "Zoom" at bounding box center [1054, 560] width 24 height 9
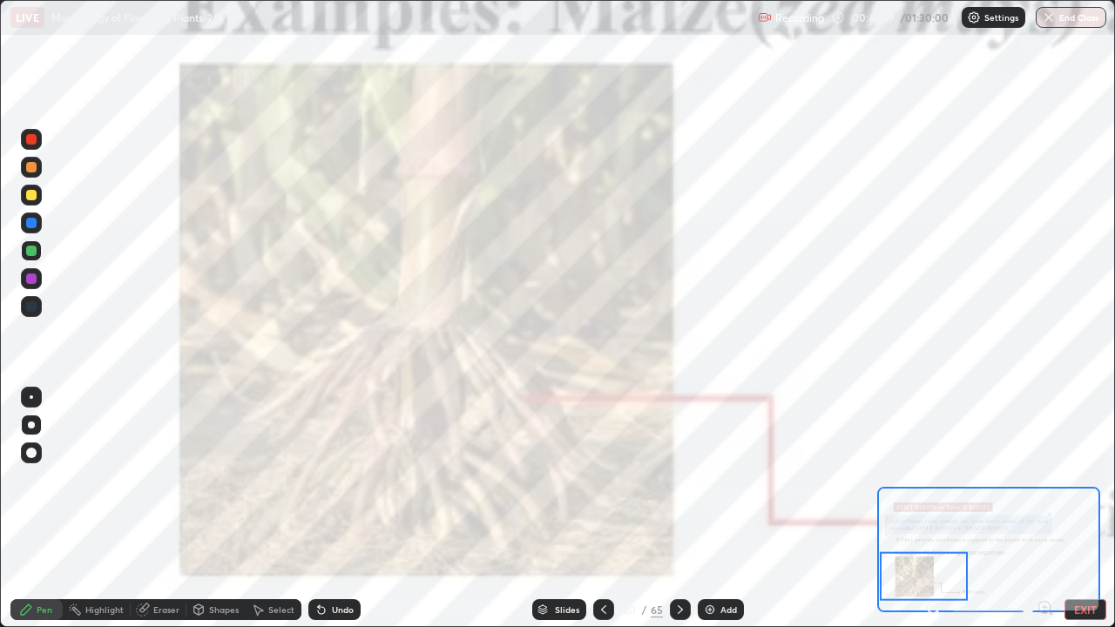
click at [541, 509] on icon at bounding box center [542, 613] width 9 height 3
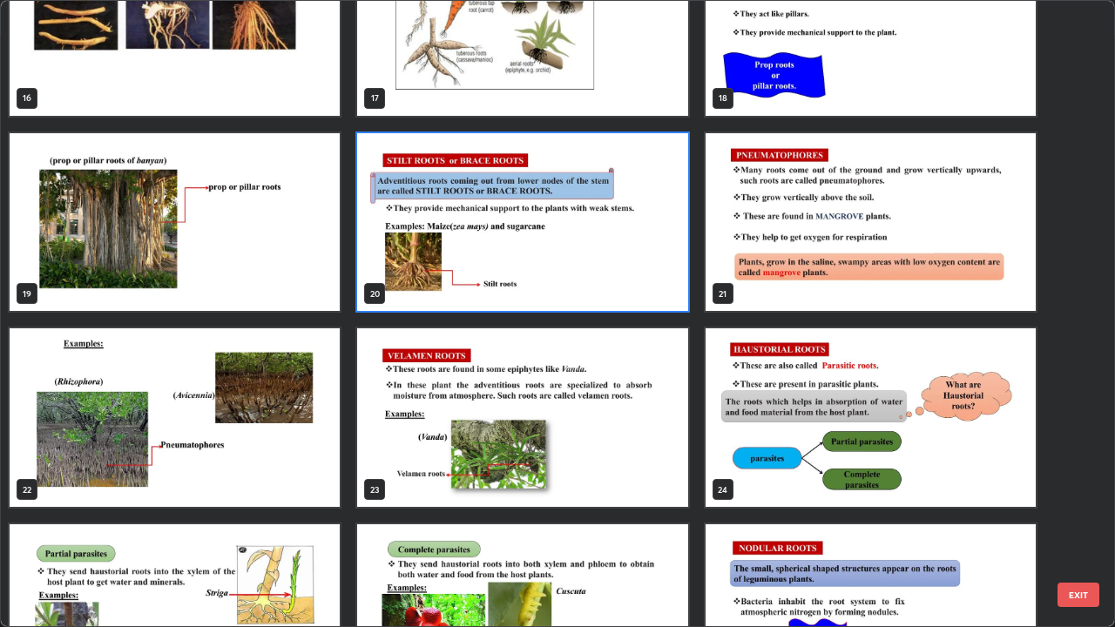
scroll to position [1053, 0]
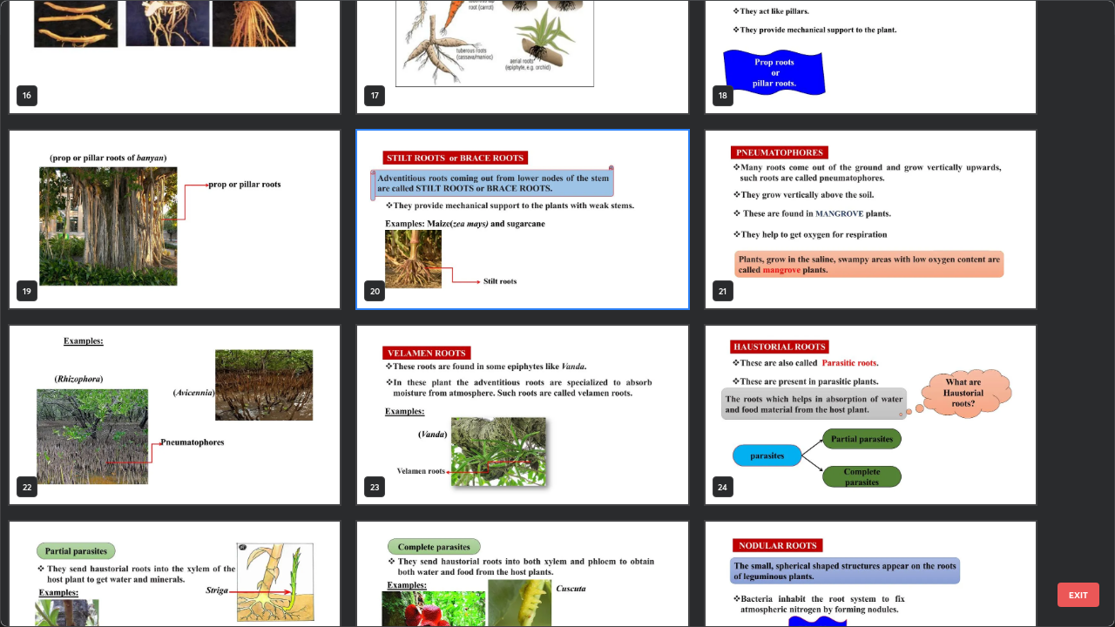
click at [322, 440] on img "grid" at bounding box center [175, 415] width 330 height 179
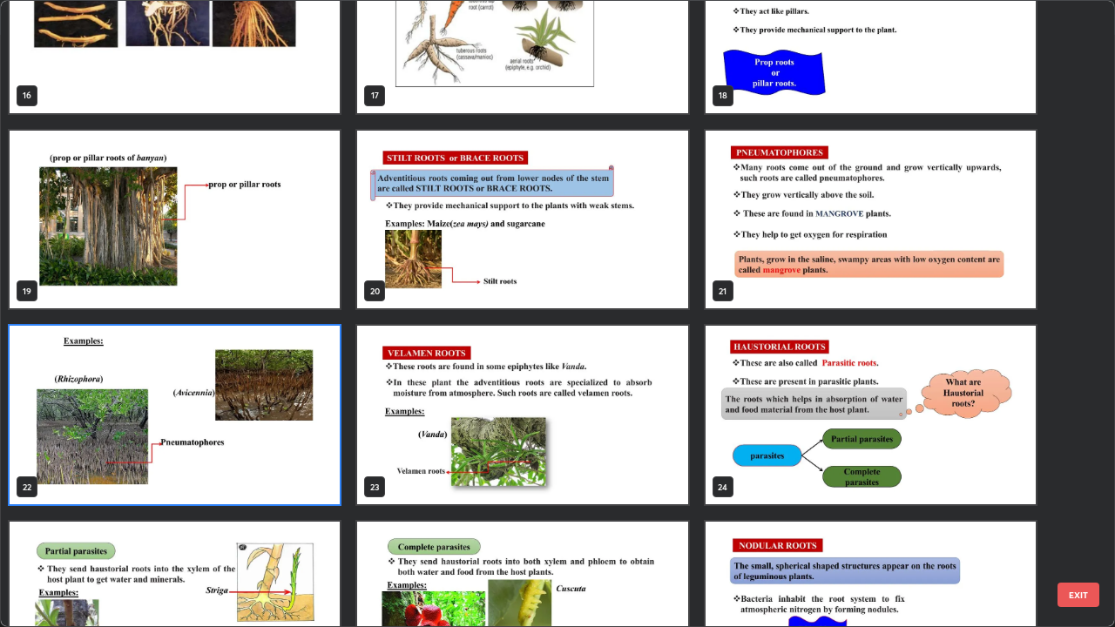
click at [327, 437] on img "grid" at bounding box center [175, 415] width 330 height 179
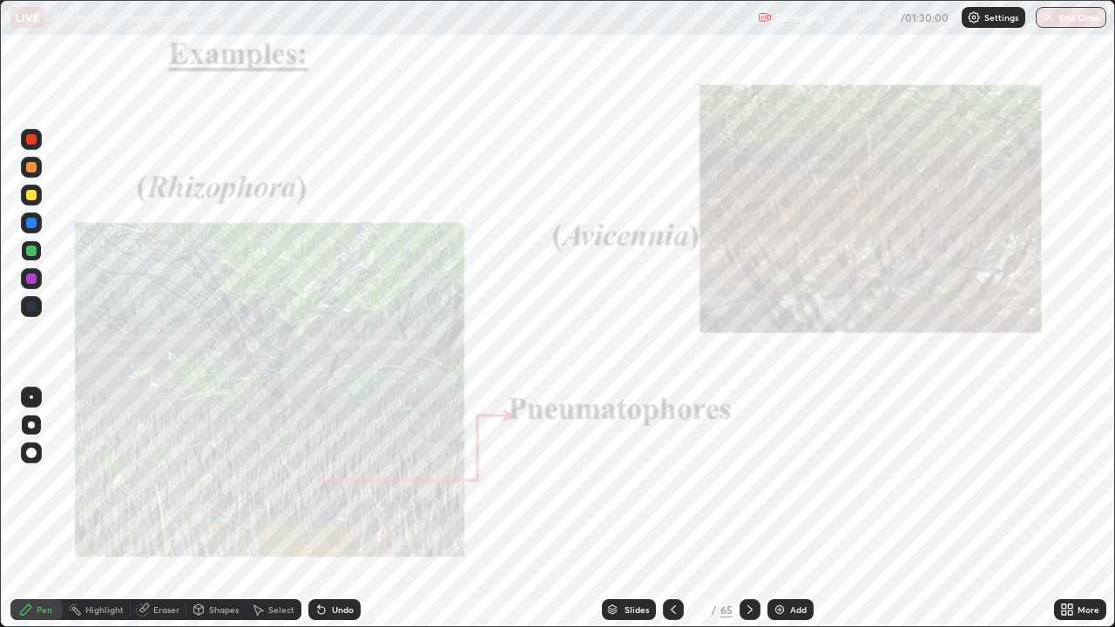
click at [322, 430] on img "grid" at bounding box center [175, 415] width 330 height 179
click at [1064, 509] on icon at bounding box center [1064, 607] width 4 height 4
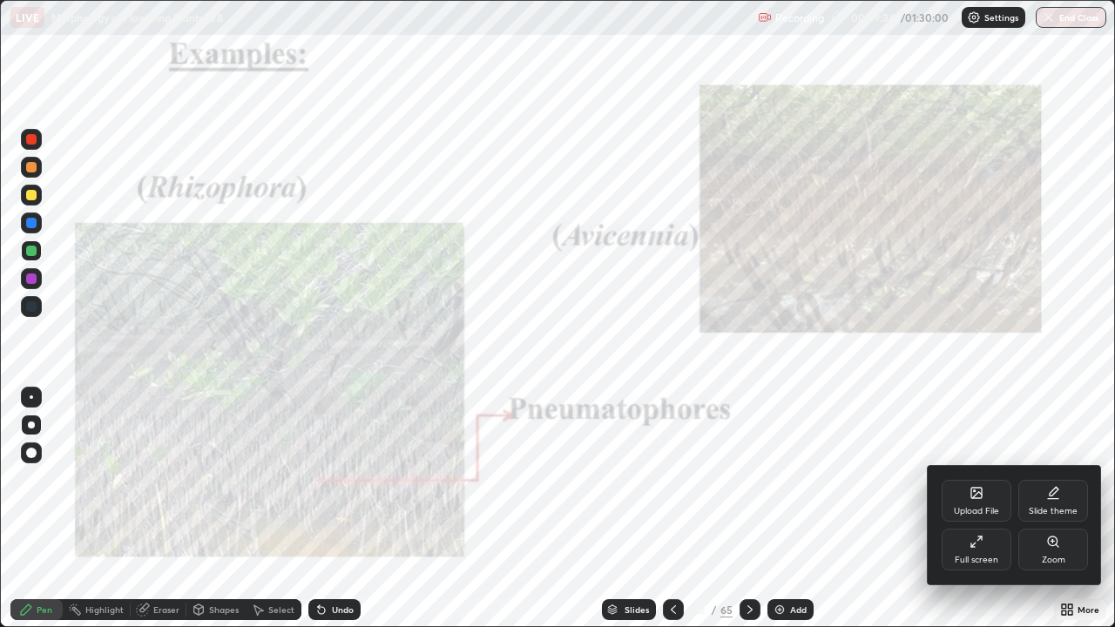
click at [1039, 509] on div "Zoom" at bounding box center [1053, 550] width 70 height 42
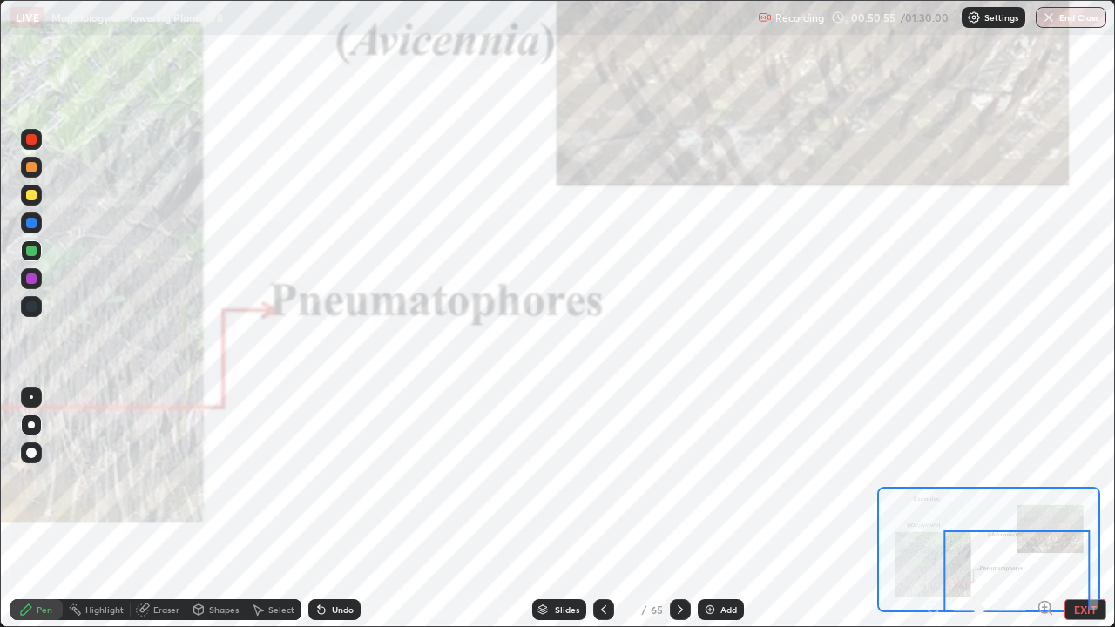
click at [34, 307] on div at bounding box center [31, 306] width 10 height 10
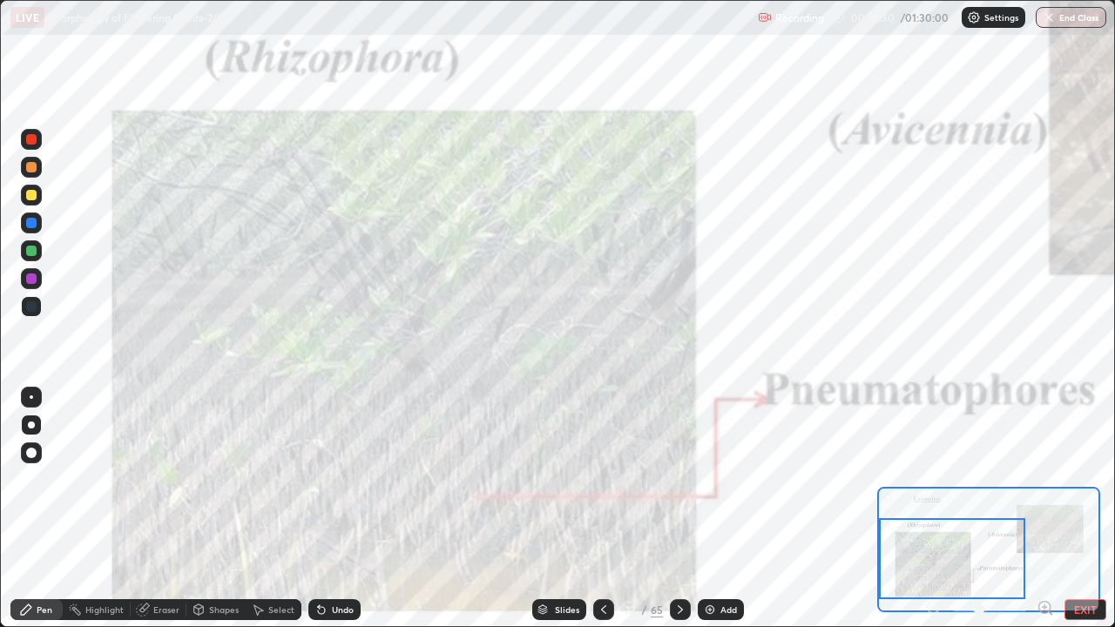
click at [36, 196] on div at bounding box center [31, 195] width 10 height 10
click at [162, 509] on div "Eraser" at bounding box center [159, 609] width 56 height 21
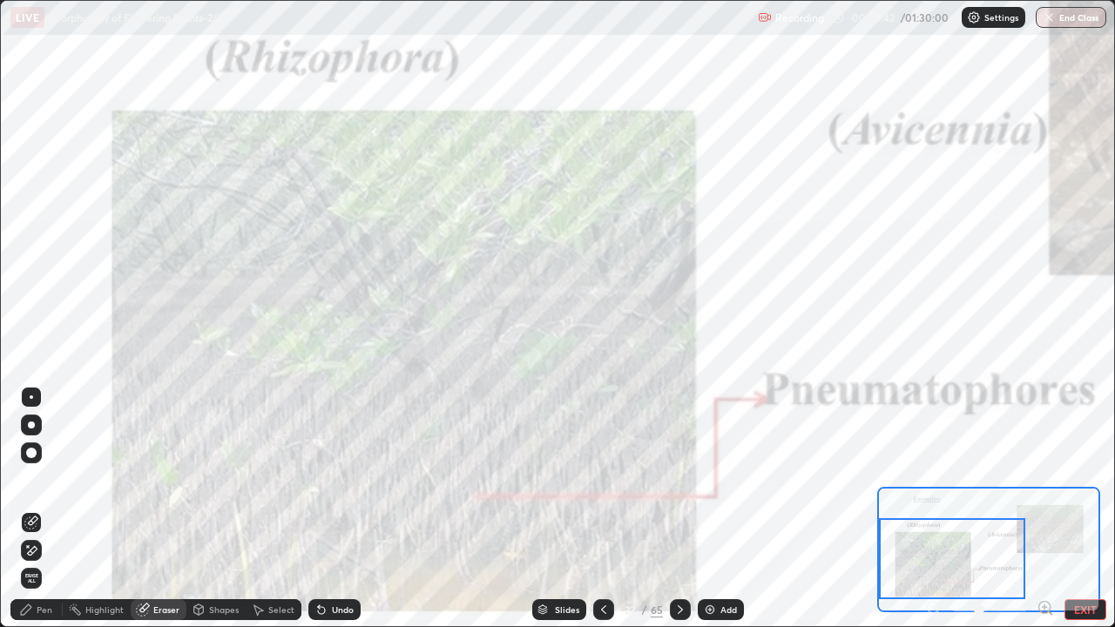
click at [23, 509] on span "Erase all" at bounding box center [31, 578] width 19 height 10
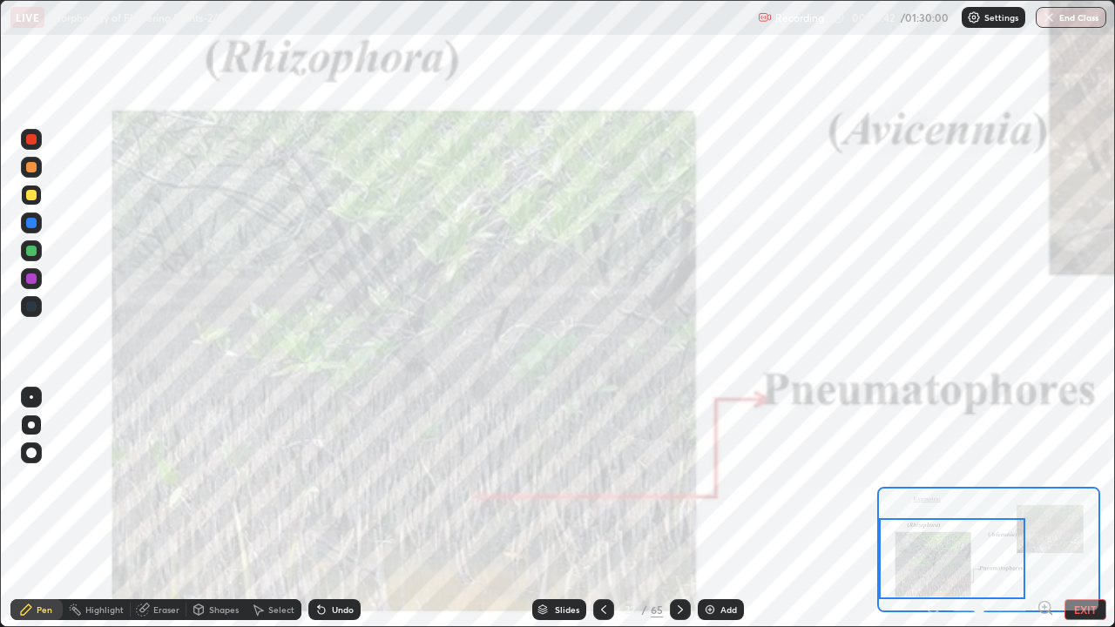
click at [37, 509] on div "Pen" at bounding box center [36, 609] width 52 height 21
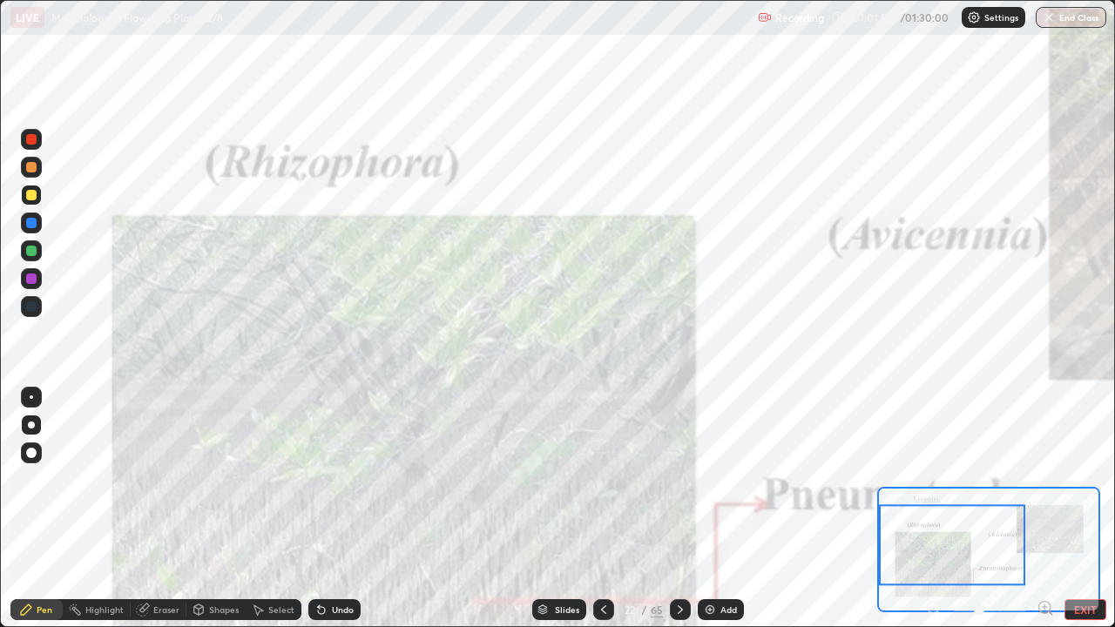
click at [724, 509] on div "Add" at bounding box center [728, 609] width 17 height 9
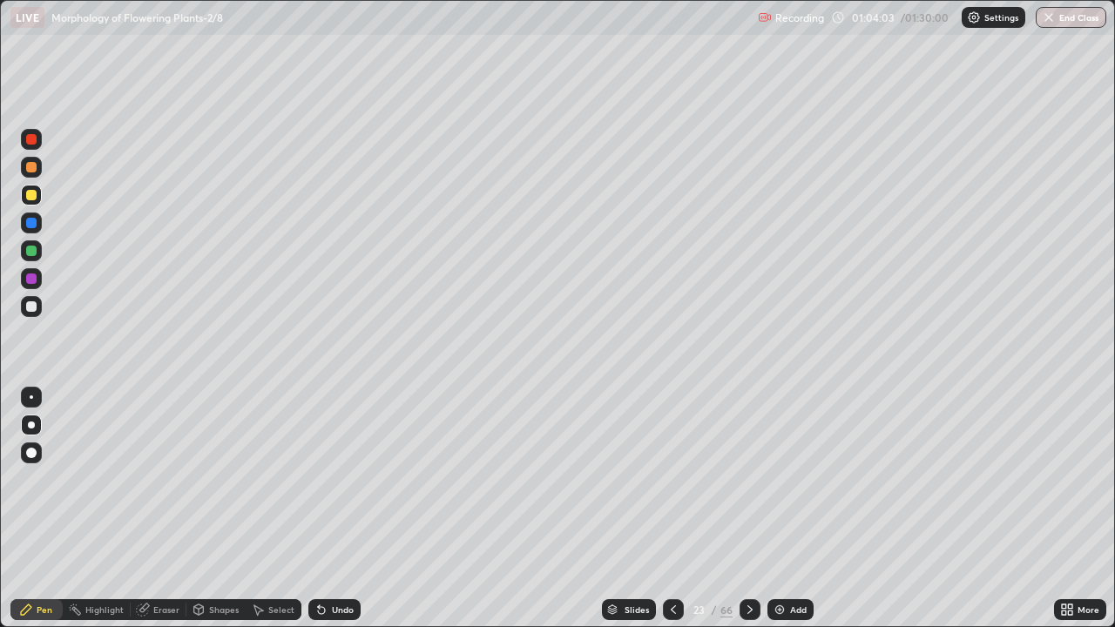
click at [625, 509] on div "Slides" at bounding box center [637, 609] width 24 height 9
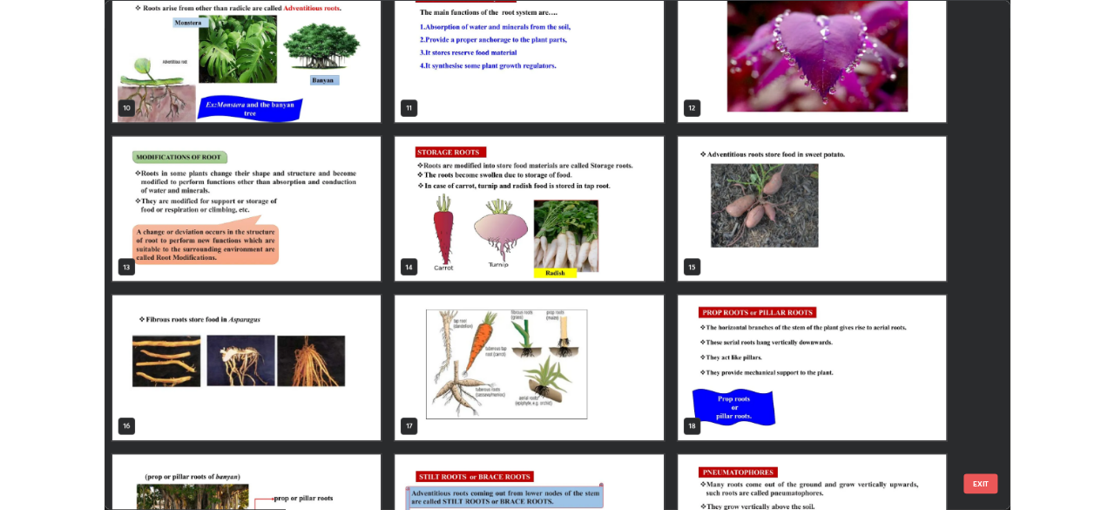
scroll to position [611, 0]
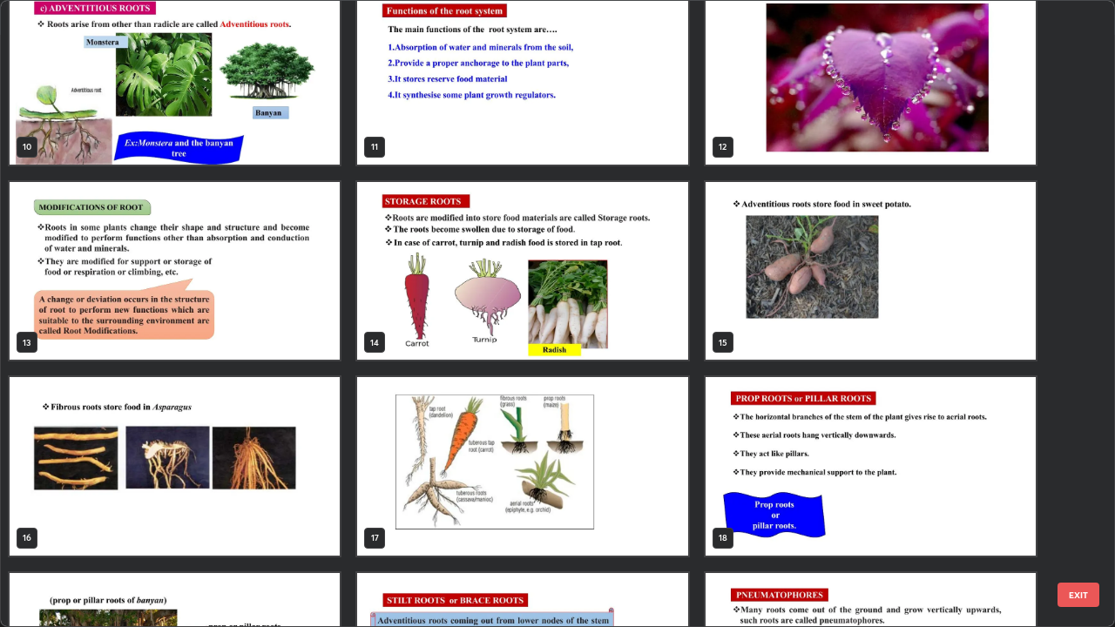
click at [524, 314] on img "grid" at bounding box center [522, 271] width 330 height 179
click at [526, 315] on img "grid" at bounding box center [522, 271] width 330 height 179
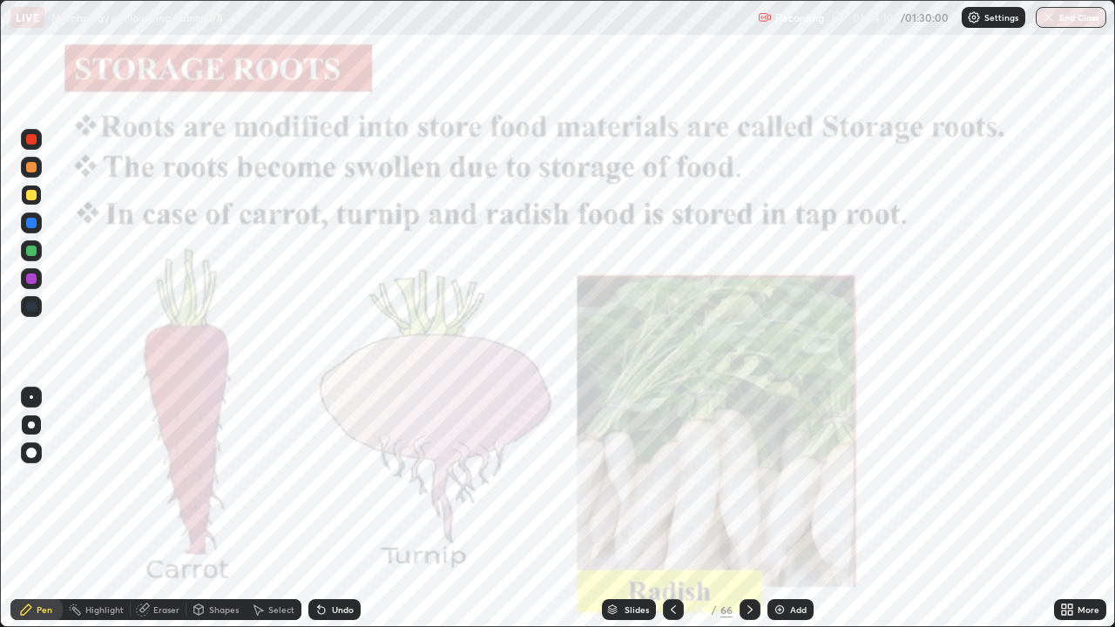
click at [530, 314] on img "grid" at bounding box center [522, 271] width 330 height 179
click at [529, 317] on img "grid" at bounding box center [522, 271] width 330 height 179
click at [531, 317] on img "grid" at bounding box center [522, 271] width 330 height 179
click at [1066, 509] on icon at bounding box center [1067, 610] width 14 height 14
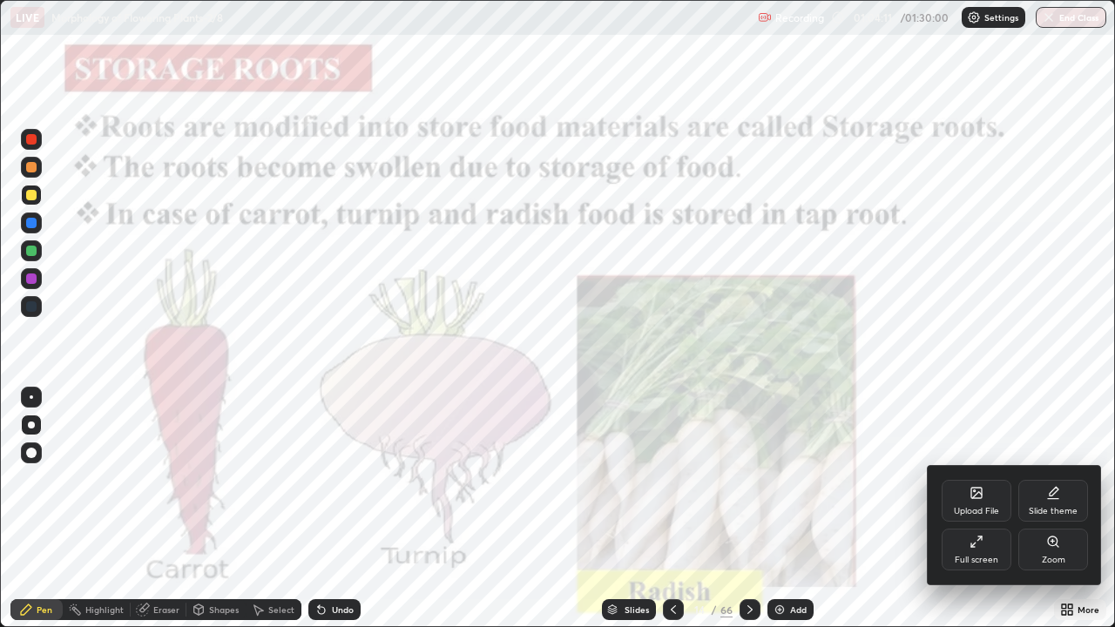
click at [1056, 509] on div "Zoom" at bounding box center [1054, 560] width 24 height 9
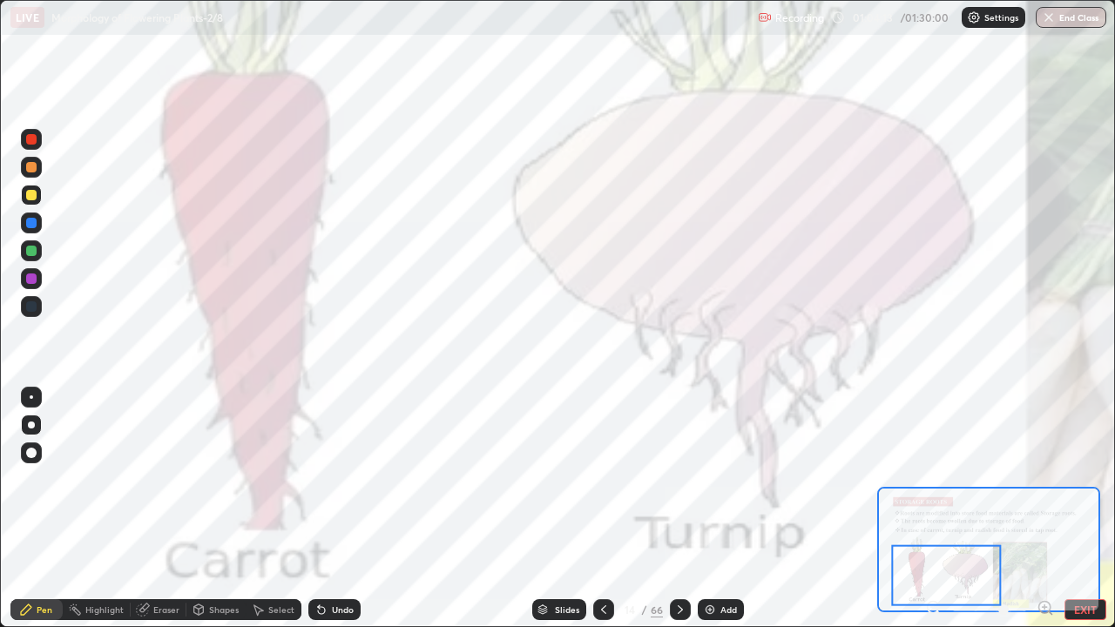
click at [1049, 509] on icon at bounding box center [1050, 613] width 3 height 3
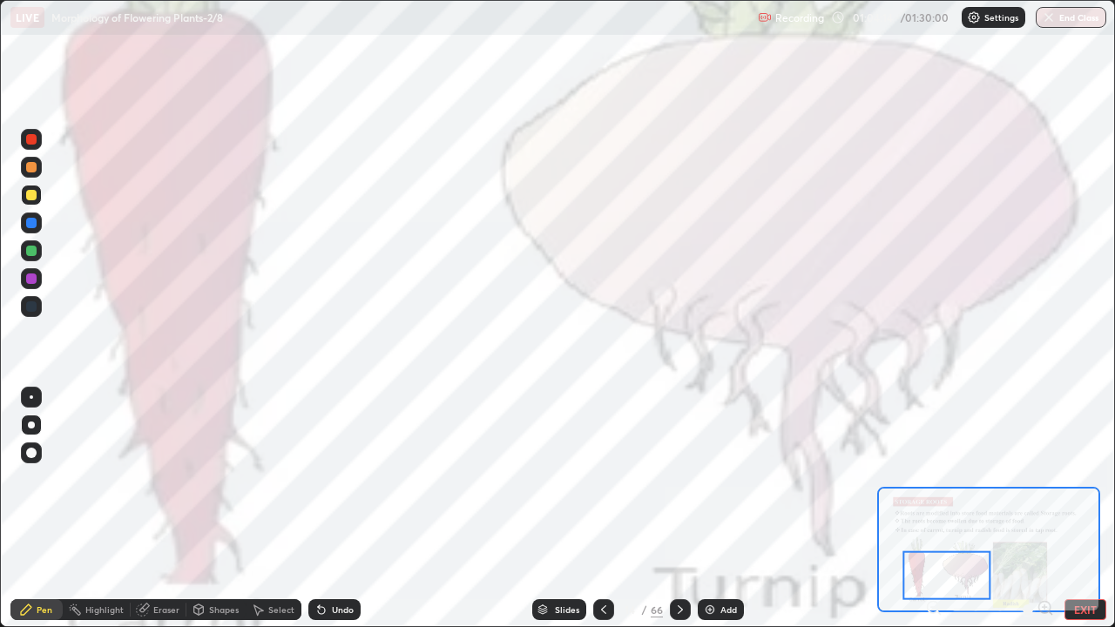
click at [938, 509] on icon at bounding box center [938, 613] width 3 height 3
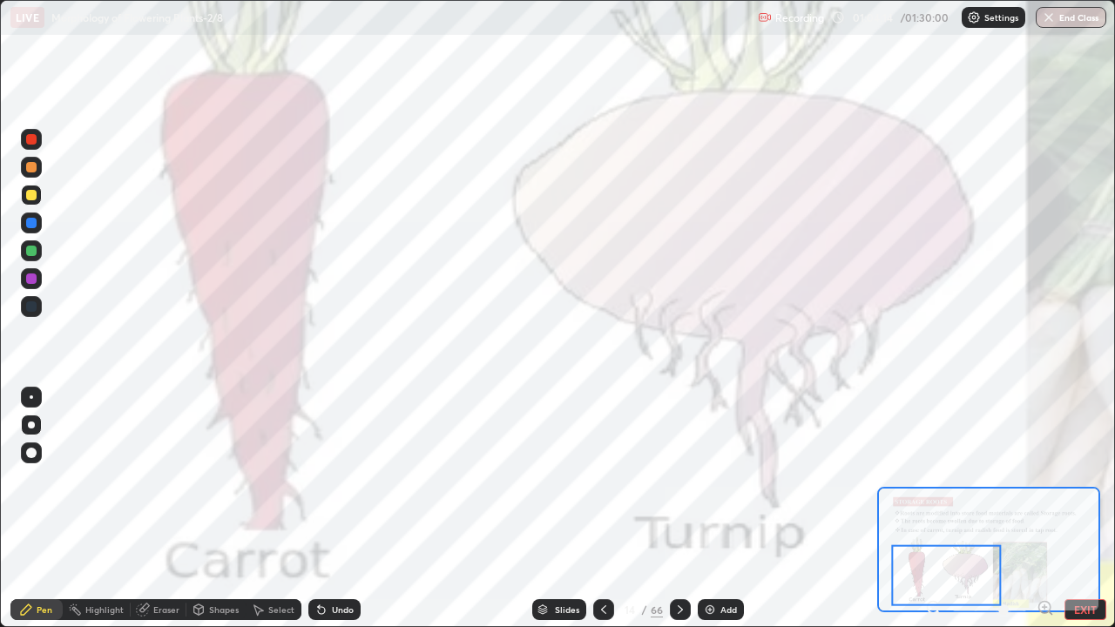
click at [936, 509] on icon at bounding box center [933, 607] width 17 height 17
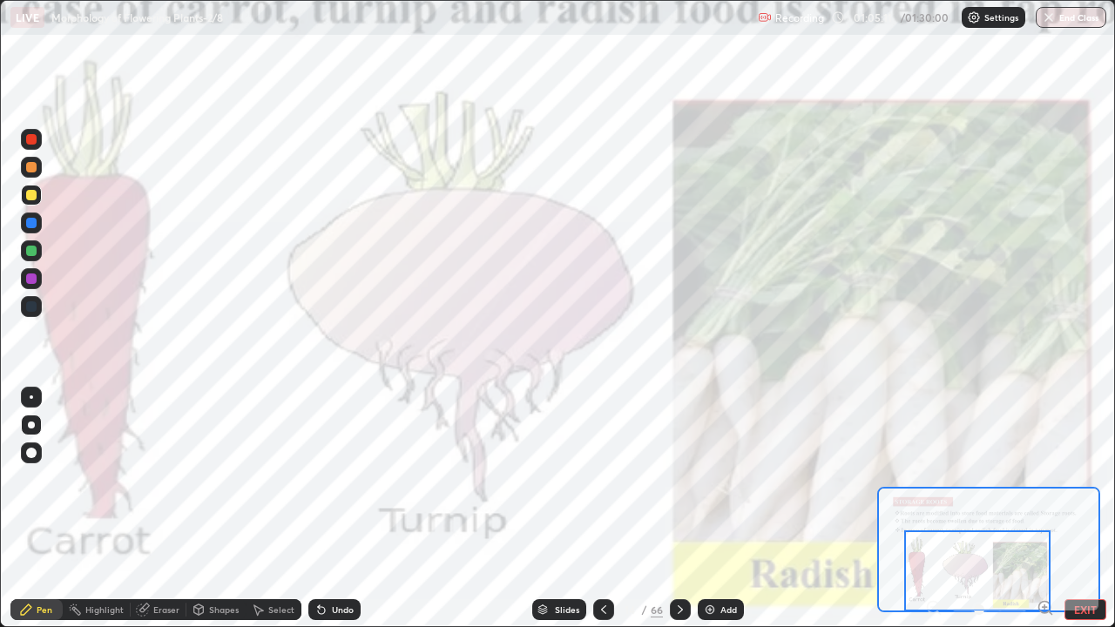
click at [722, 509] on div "Add" at bounding box center [728, 609] width 17 height 9
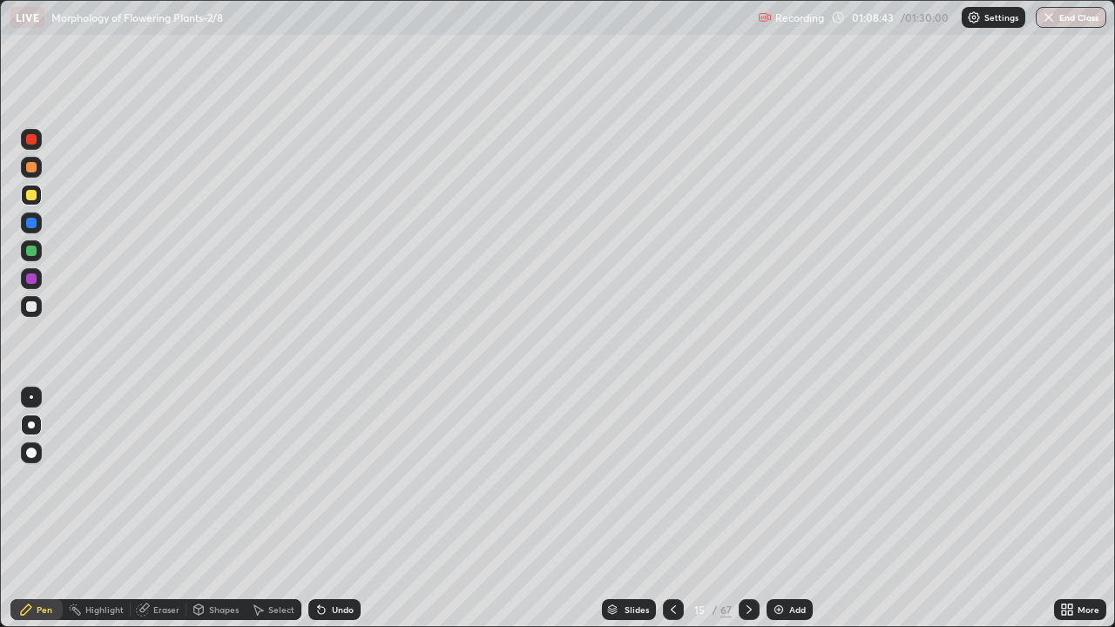
click at [1086, 509] on div "More" at bounding box center [1089, 609] width 22 height 9
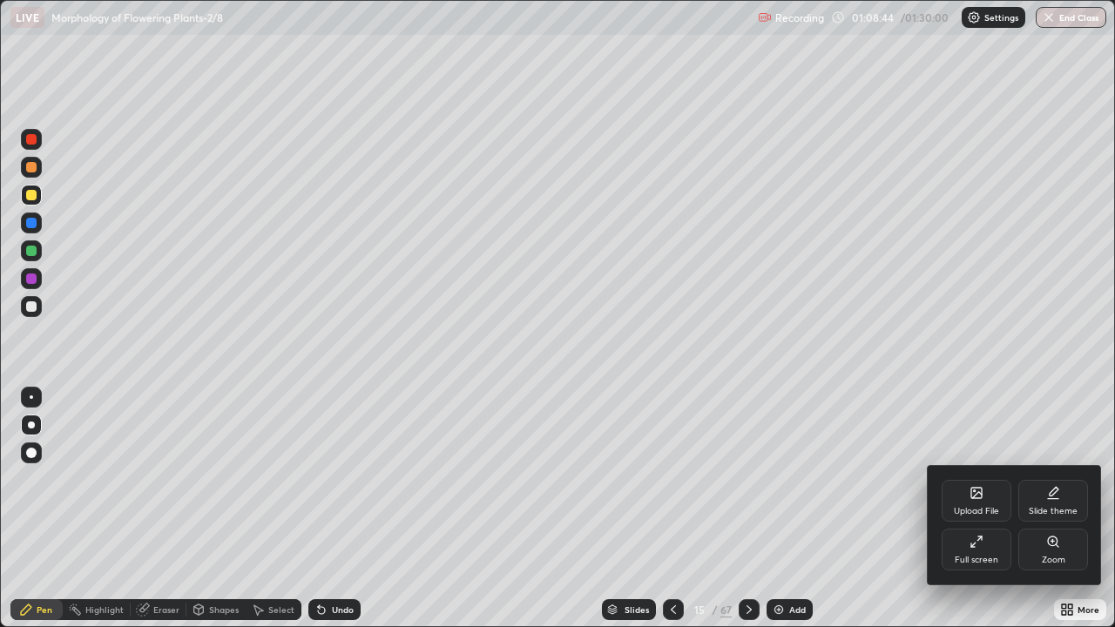
click at [966, 509] on div "Full screen" at bounding box center [977, 560] width 44 height 9
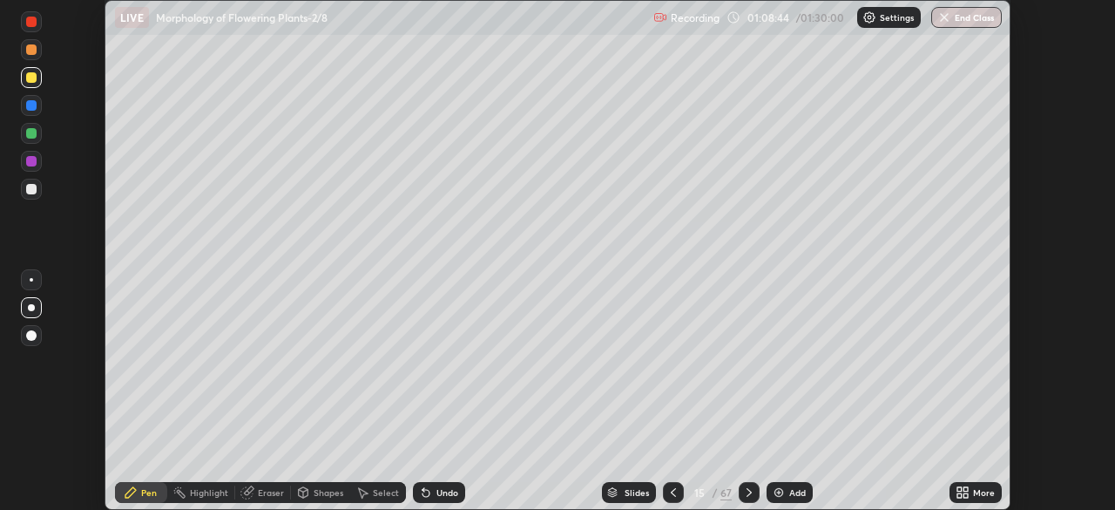
scroll to position [86605, 85999]
click at [958, 22] on button "End Class" at bounding box center [966, 17] width 71 height 21
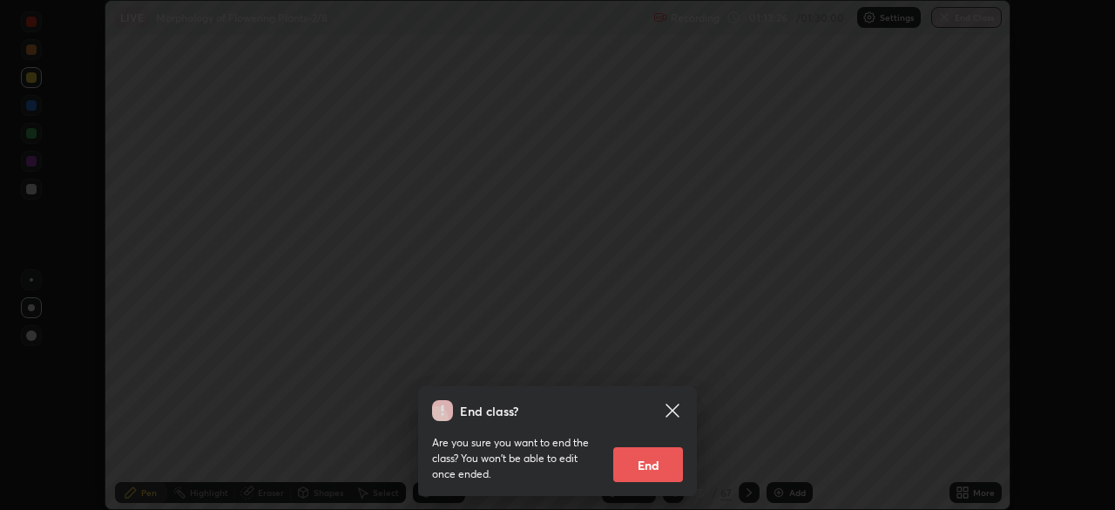
click at [662, 467] on button "End" at bounding box center [648, 464] width 70 height 35
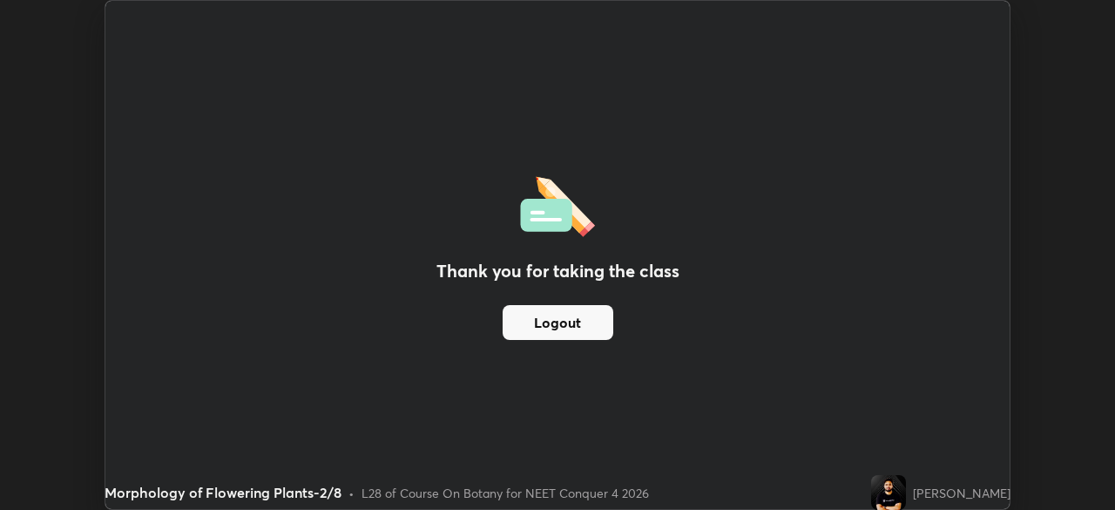
click at [532, 324] on button "Logout" at bounding box center [558, 322] width 111 height 35
click at [528, 332] on button "Logout" at bounding box center [558, 322] width 111 height 35
